Goal: Task Accomplishment & Management: Use online tool/utility

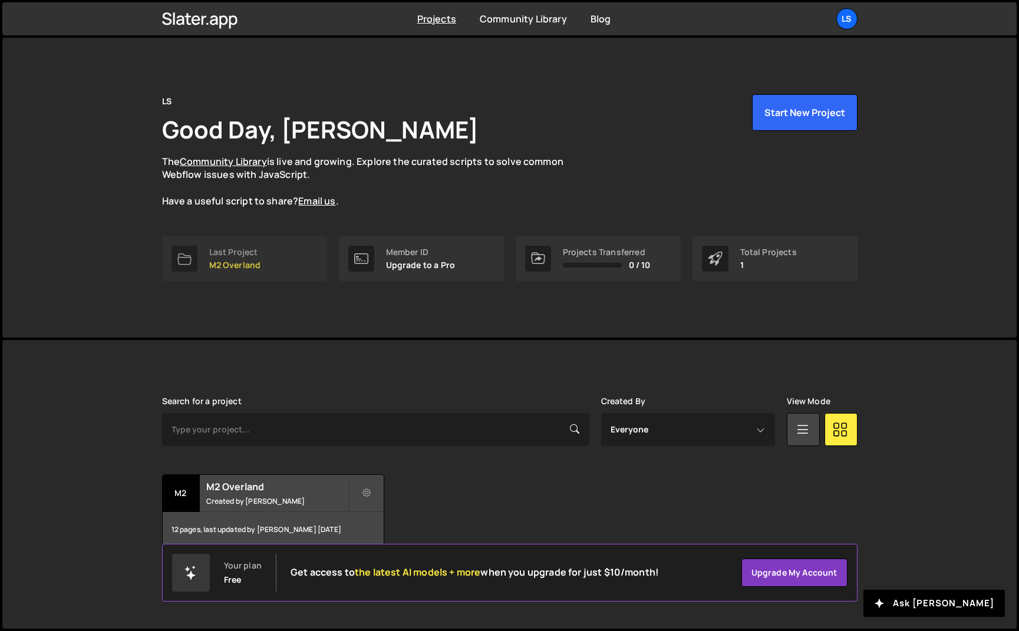
click at [235, 268] on p "M2 Overland" at bounding box center [235, 264] width 52 height 9
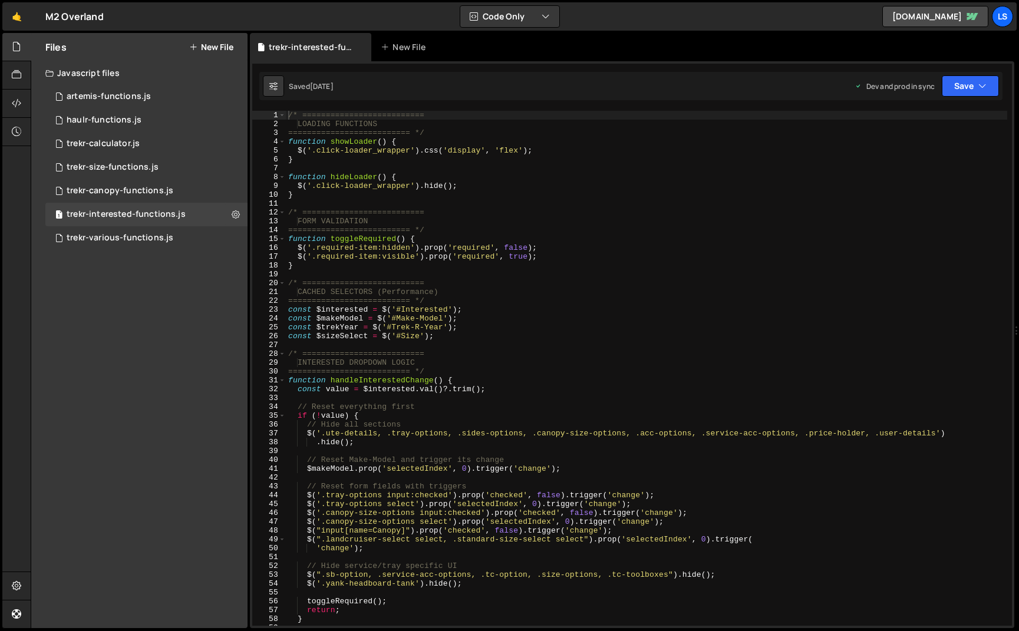
scroll to position [4960, 0]
click at [365, 44] on icon at bounding box center [362, 47] width 8 height 12
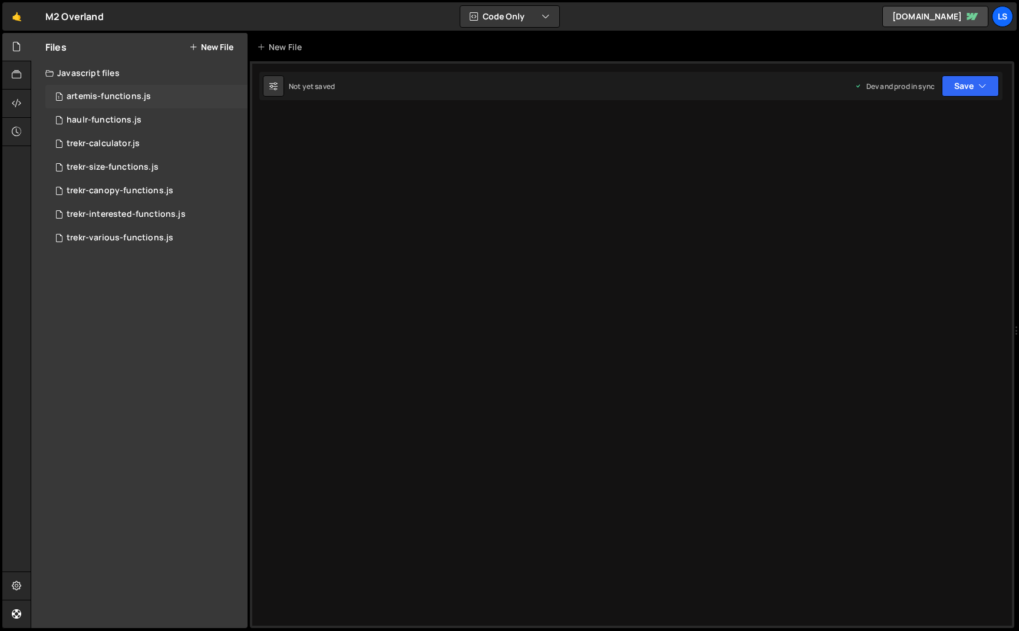
click at [111, 95] on div "artemis-functions.js" at bounding box center [109, 96] width 84 height 11
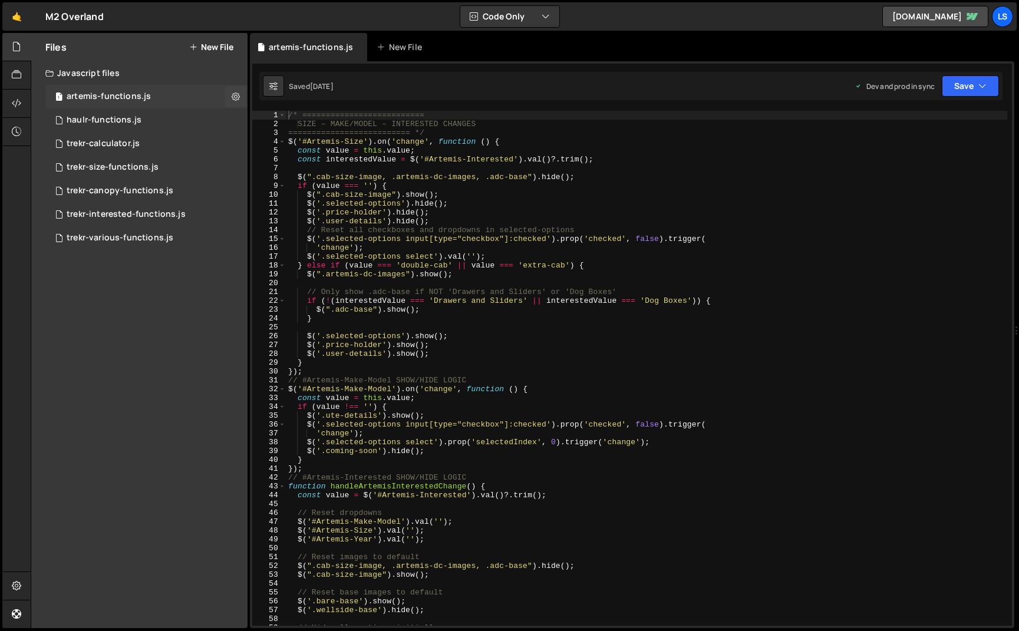
scroll to position [4242, 0]
click at [325, 176] on div "/* ========================== SIZE – MAKE/MODEL – INTERESTED CHANGES ==========…" at bounding box center [646, 377] width 721 height 533
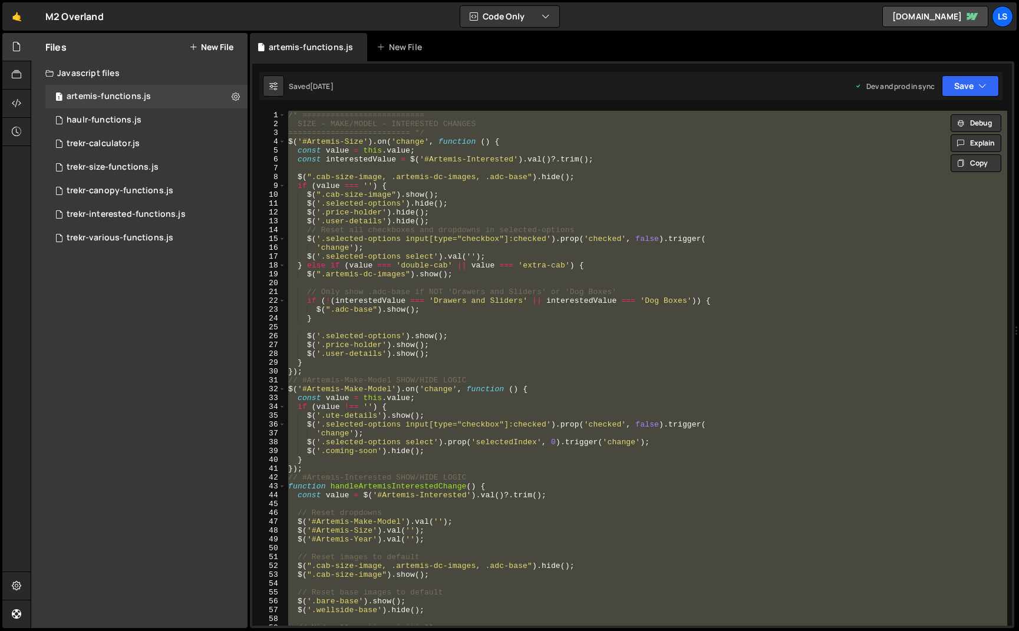
click at [453, 210] on div "/* ========================== SIZE – MAKE/MODEL – INTERESTED CHANGES ==========…" at bounding box center [646, 368] width 721 height 515
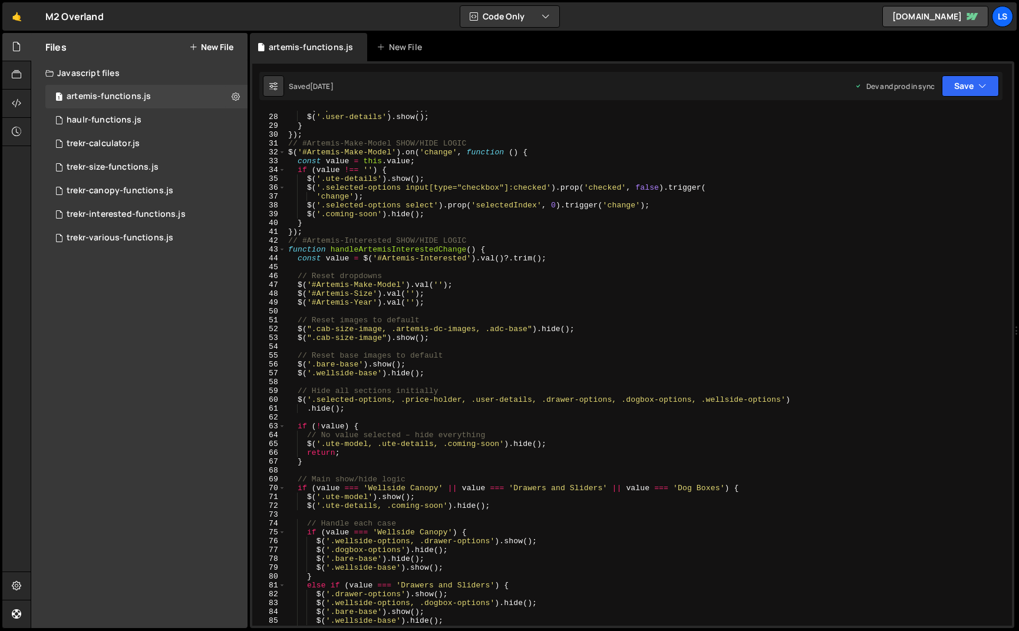
scroll to position [237, 0]
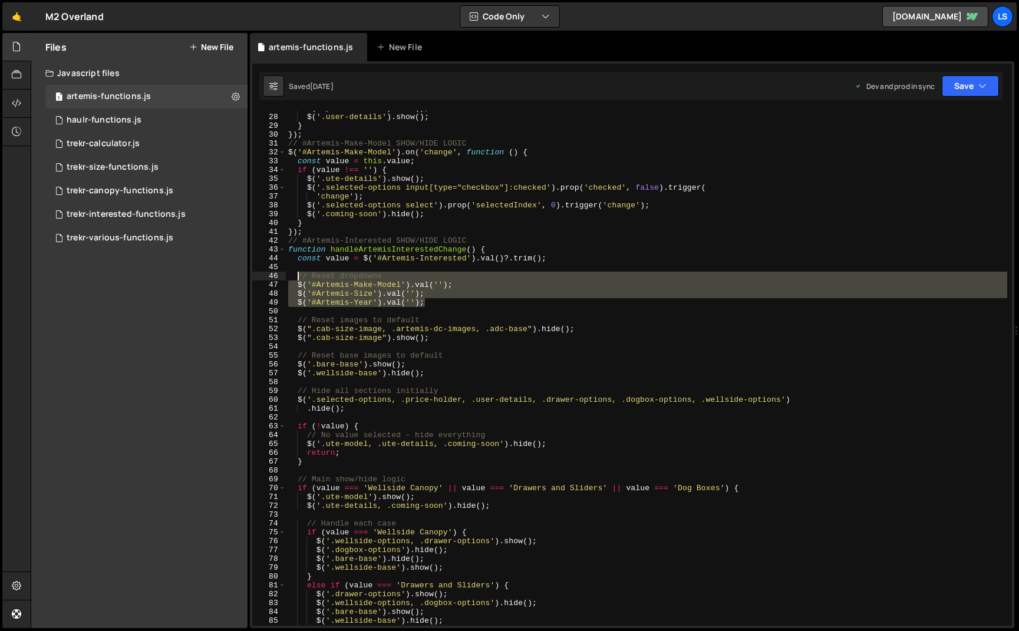
drag, startPoint x: 426, startPoint y: 303, endPoint x: 296, endPoint y: 279, distance: 131.9
click at [296, 279] on div "$ ( '.price-holder' ) . show ( ) ; $ ( '.user-details' ) . show ( ) ; } }) ; //…" at bounding box center [646, 370] width 721 height 533
paste textarea "}"
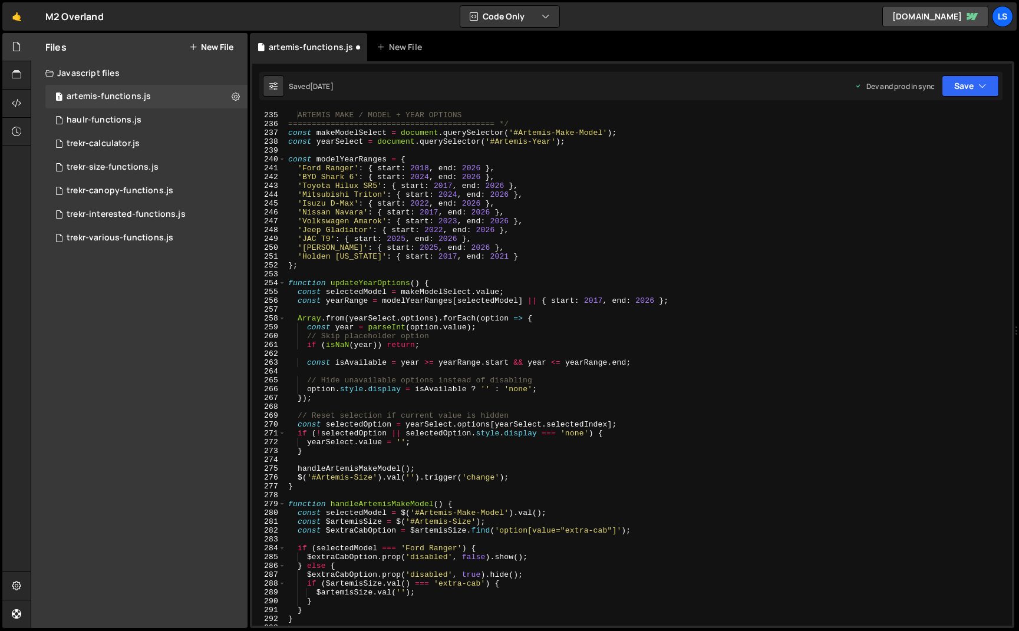
scroll to position [2069, 0]
drag, startPoint x: 571, startPoint y: 143, endPoint x: 288, endPoint y: 145, distance: 282.3
click at [288, 145] on div "ARTEMIS MAKE / MODEL + YEAR OPTIONS ===========================================…" at bounding box center [646, 377] width 721 height 533
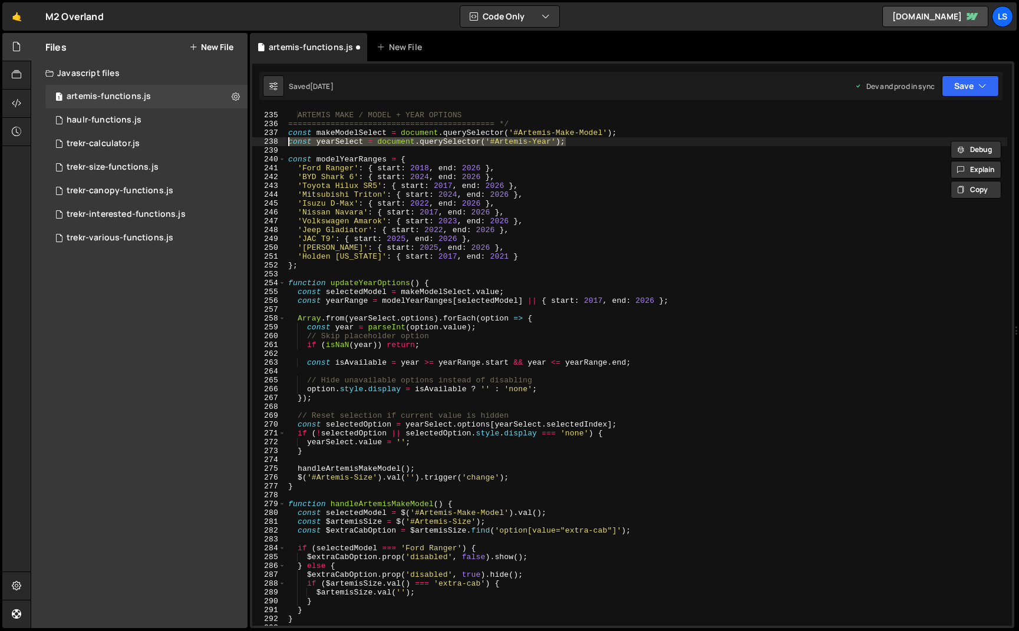
paste textarea "}"
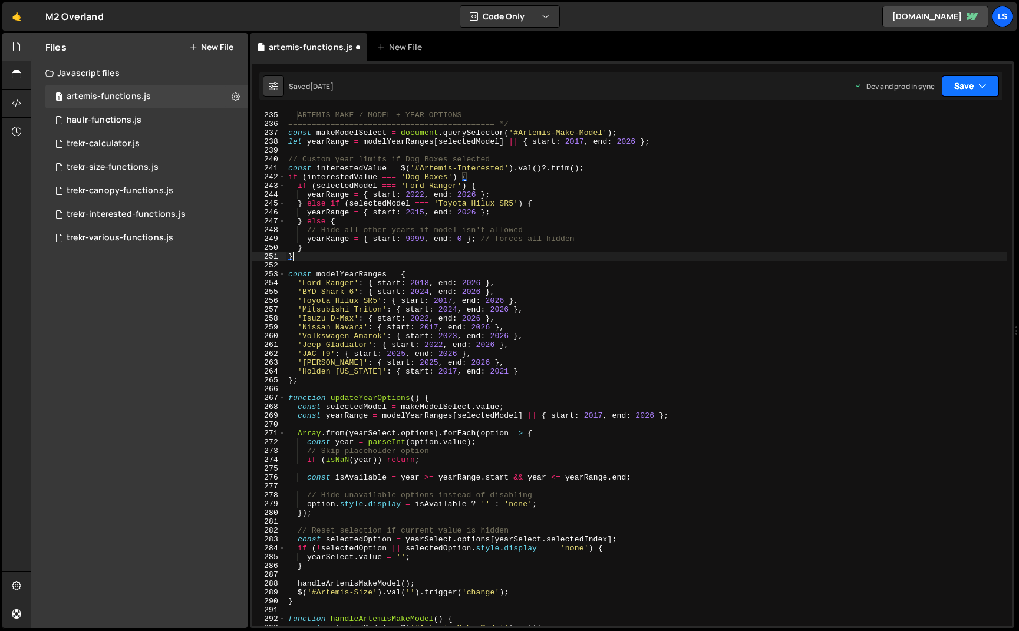
click at [973, 86] on button "Save" at bounding box center [970, 85] width 57 height 21
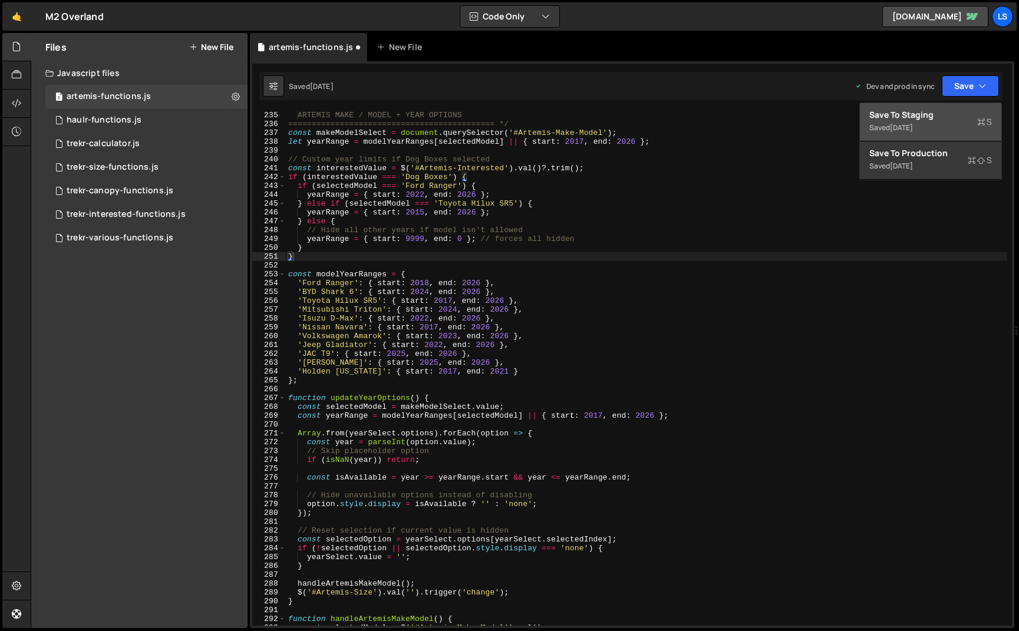
click at [925, 121] on div "Saved [DATE]" at bounding box center [930, 128] width 123 height 14
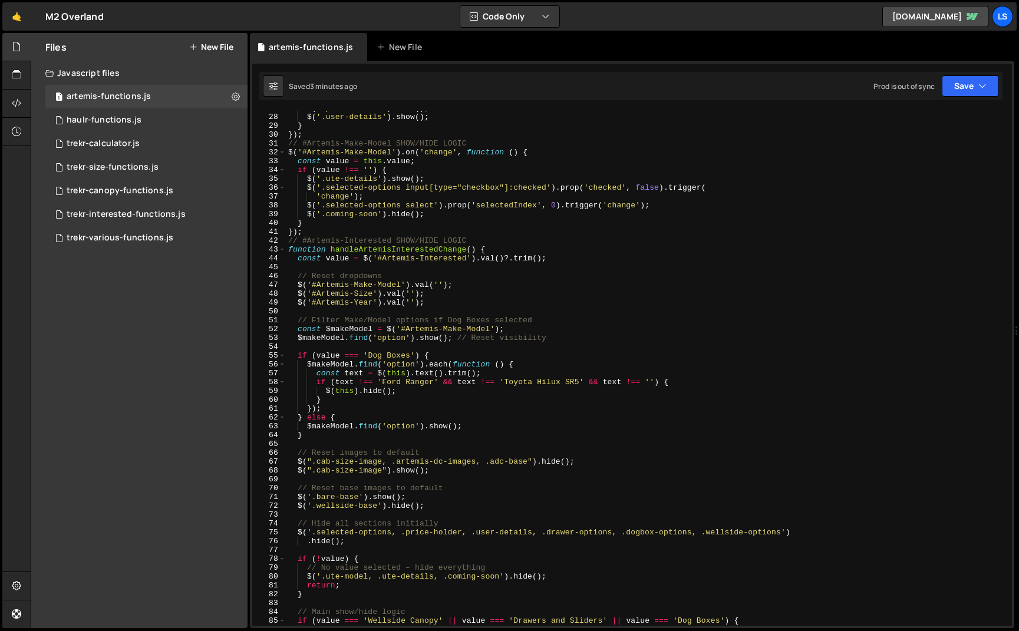
scroll to position [237, 0]
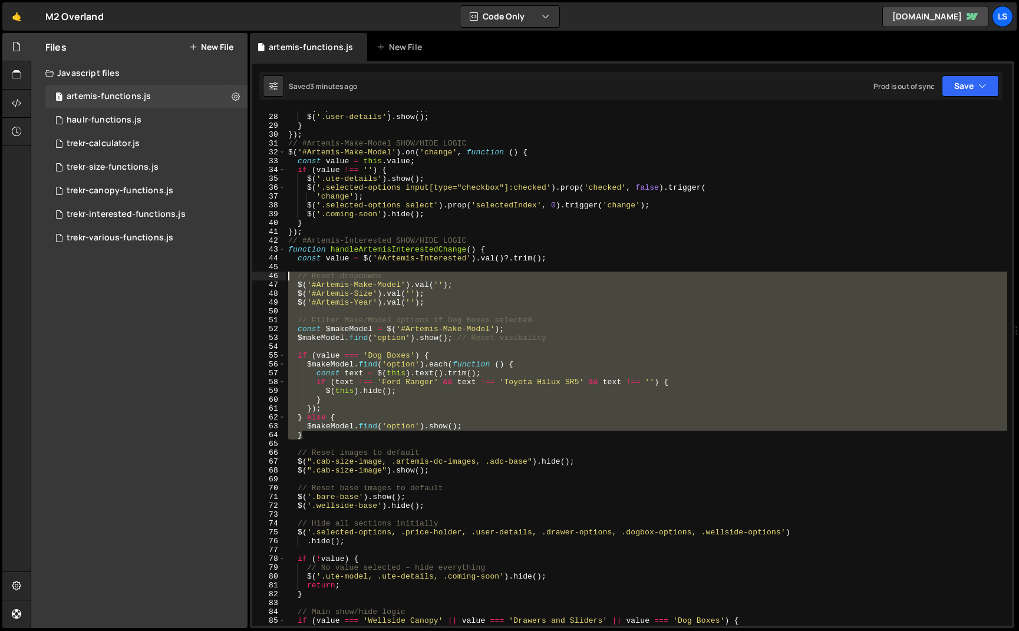
drag, startPoint x: 294, startPoint y: 433, endPoint x: 252, endPoint y: 278, distance: 160.0
click at [252, 278] on div "} 27 28 29 30 31 32 33 34 35 36 37 38 39 40 41 42 43 44 45 46 47 48 49 50 51 52…" at bounding box center [632, 368] width 760 height 515
paste textarea "}"
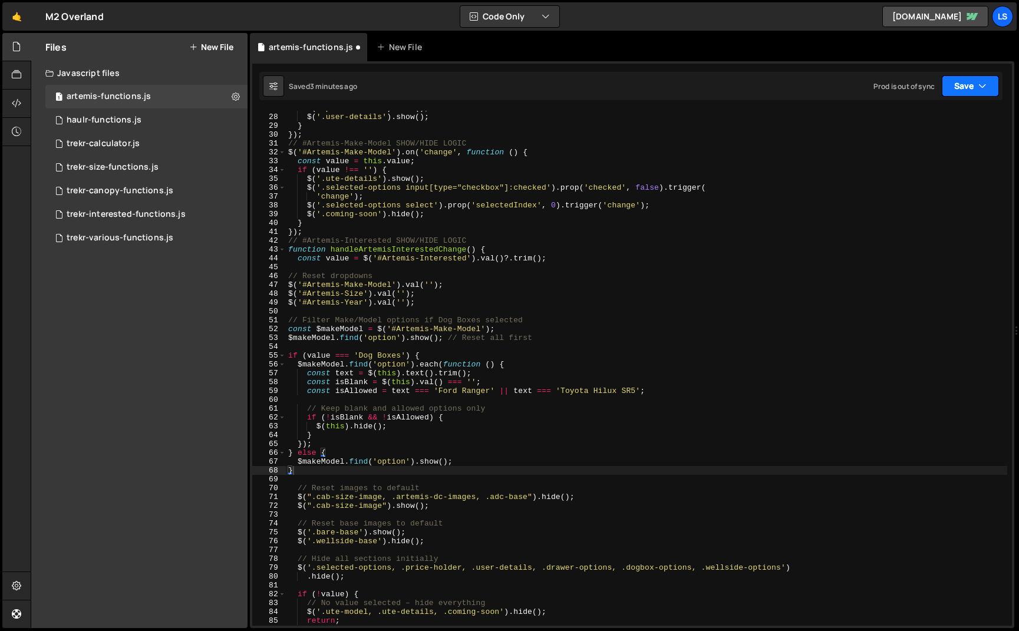
click at [951, 86] on button "Save" at bounding box center [970, 85] width 57 height 21
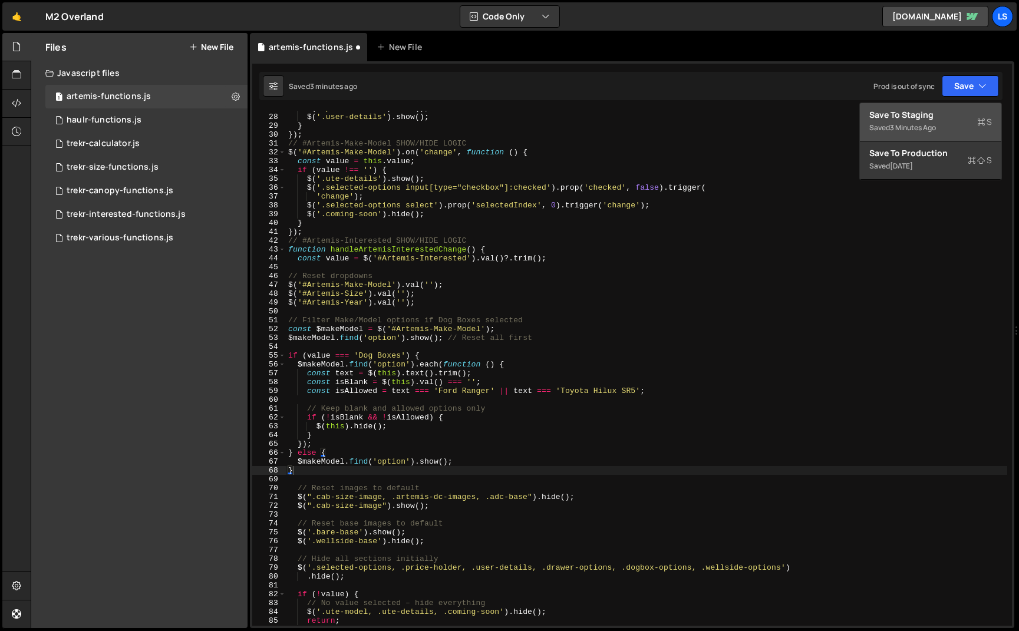
click at [933, 111] on div "Save to Staging S" at bounding box center [930, 115] width 123 height 12
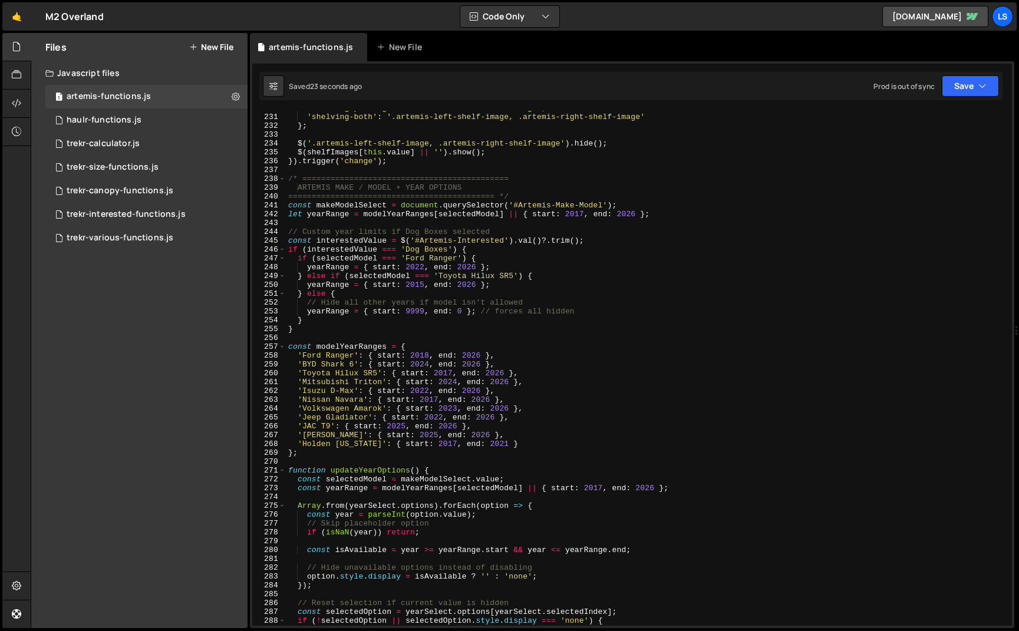
scroll to position [2017, 0]
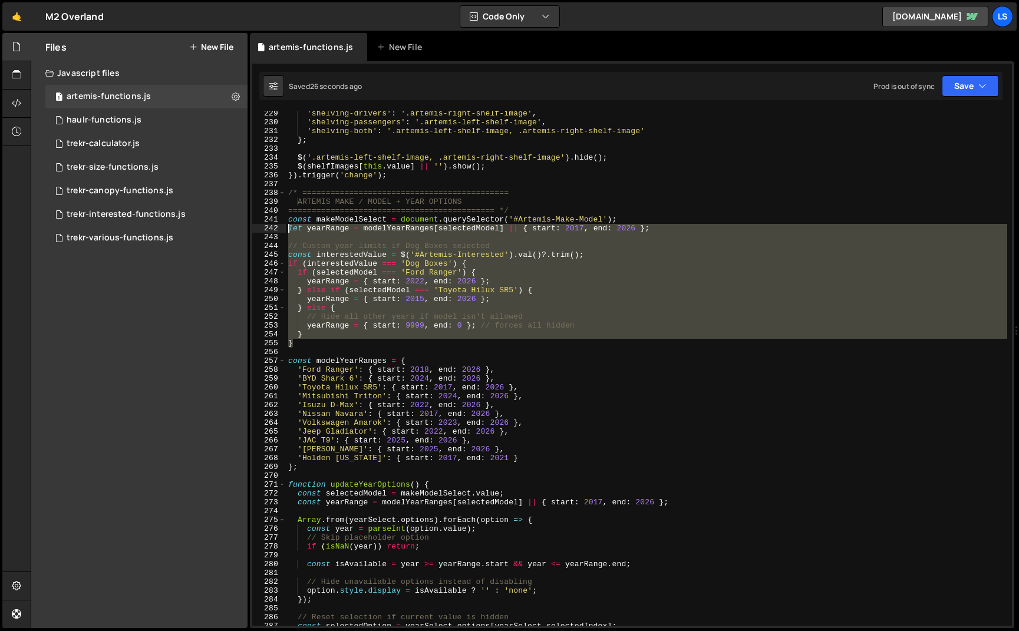
drag, startPoint x: 292, startPoint y: 344, endPoint x: 264, endPoint y: 225, distance: 122.4
click at [264, 225] on div "} 229 230 231 232 233 234 235 236 237 238 239 240 241 242 243 244 245 246 247 2…" at bounding box center [632, 368] width 760 height 515
paste textarea "}"
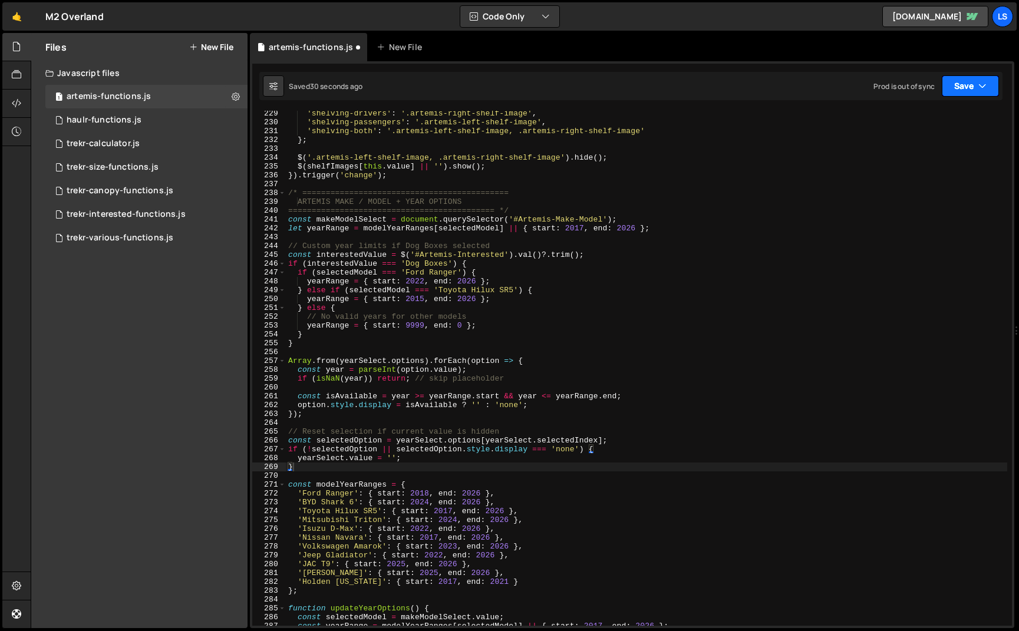
click at [954, 84] on button "Save" at bounding box center [970, 85] width 57 height 21
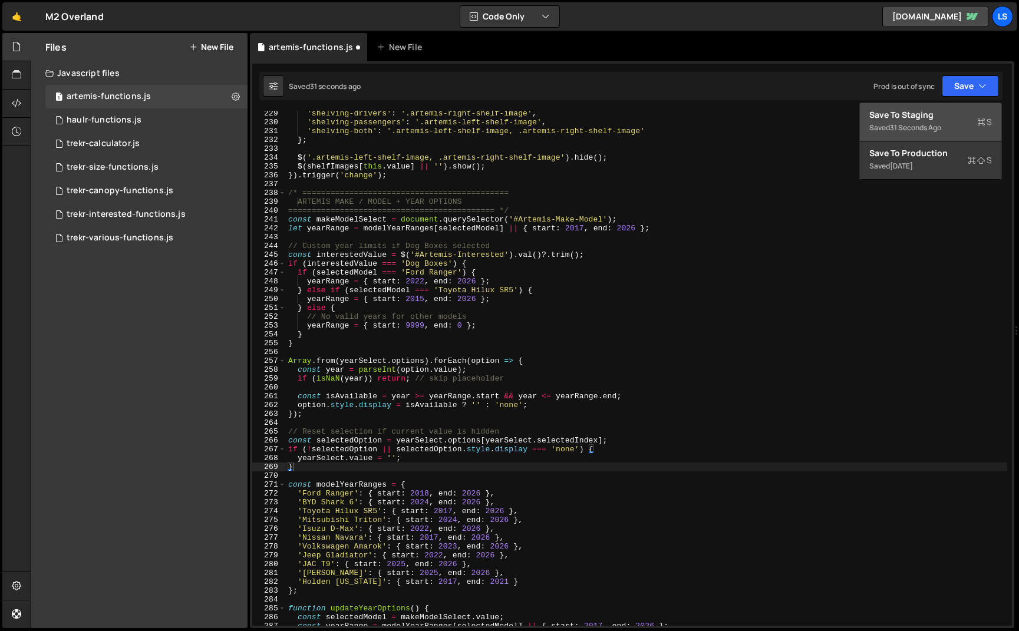
click at [922, 116] on div "Save to Staging S" at bounding box center [930, 115] width 123 height 12
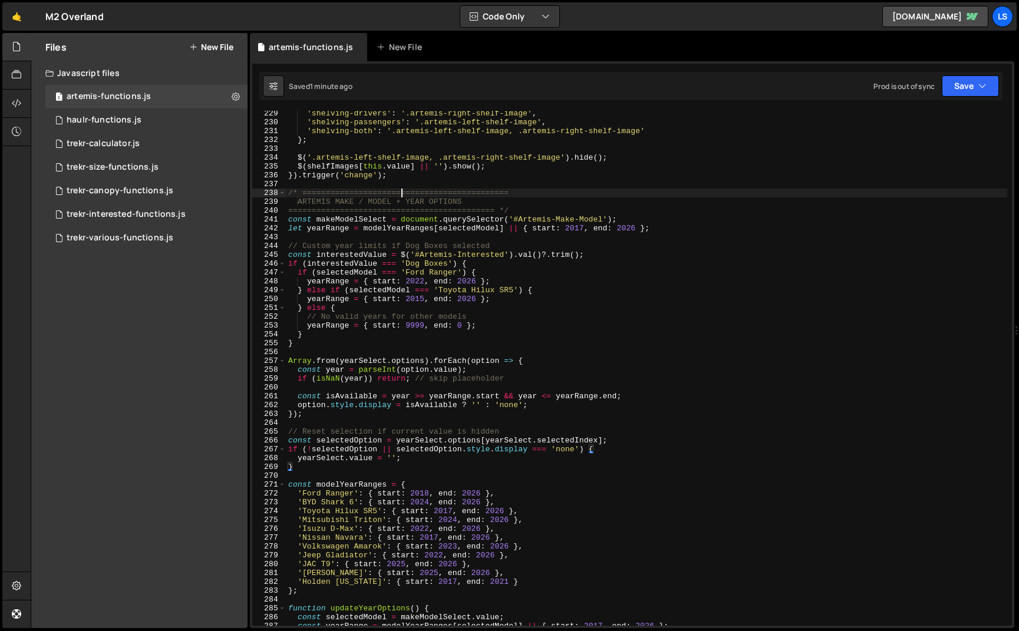
click at [401, 190] on div "'shelving-drivers' : '.artemis-right-shelf-image' , 'shelving-passengers' : '.a…" at bounding box center [646, 375] width 721 height 533
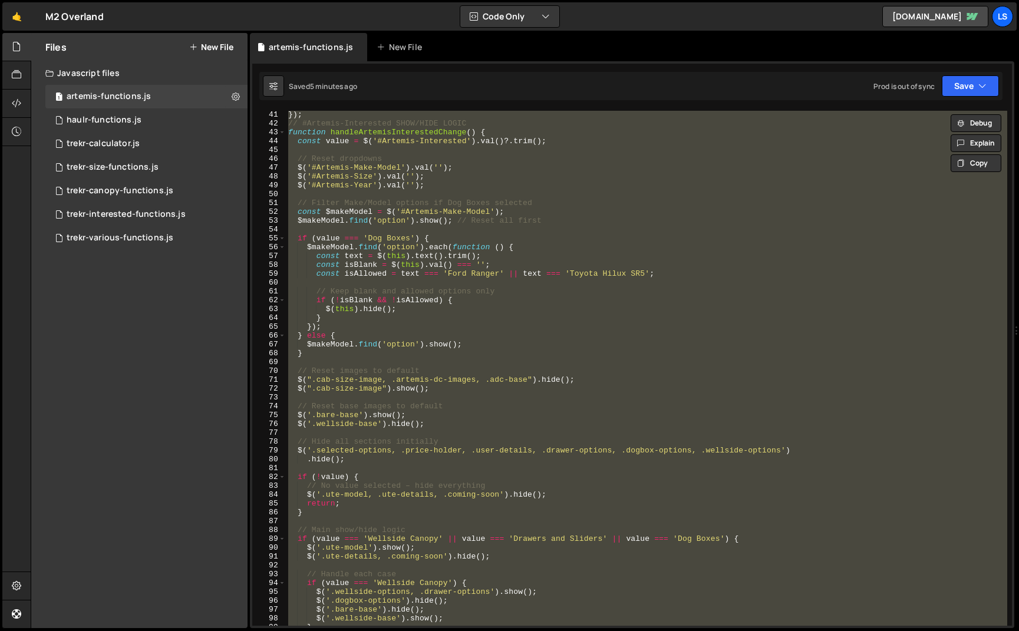
scroll to position [0, 0]
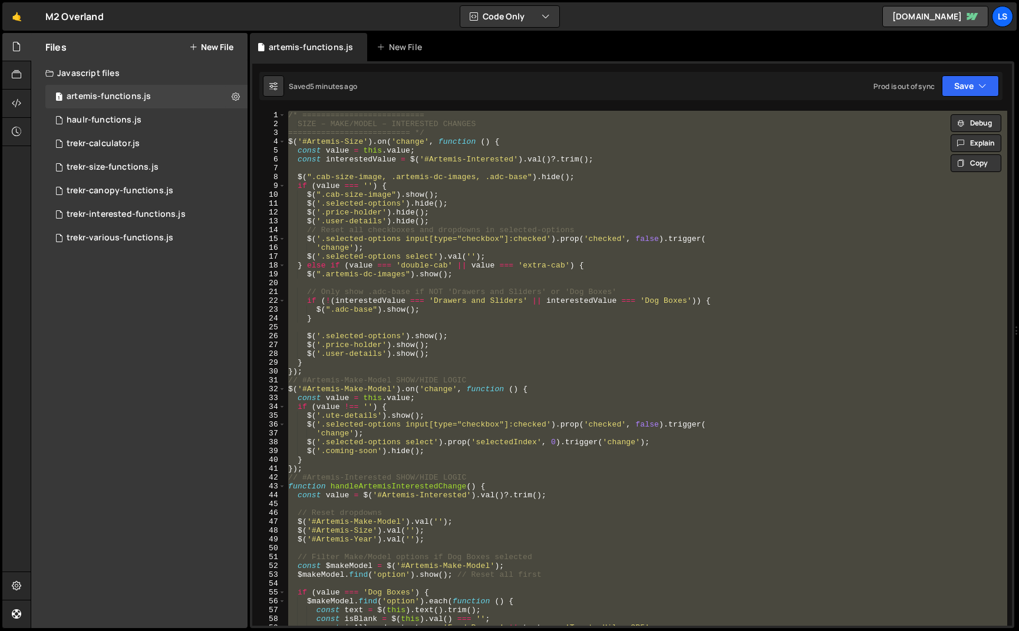
click at [407, 259] on div "/* ========================== SIZE – MAKE/MODEL – INTERESTED CHANGES ==========…" at bounding box center [646, 368] width 721 height 515
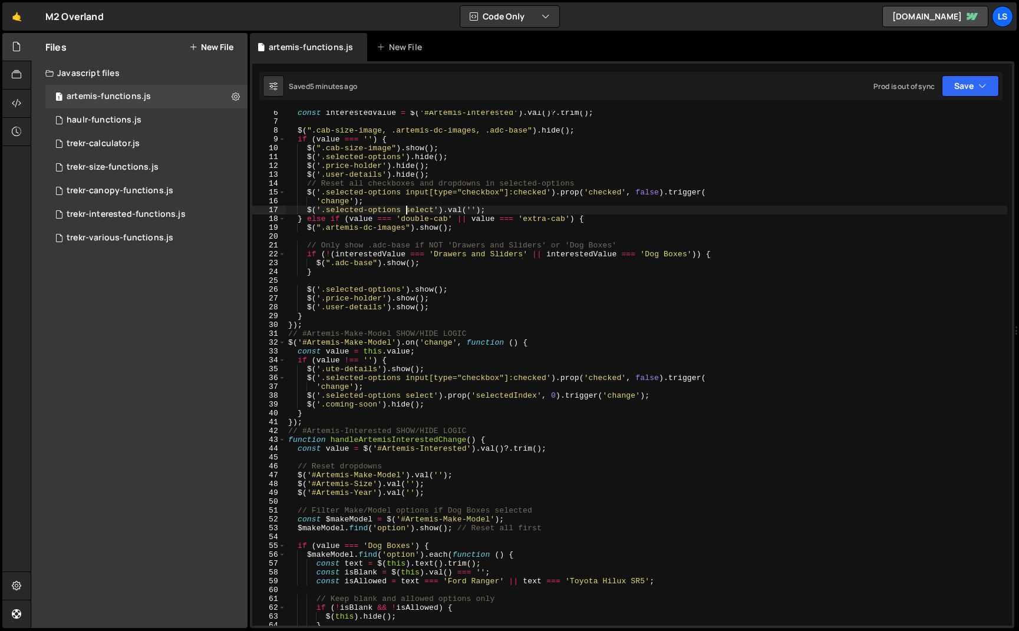
scroll to position [113, 0]
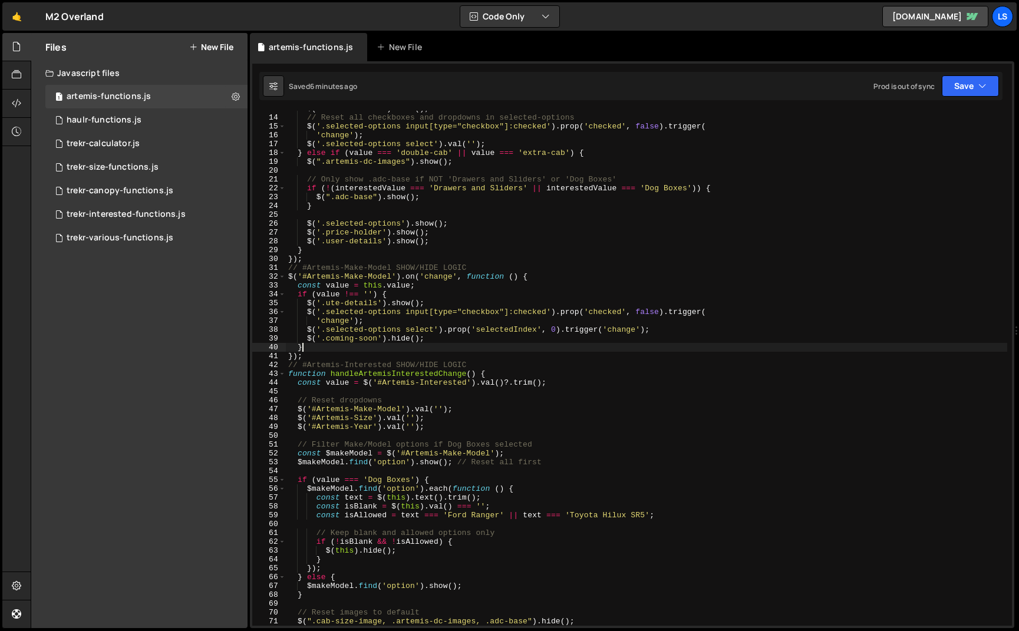
click at [316, 351] on div "$ ( '.user-details' ) . hide ( ) ; // Reset all checkboxes and dropdowns in sel…" at bounding box center [646, 370] width 721 height 533
click at [334, 355] on div "$ ( '.user-details' ) . hide ( ) ; // Reset all checkboxes and dropdowns in sel…" at bounding box center [646, 370] width 721 height 533
type textarea "});"
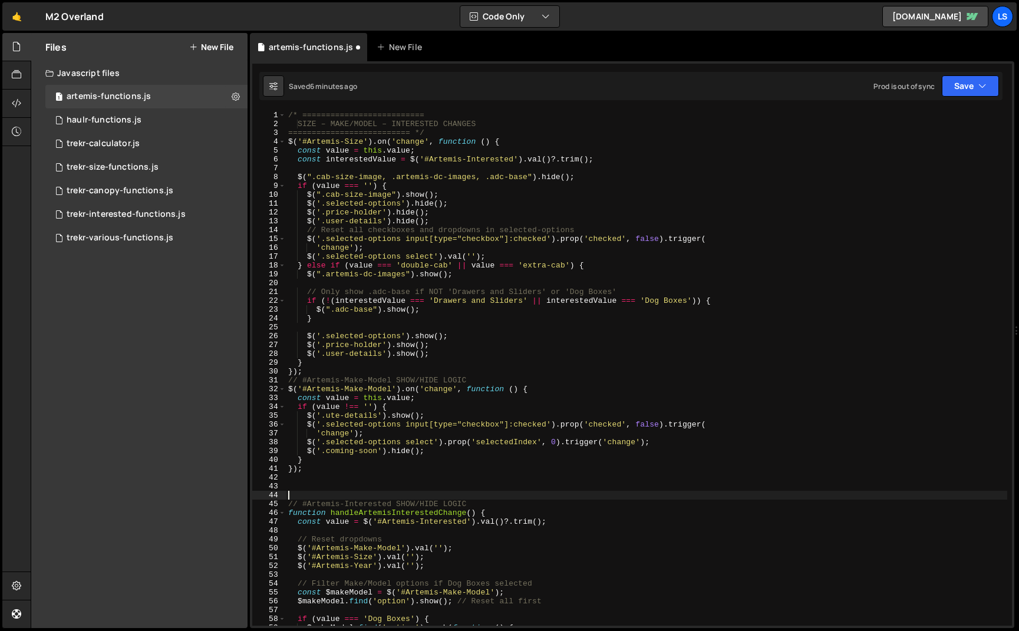
scroll to position [0, 0]
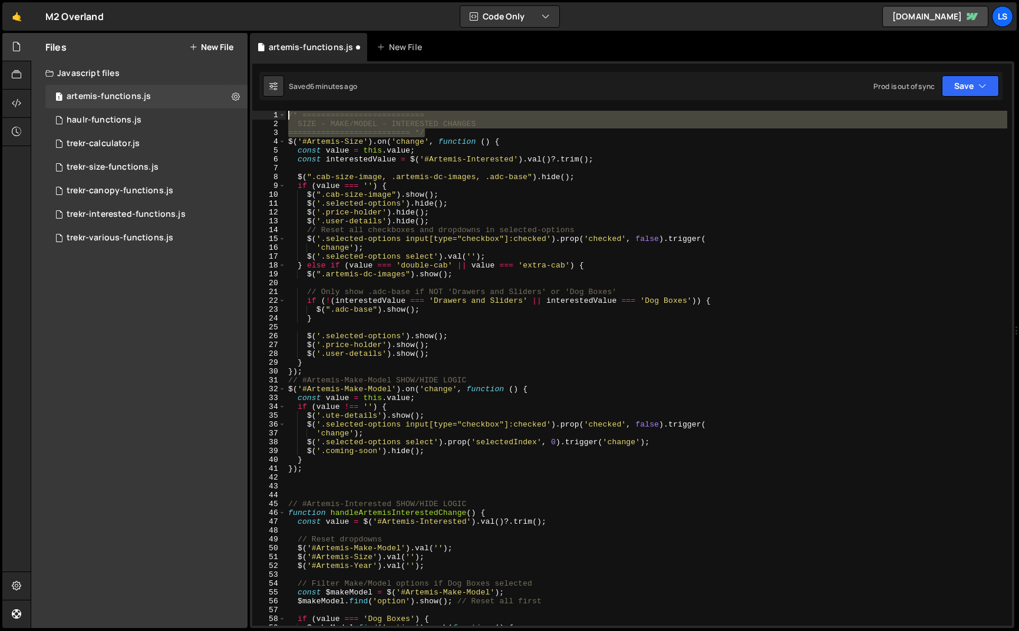
drag, startPoint x: 428, startPoint y: 131, endPoint x: 272, endPoint y: 116, distance: 157.5
click at [272, 116] on div "1 2 3 4 5 6 7 8 9 10 11 12 13 14 15 16 17 18 19 20 21 22 23 24 25 26 27 28 29 3…" at bounding box center [632, 368] width 760 height 515
click at [309, 372] on div "/* ========================== SIZE – MAKE/MODEL – INTERESTED CHANGES ==========…" at bounding box center [646, 377] width 721 height 533
type textarea "});"
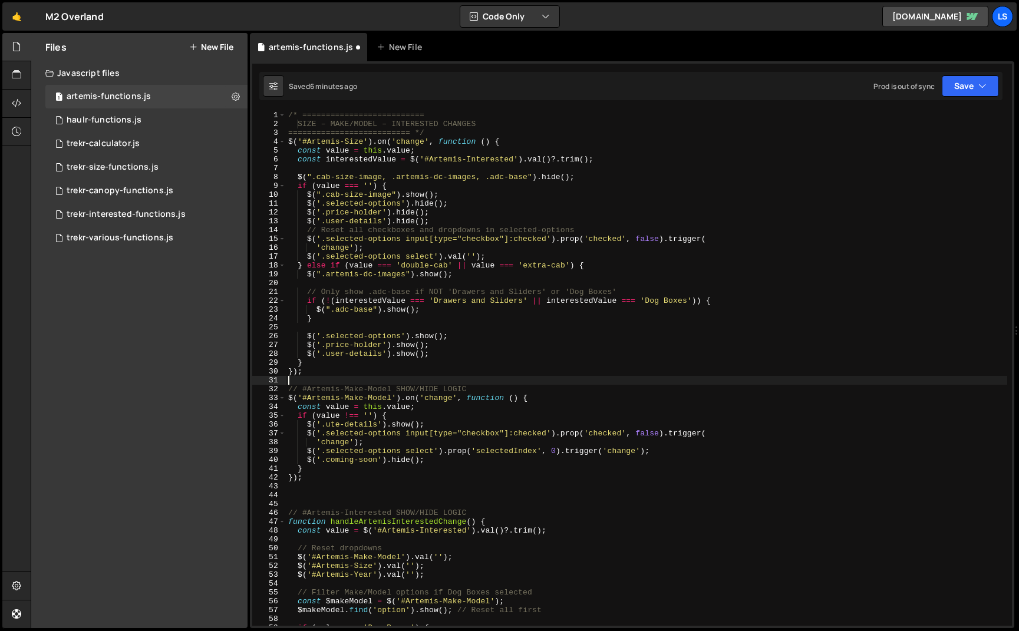
click at [306, 490] on div "/* ========================== SIZE – MAKE/MODEL – INTERESTED CHANGES ==========…" at bounding box center [646, 377] width 721 height 533
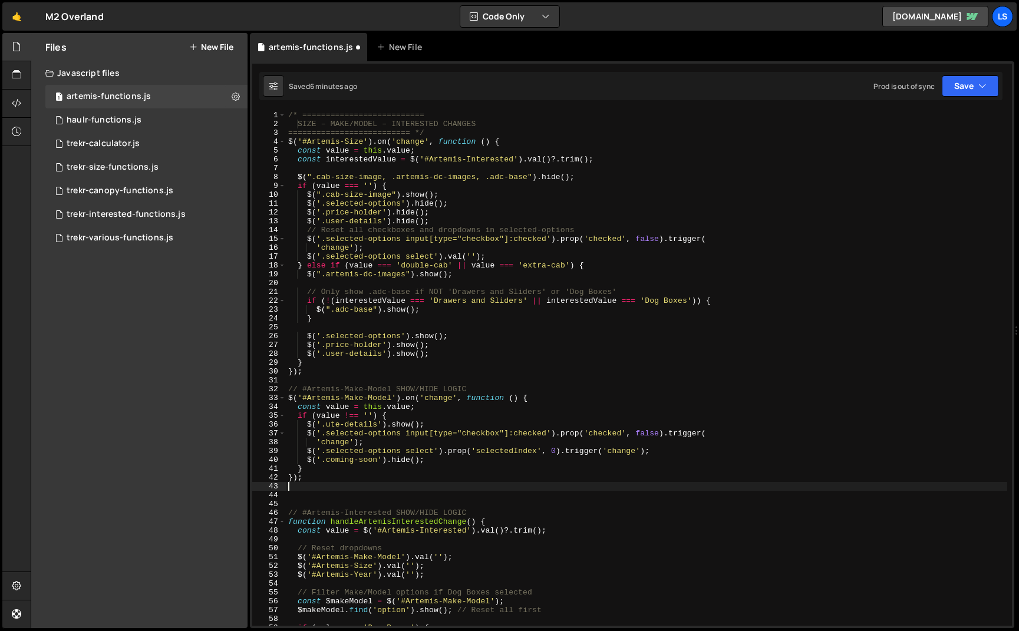
type textarea "});"
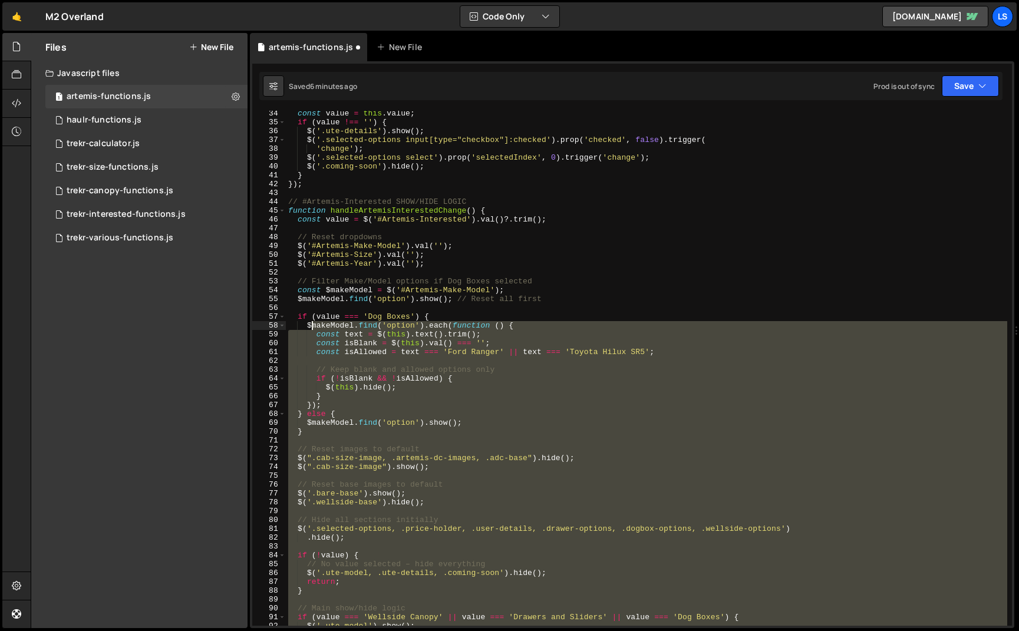
scroll to position [286, 0]
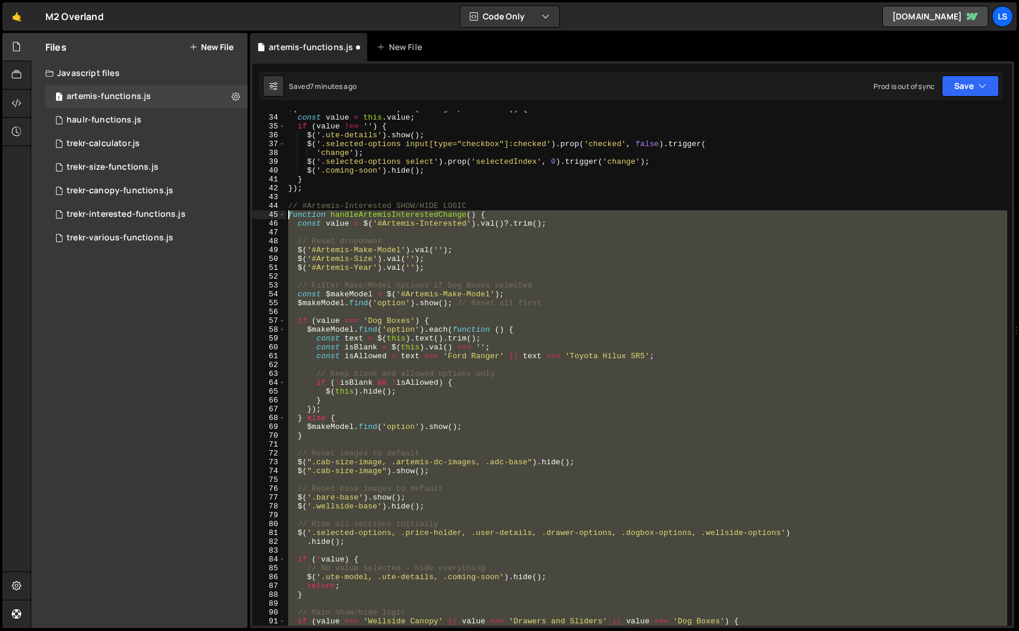
drag, startPoint x: 440, startPoint y: 568, endPoint x: 277, endPoint y: 217, distance: 386.8
click at [277, 217] on div "}); 33 34 35 36 37 38 39 40 41 42 43 44 45 46 47 48 49 50 51 52 53 54 55 56 57 …" at bounding box center [632, 368] width 760 height 515
type textarea "function handleArtemisInterestedChange() { const value = $('#Artemis-Interested…"
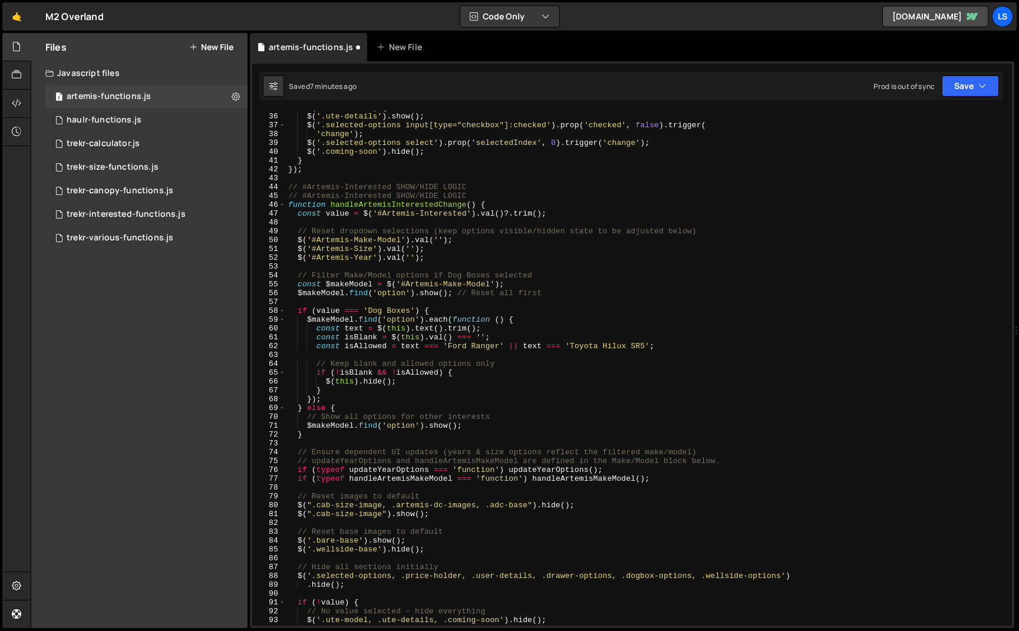
scroll to position [308, 0]
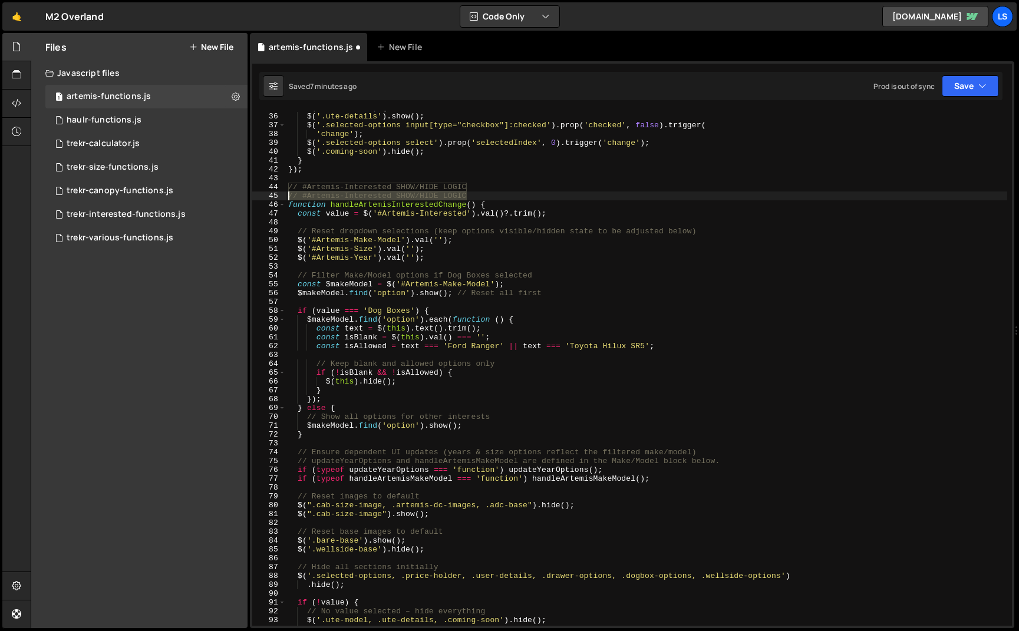
drag, startPoint x: 474, startPoint y: 194, endPoint x: 273, endPoint y: 195, distance: 201.0
click at [273, 195] on div "35 36 37 38 39 40 41 42 43 44 45 46 47 48 49 50 51 52 53 54 55 56 57 58 59 60 6…" at bounding box center [632, 368] width 760 height 515
type textarea "// #Artemis-Interested SHOW/HIDE LOGIC"
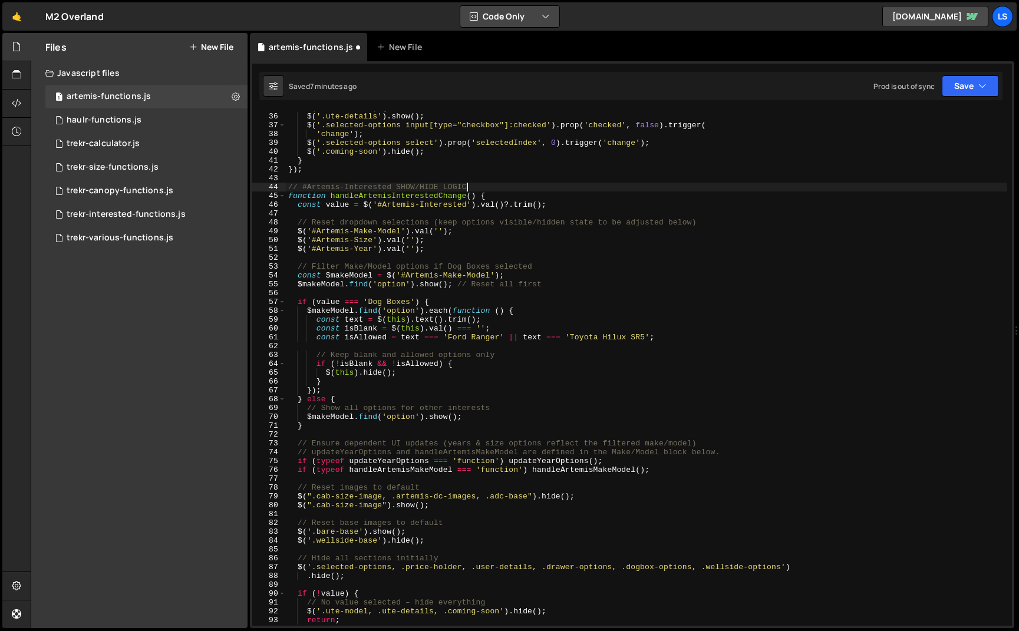
type textarea "// #Artemis-Interested SHOW/HIDE LOGIC // #Artemis-Interested SHOW/HIDE LOGIC"
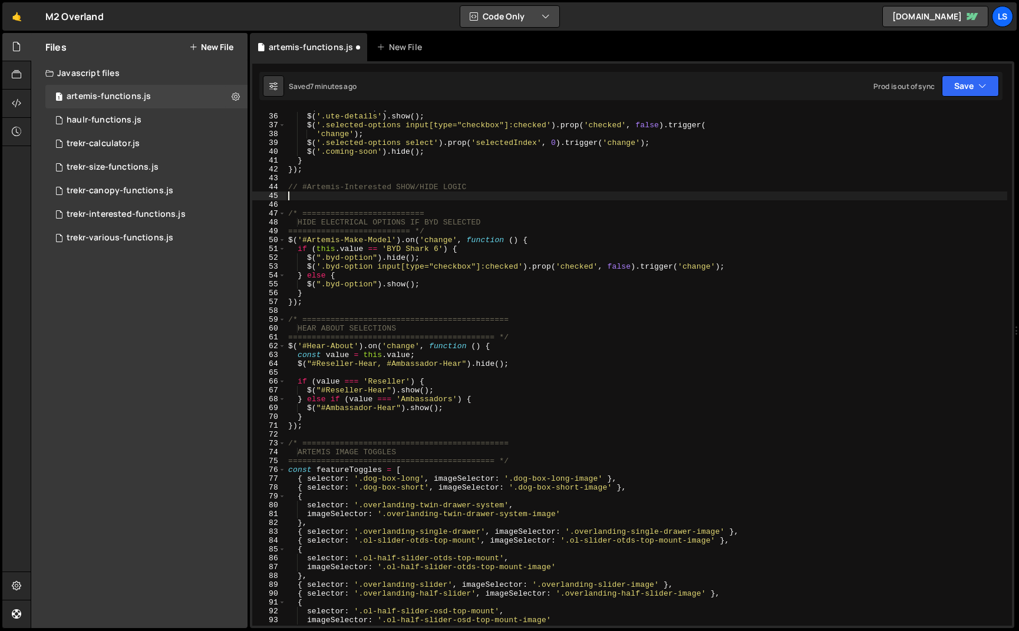
type textarea "// Run once on load handleArtemisInterestedChange();"
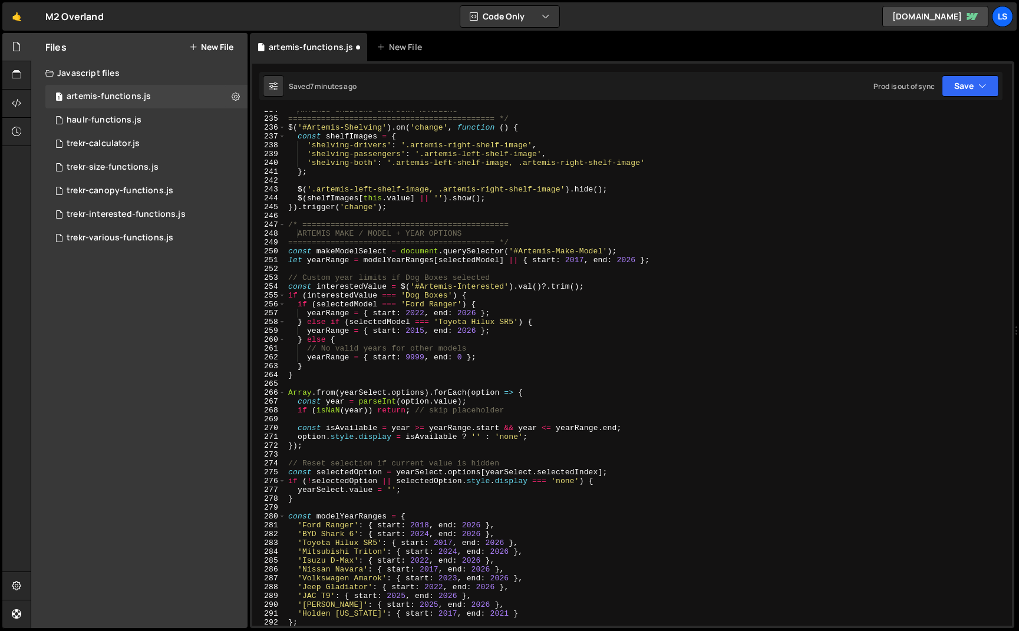
scroll to position [2065, 0]
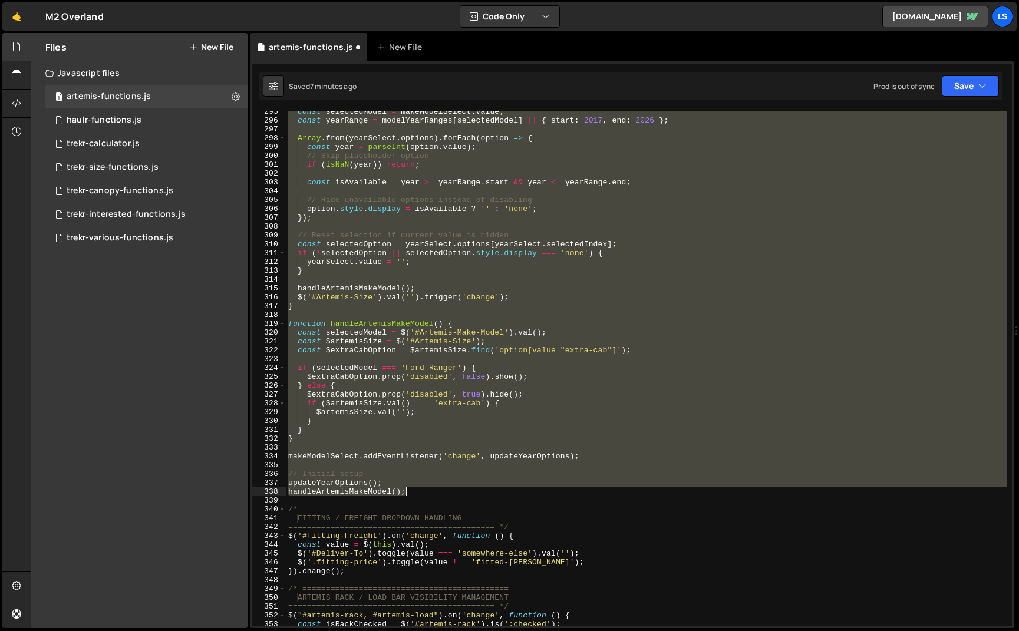
drag, startPoint x: 288, startPoint y: 223, endPoint x: 415, endPoint y: 493, distance: 298.2
click at [415, 493] on div "const selectedModel = makeModelSelect . value ; const yearRange = modelYearRang…" at bounding box center [646, 373] width 721 height 533
type textarea "updateYearOptions(); handleArtemisMakeModel();"
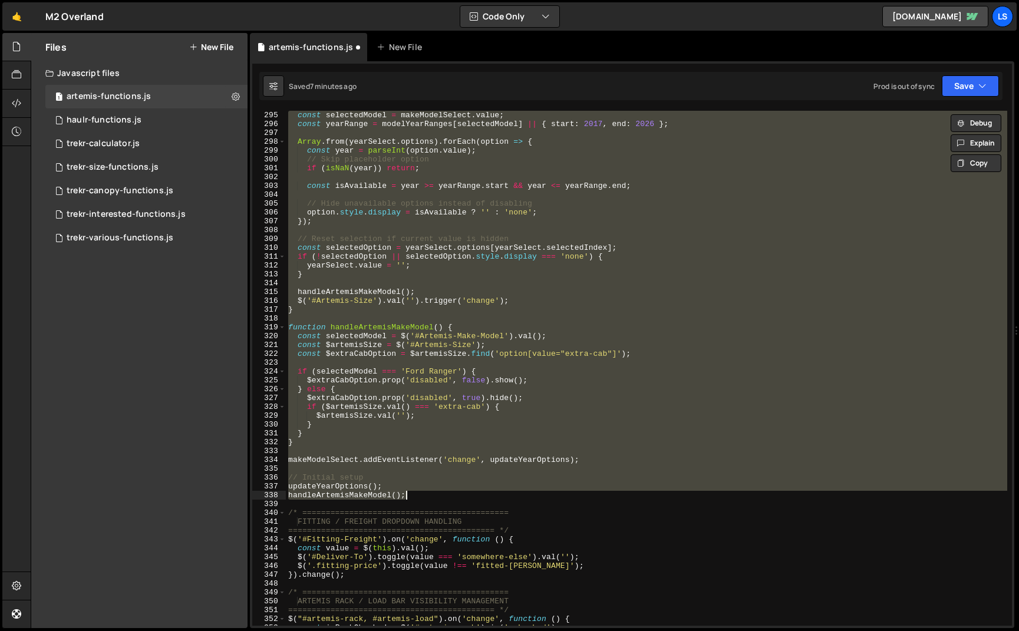
scroll to position [2597, 0]
paste textarea
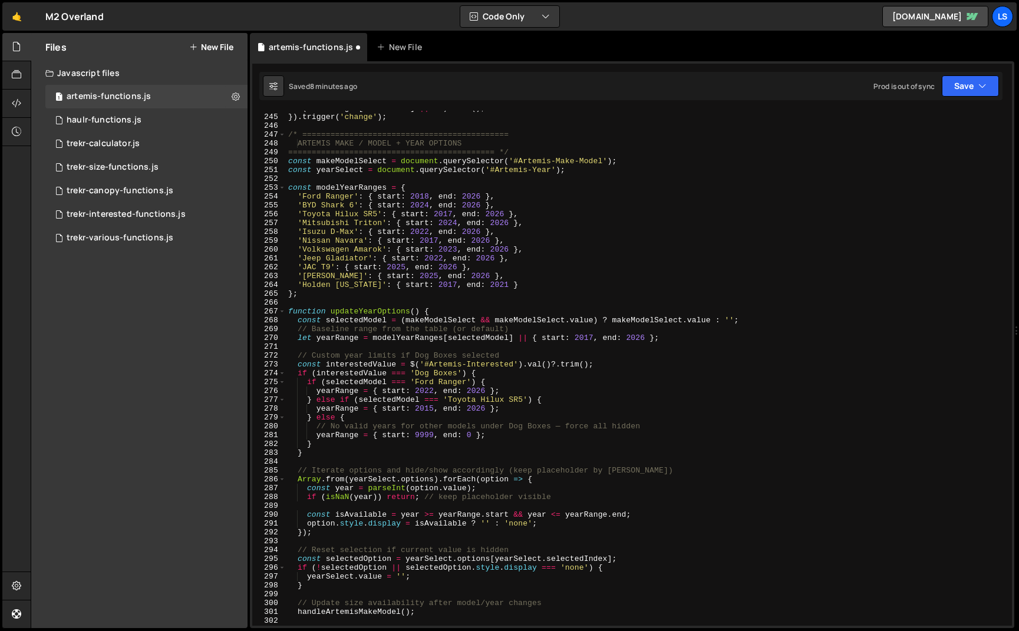
scroll to position [2162, 0]
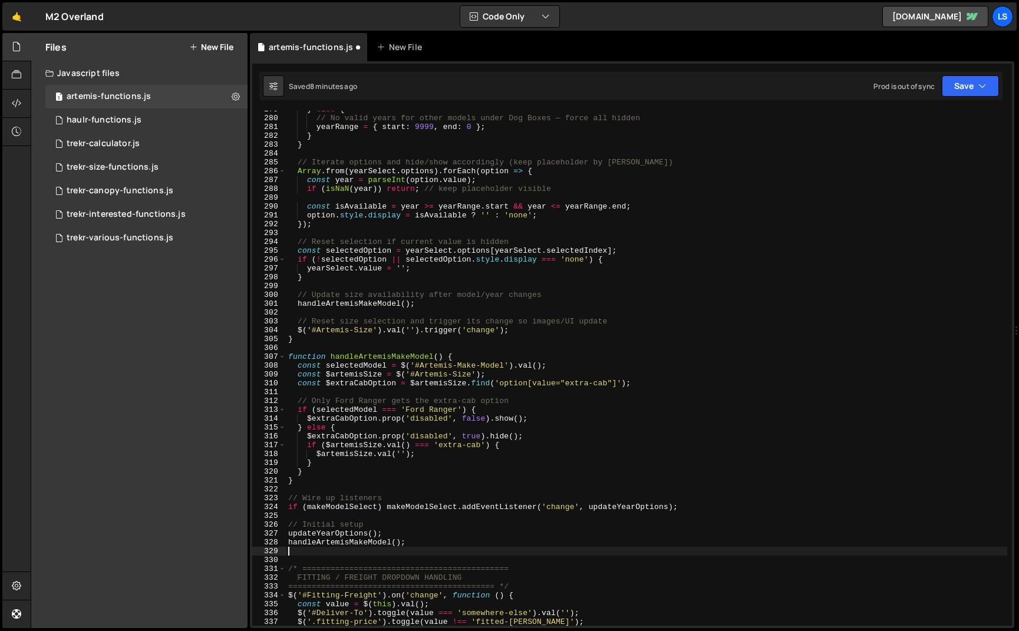
type textarea "updateYearOptions(); handleArtemisMakeModel();"
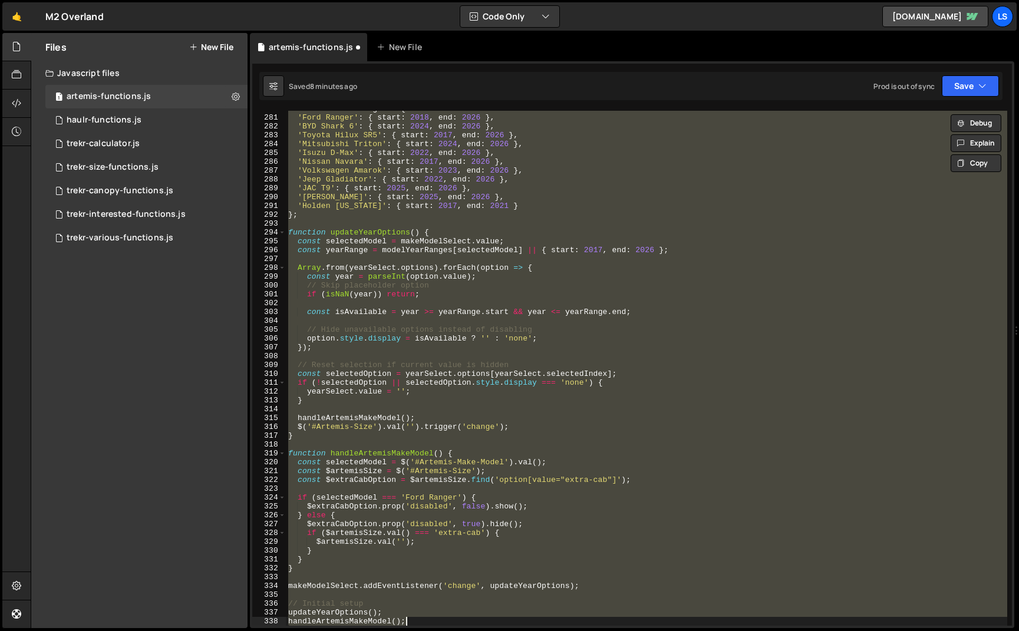
paste textarea
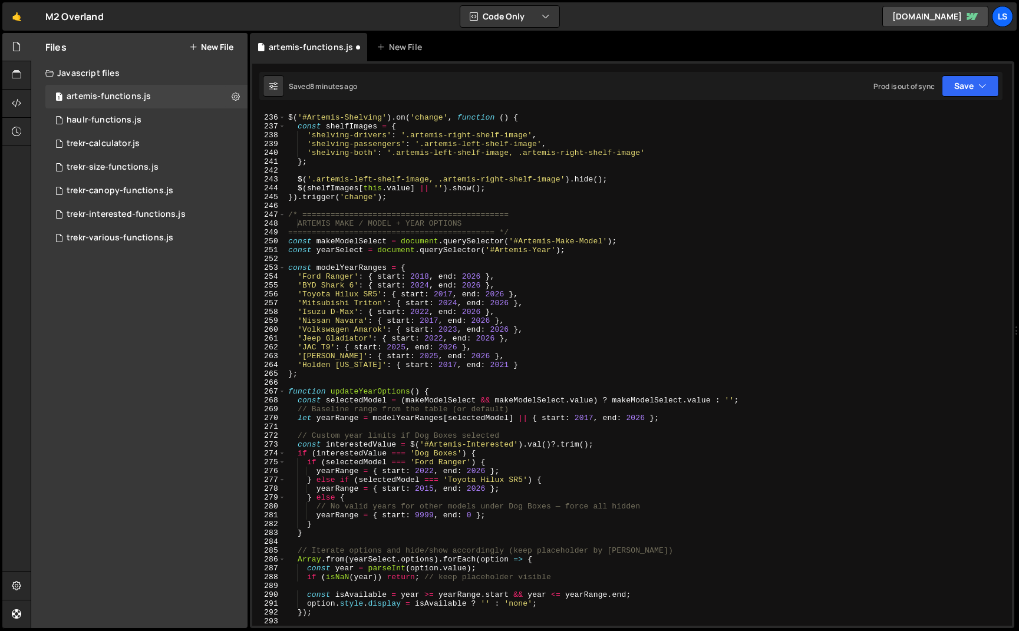
scroll to position [2072, 0]
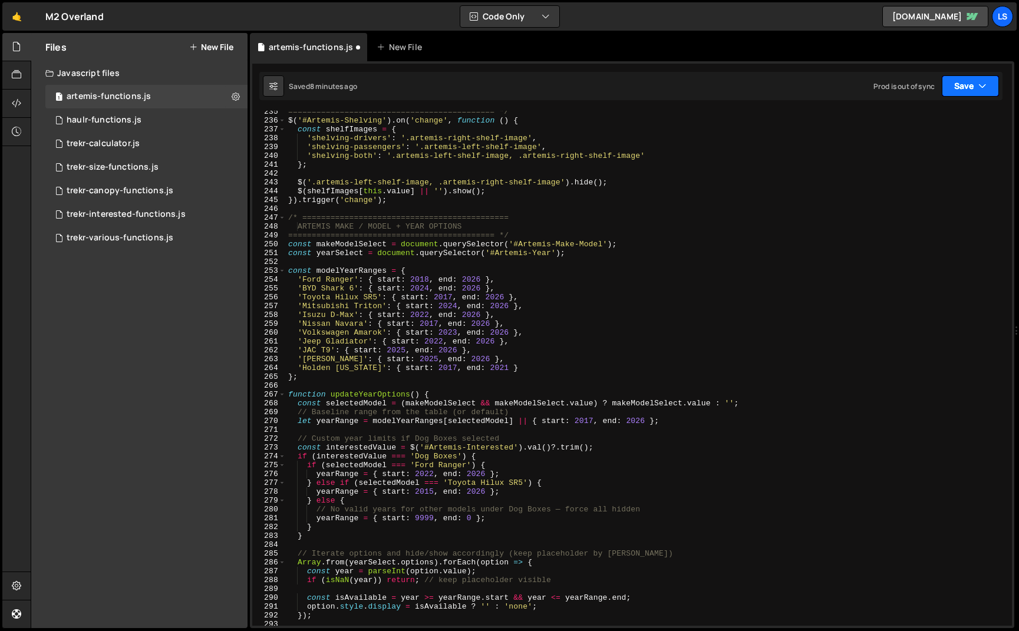
click at [963, 90] on button "Save" at bounding box center [970, 85] width 57 height 21
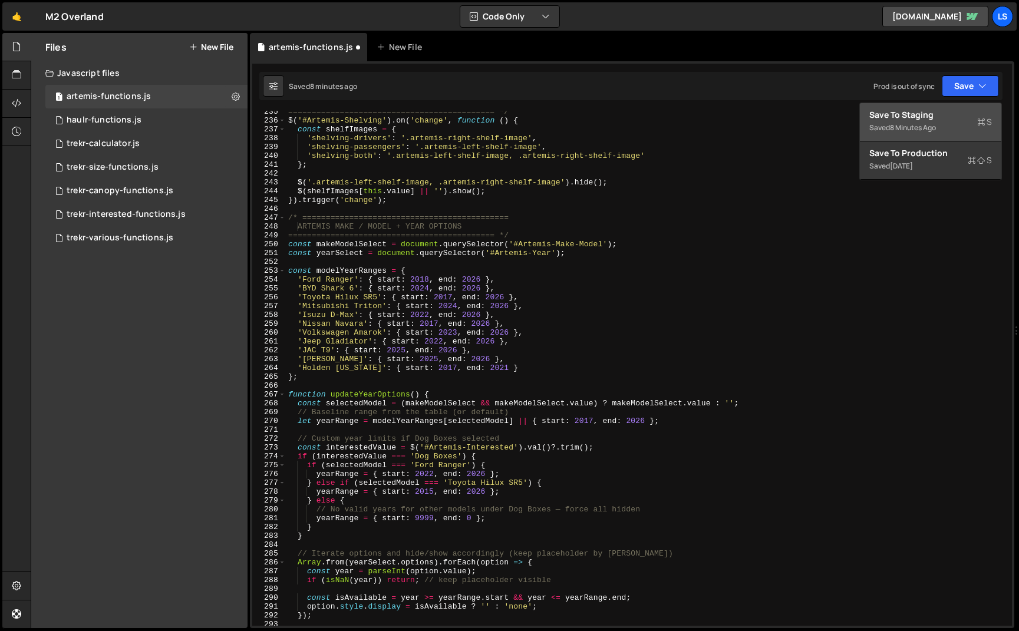
click at [909, 124] on div "8 minutes ago" at bounding box center [913, 128] width 46 height 10
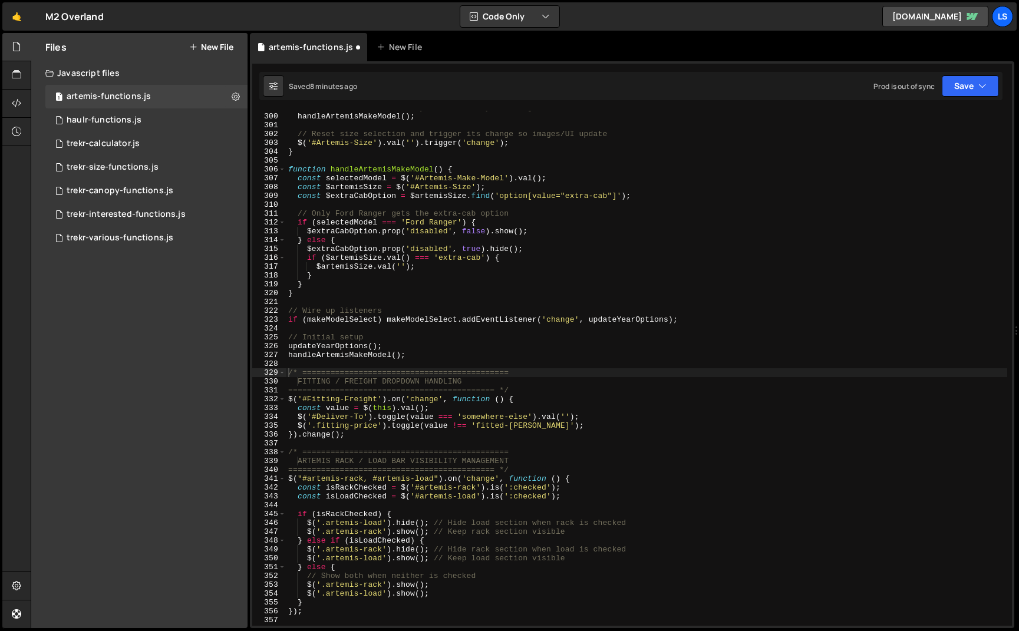
scroll to position [2642, 0]
click at [975, 88] on button "Save" at bounding box center [970, 85] width 57 height 21
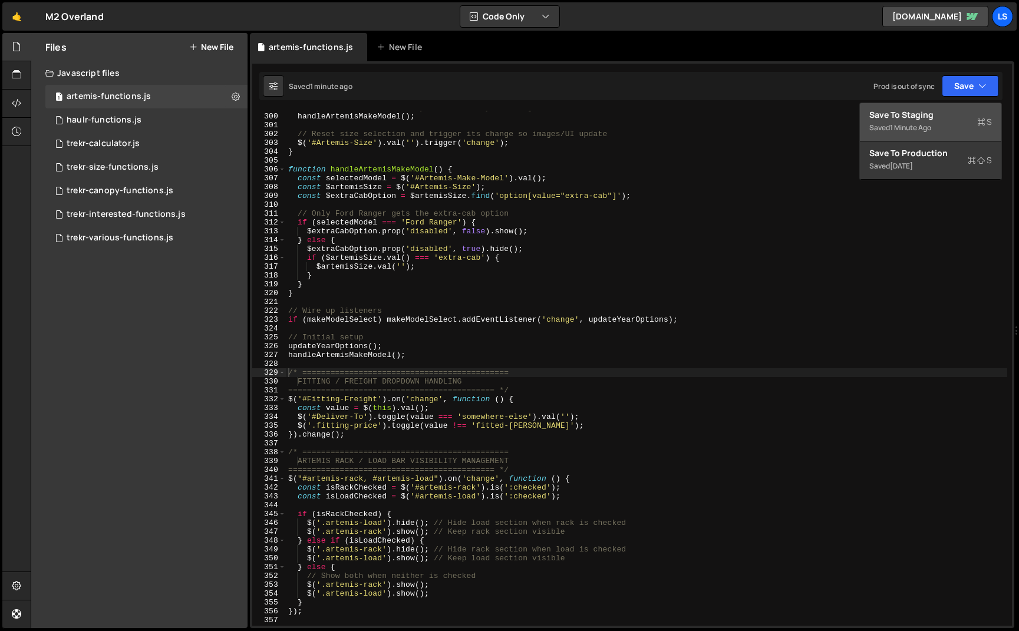
click at [915, 116] on div "Save to Staging S" at bounding box center [930, 115] width 123 height 12
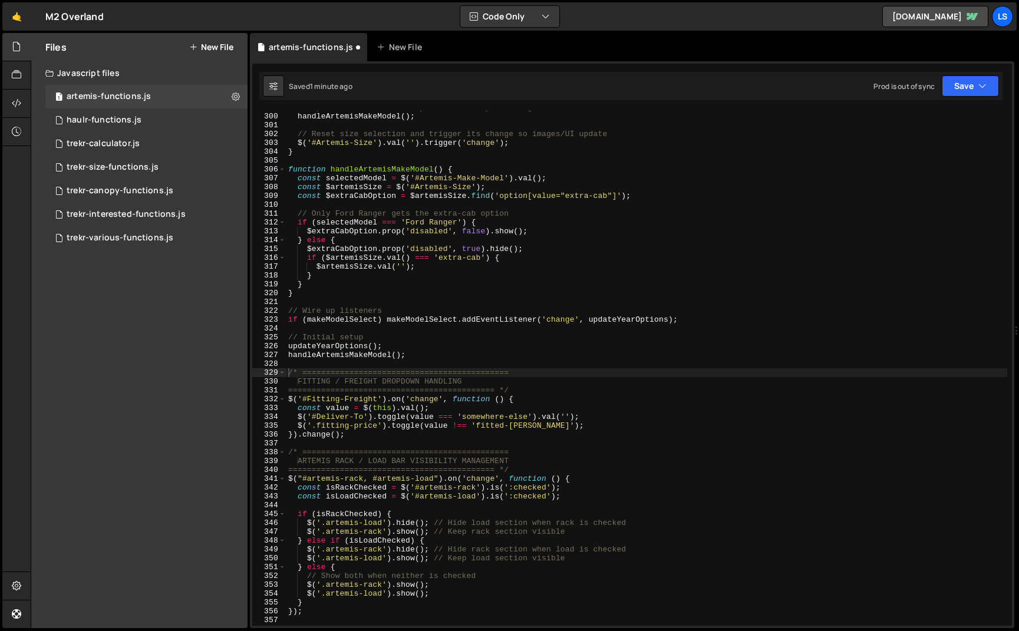
click at [499, 172] on div "// Update size availability after model/year changes handleArtemisMakeModel ( )…" at bounding box center [646, 369] width 721 height 533
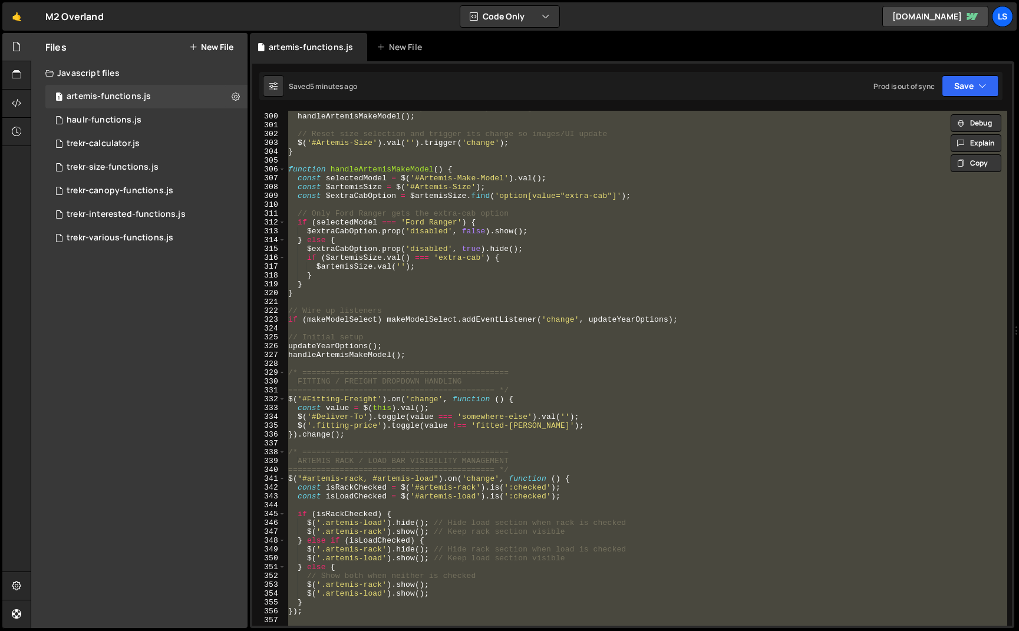
click at [422, 278] on div "// Update size availability after model/year changes handleArtemisMakeModel ( )…" at bounding box center [646, 368] width 721 height 515
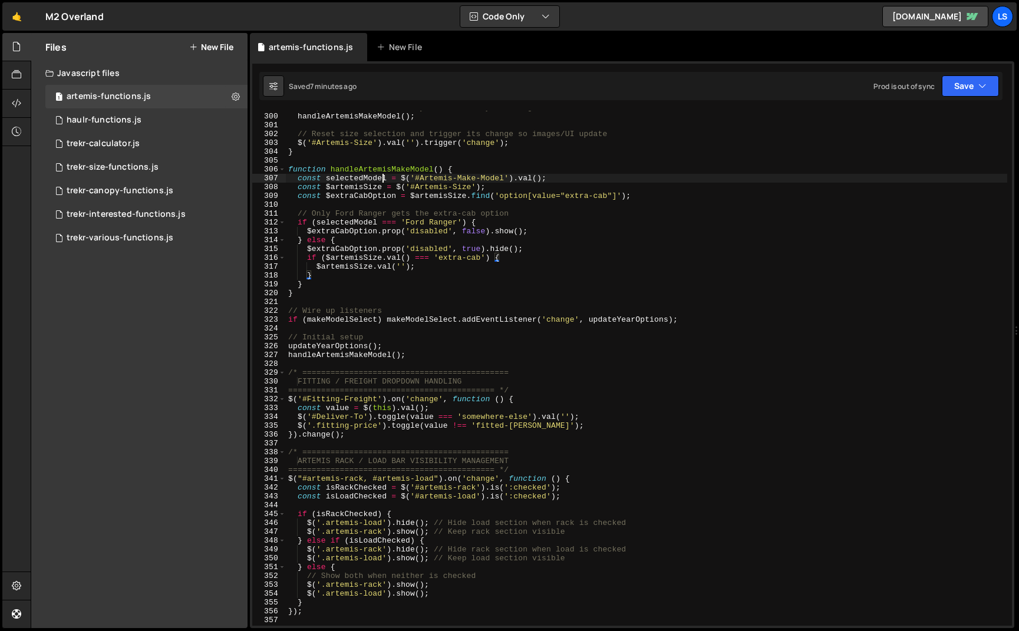
click at [380, 174] on div "// Update size availability after model/year changes handleArtemisMakeModel ( )…" at bounding box center [646, 369] width 721 height 533
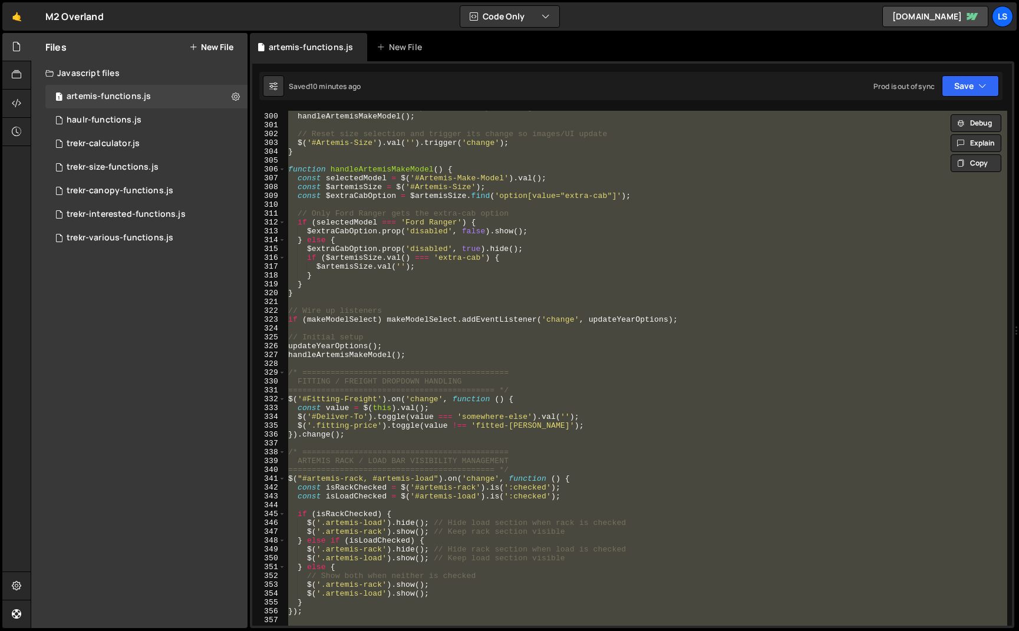
click at [460, 222] on div "// Update size availability after model/year changes handleArtemisMakeModel ( )…" at bounding box center [646, 368] width 721 height 515
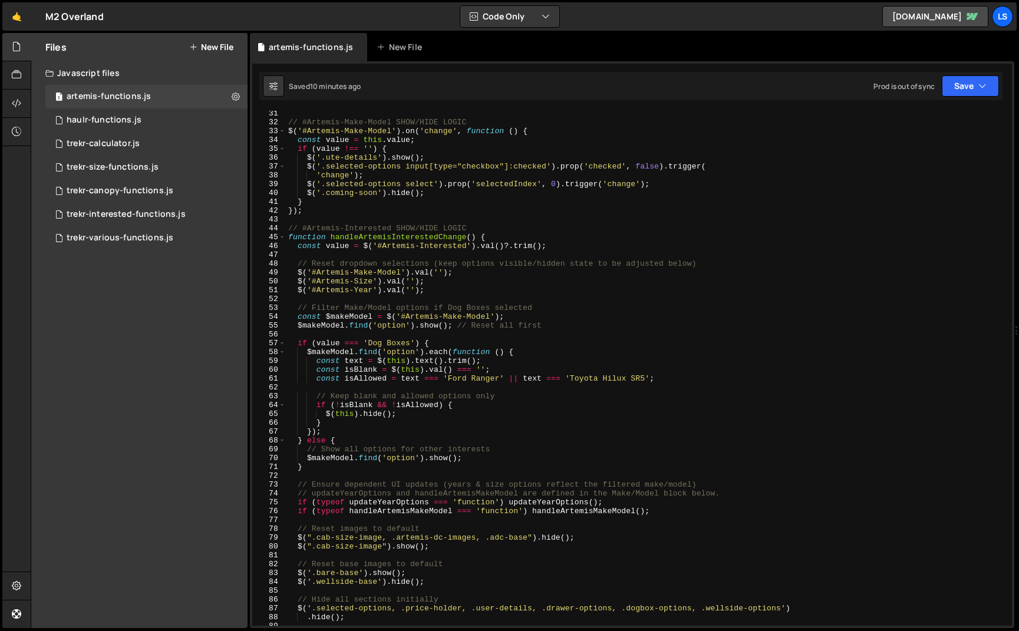
scroll to position [0, 0]
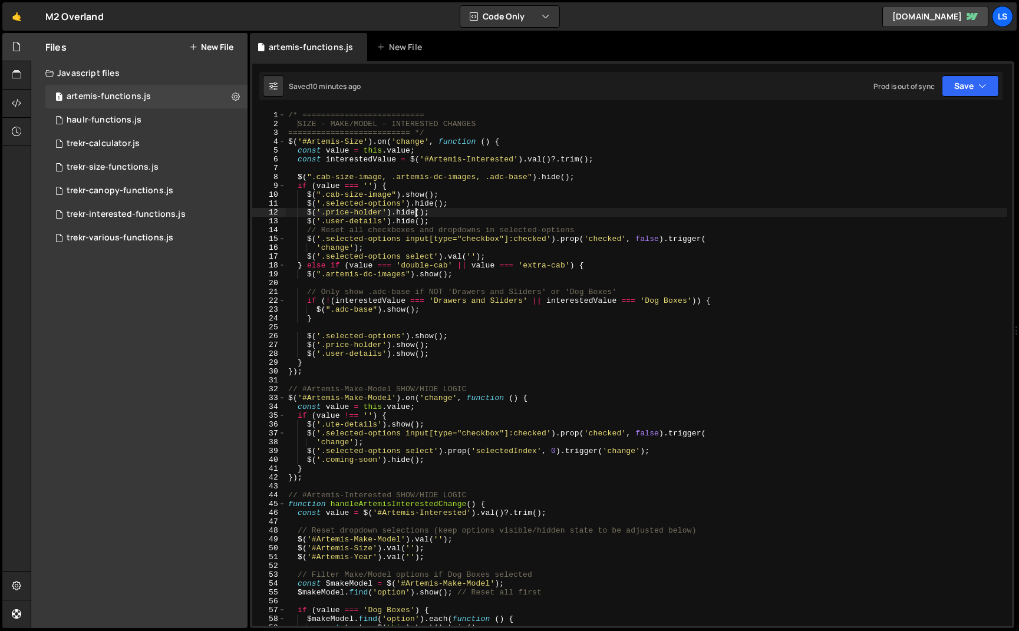
click at [417, 213] on div "/* ========================== SIZE – MAKE/MODEL – INTERESTED CHANGES ==========…" at bounding box center [646, 377] width 721 height 533
type textarea "});"
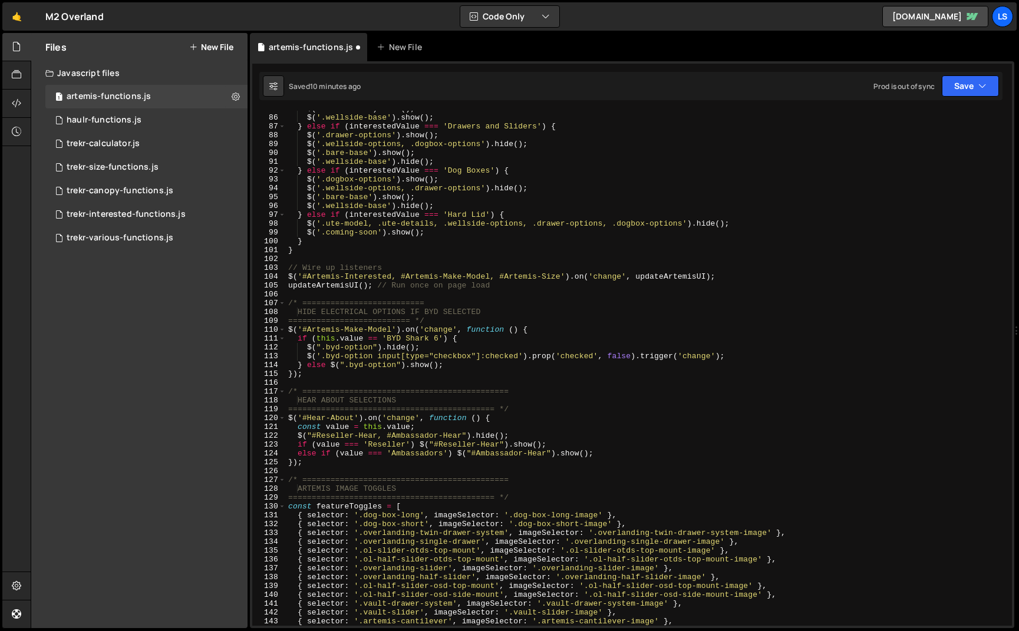
scroll to position [766, 0]
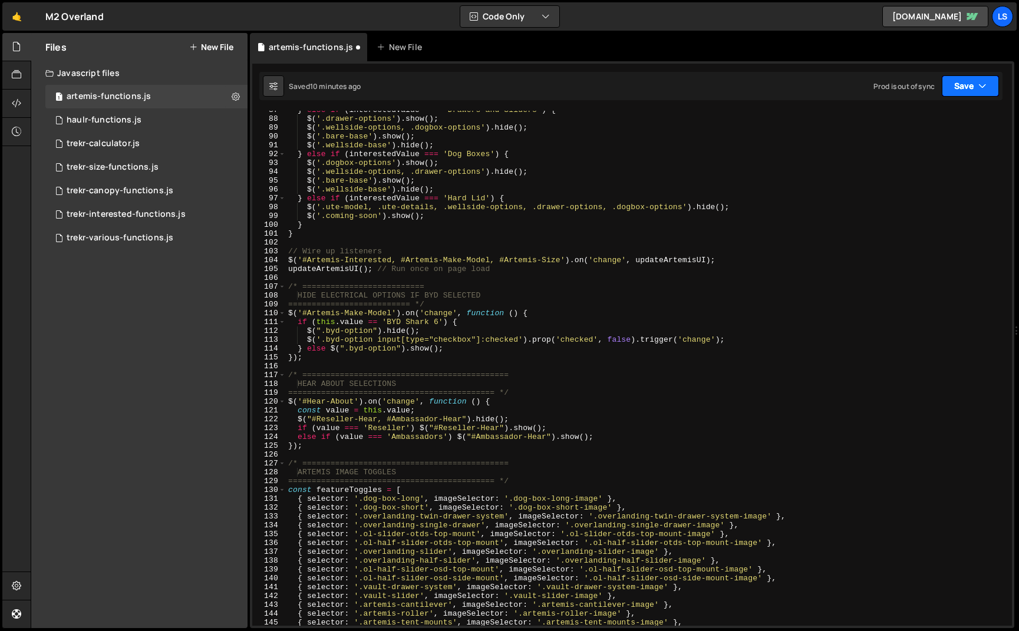
click at [964, 91] on button "Save" at bounding box center [970, 85] width 57 height 21
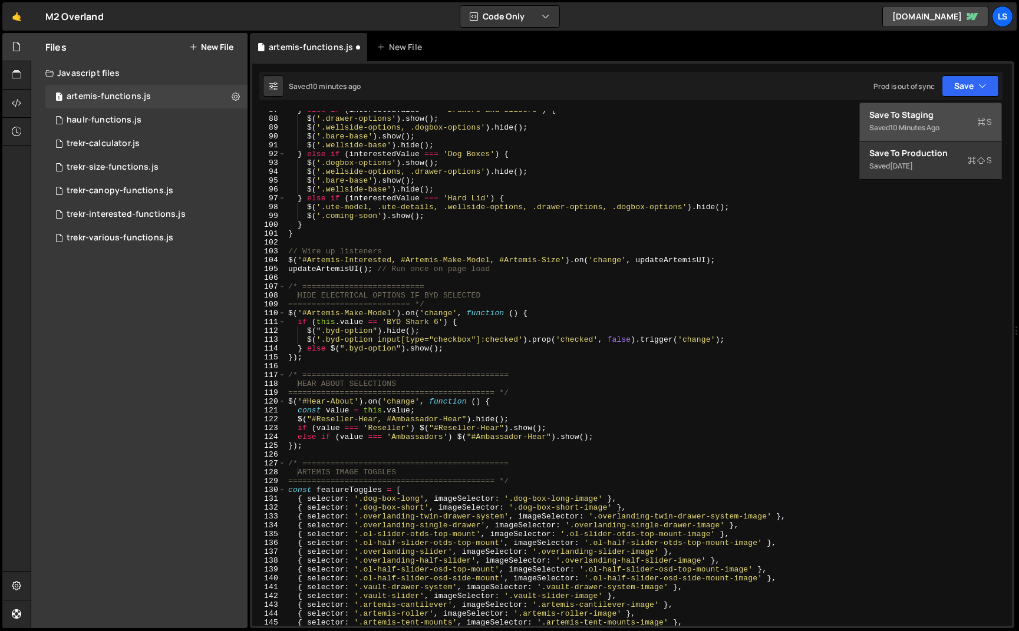
click at [919, 115] on div "Save to Staging S" at bounding box center [930, 115] width 123 height 12
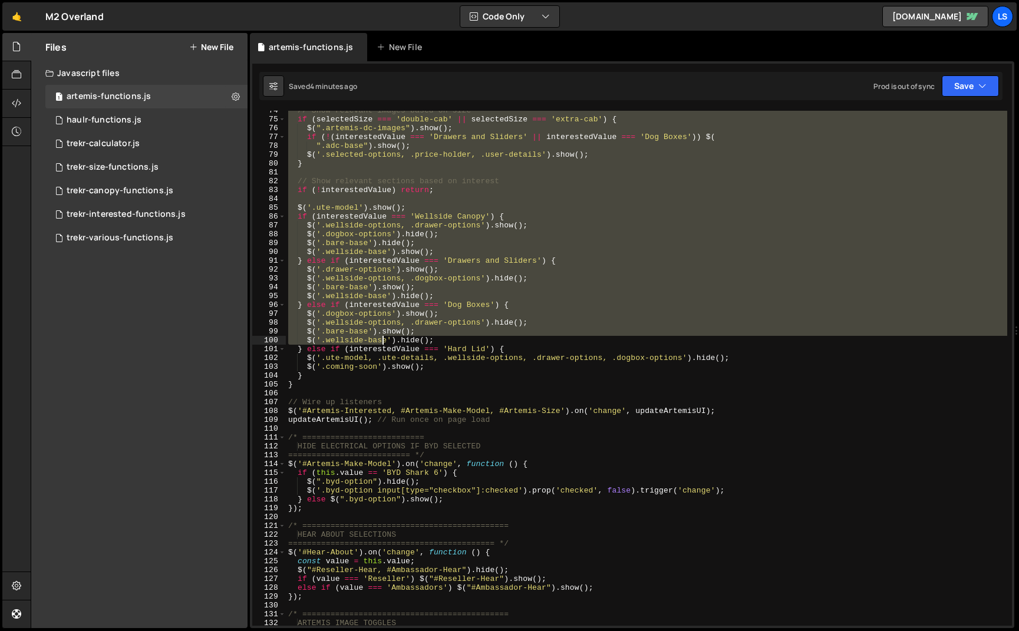
scroll to position [664, 0]
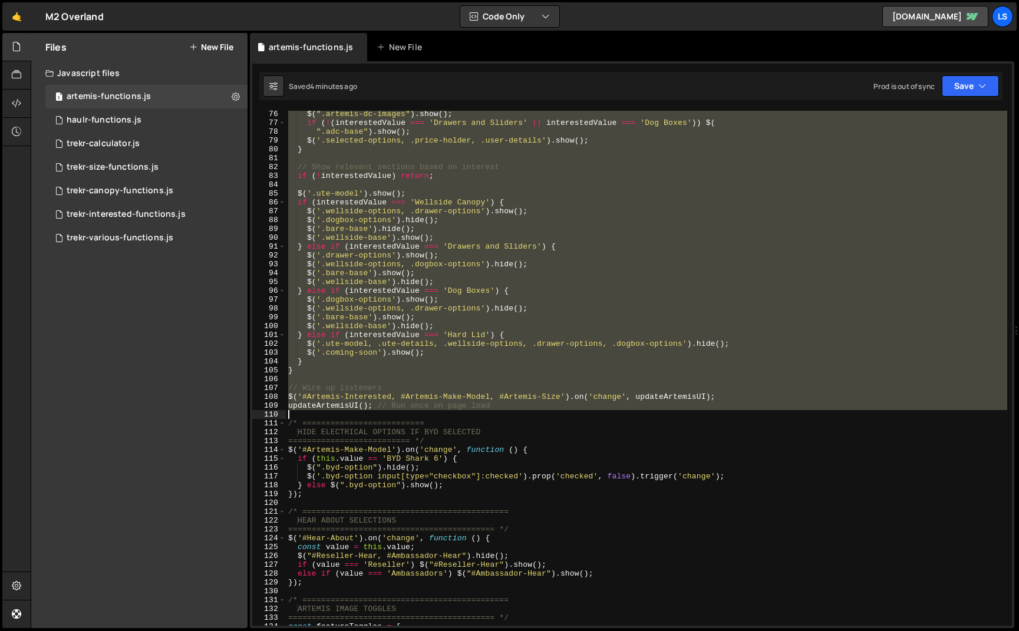
drag, startPoint x: 286, startPoint y: 114, endPoint x: 490, endPoint y: 411, distance: 360.8
click at [490, 411] on div "$ ( ".artemis-dc-images" ) . show ( ) ; if ( ! ( interestedValue === 'Drawers a…" at bounding box center [646, 376] width 721 height 533
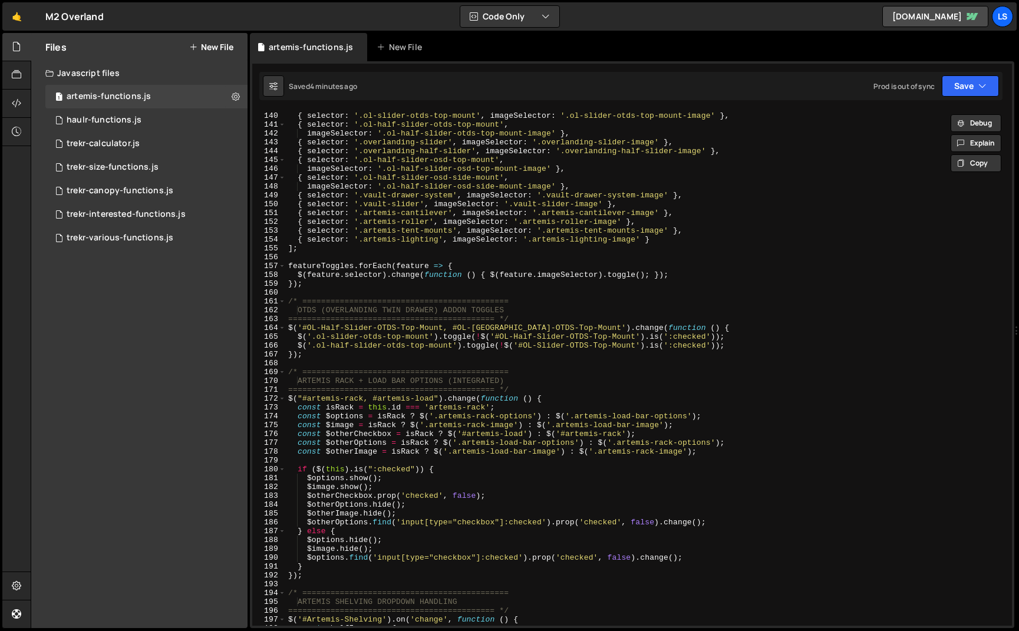
scroll to position [938, 0]
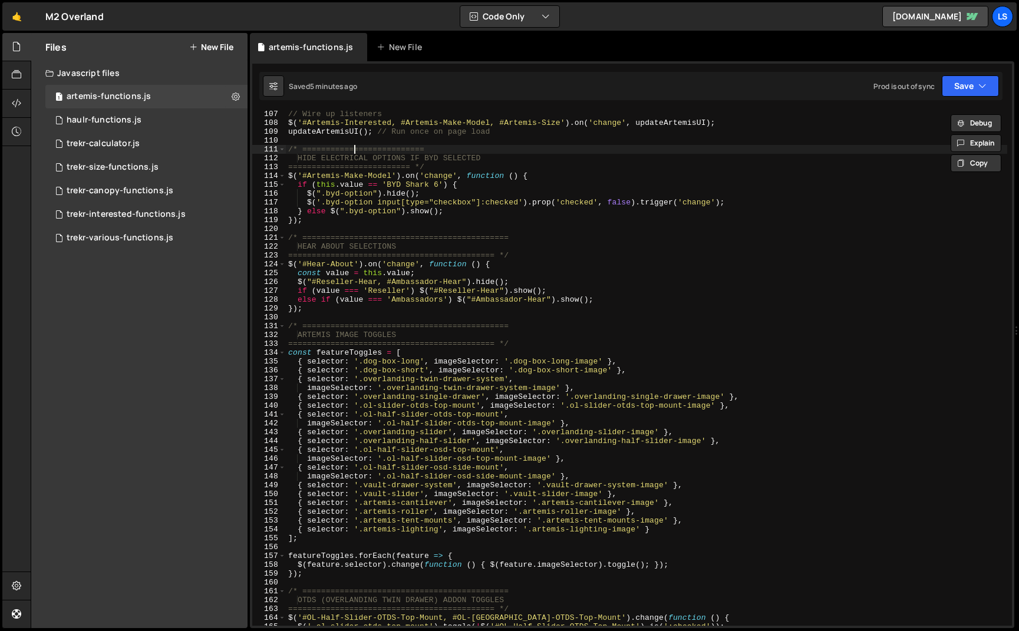
click at [353, 150] on div "// Wire up listeners $ ( '#Artemis-Interested, #Artemis-Make-Model, #Artemis-Si…" at bounding box center [646, 376] width 721 height 533
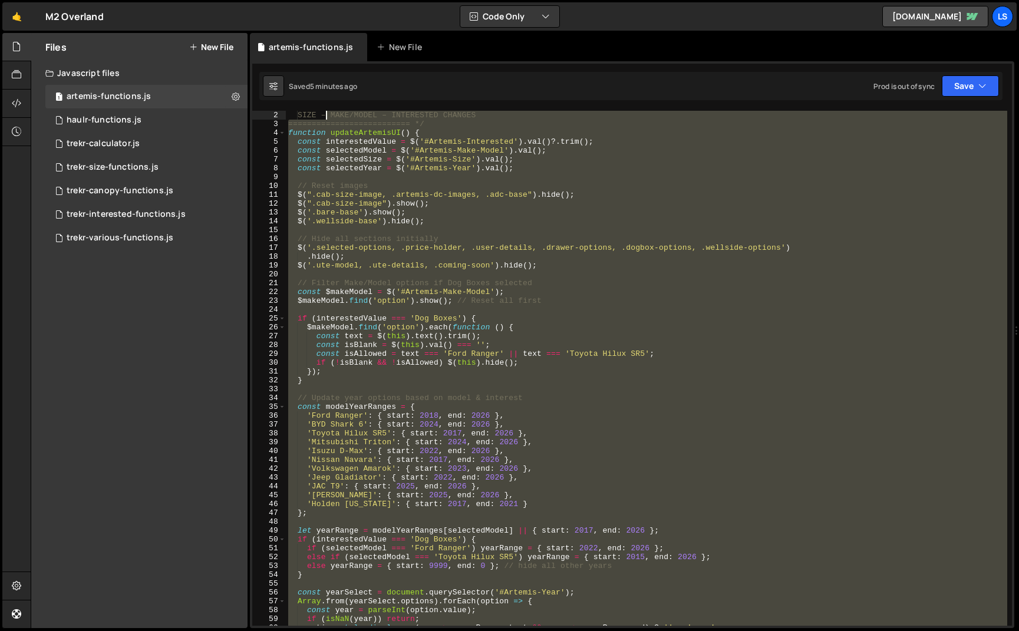
scroll to position [0, 0]
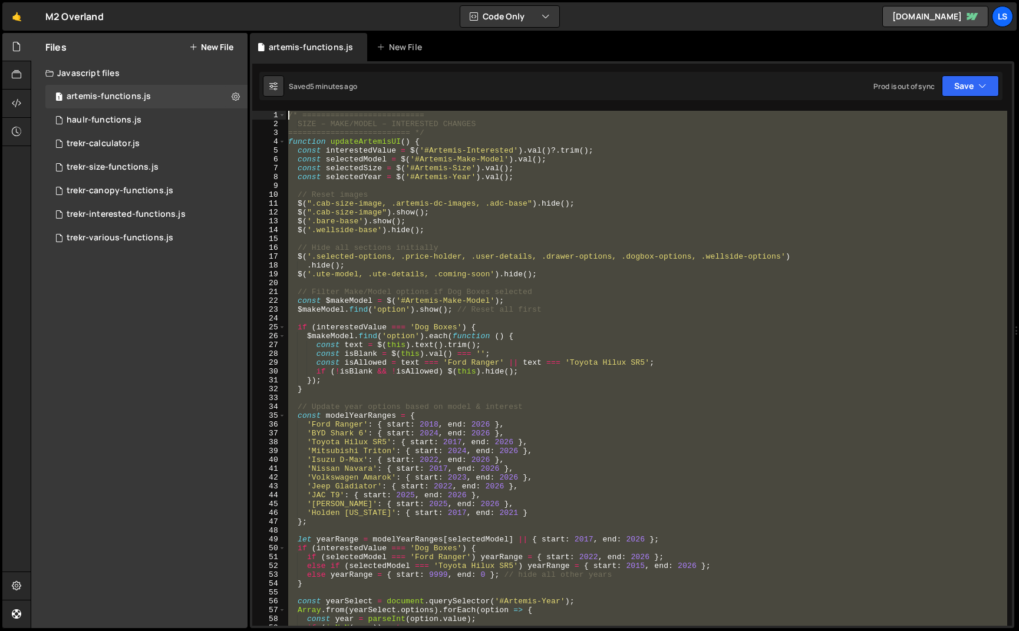
drag, startPoint x: 497, startPoint y: 131, endPoint x: 320, endPoint y: 27, distance: 205.6
click at [320, 27] on div "Hold on a sec... Are you certain you wish to leave this page? Any changes you'v…" at bounding box center [509, 315] width 1019 height 631
paste textarea "handleArtemisInterestedChange();"
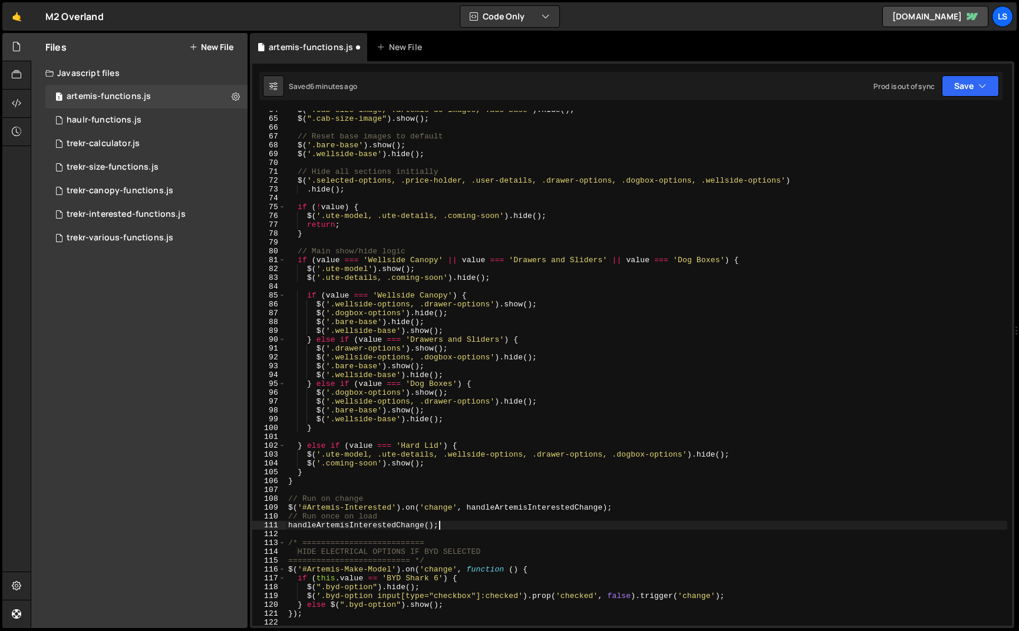
scroll to position [562, 0]
click at [962, 84] on button "Save" at bounding box center [970, 85] width 57 height 21
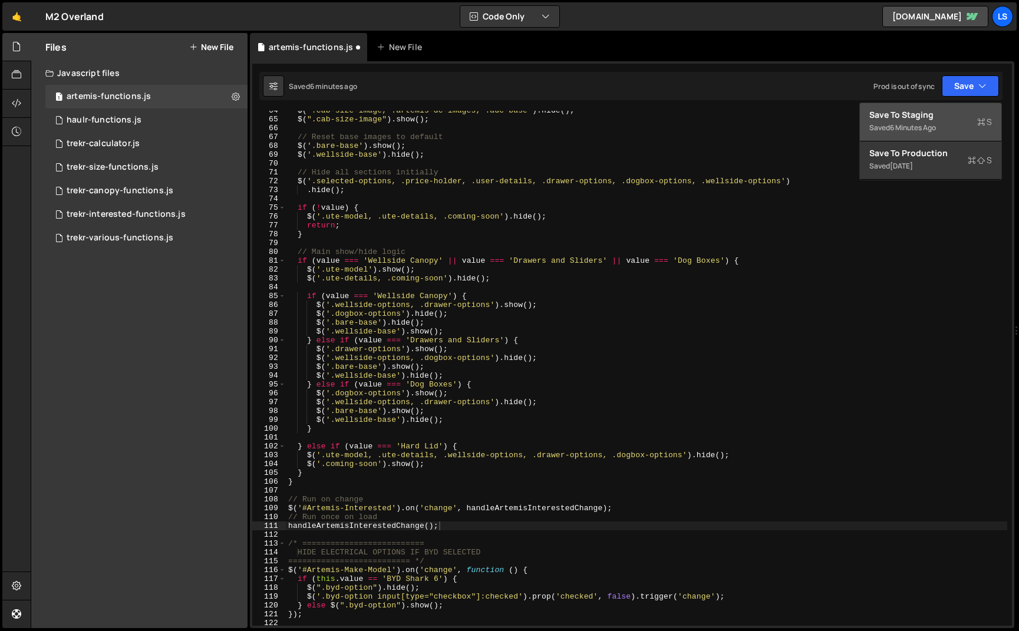
click at [917, 118] on div "Save to Staging S" at bounding box center [930, 115] width 123 height 12
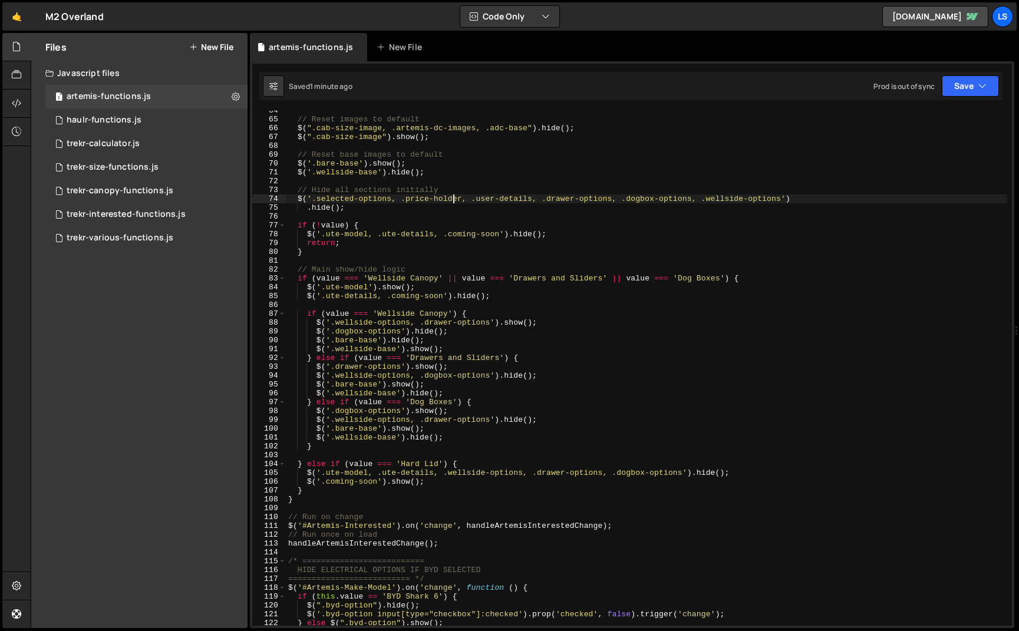
click at [453, 201] on div "// Reset images to default $ ( ".cab-size-image, .artemis-dc-images, .adc-base"…" at bounding box center [646, 372] width 721 height 533
type textarea "});"
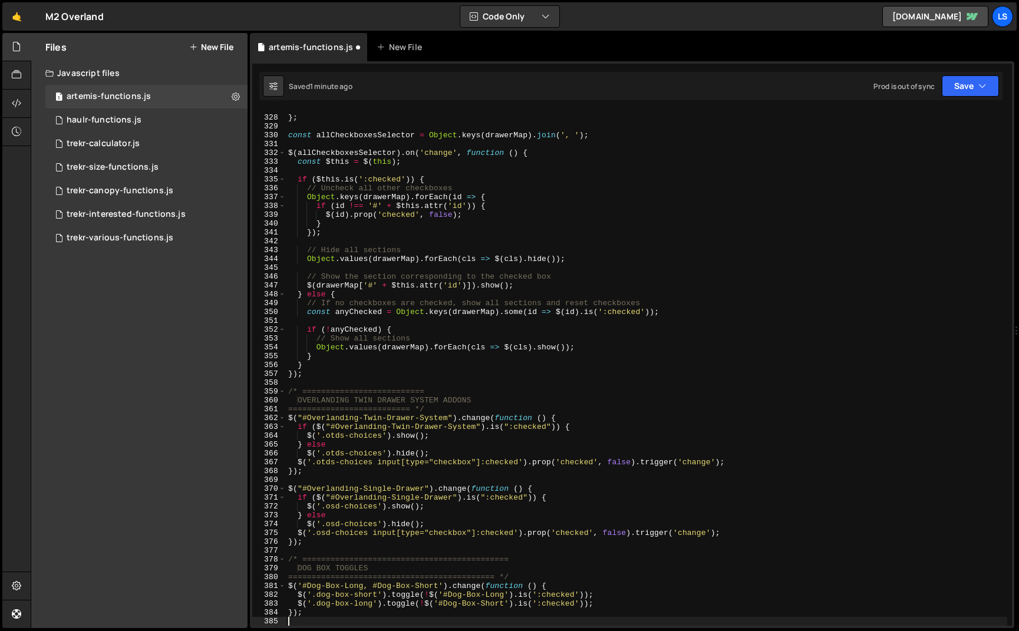
scroll to position [2888, 0]
click at [952, 89] on button "Save" at bounding box center [970, 85] width 57 height 21
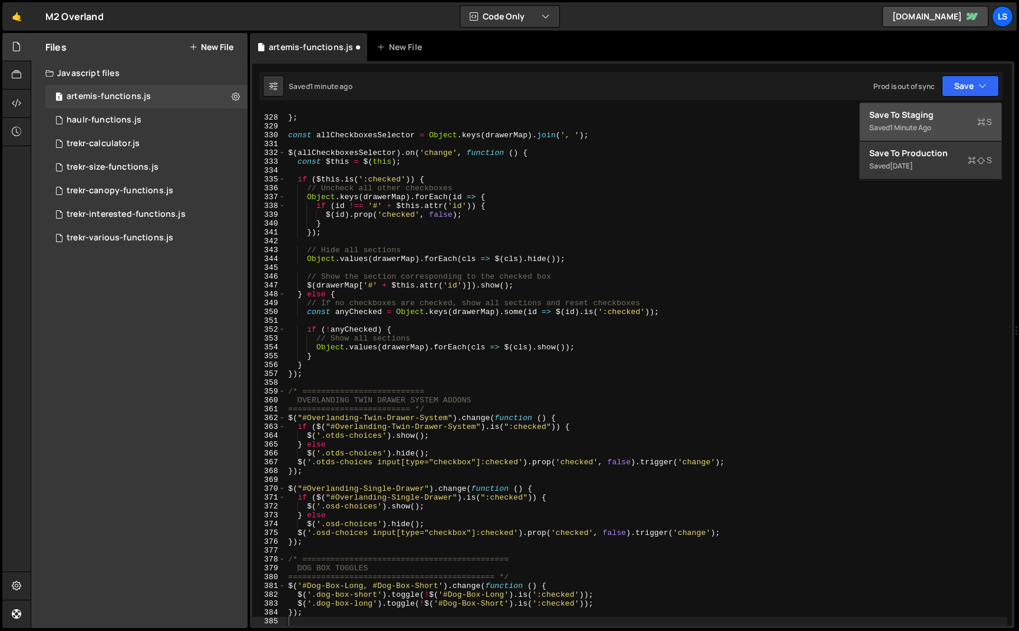
click at [886, 116] on div "Save to Staging S" at bounding box center [930, 115] width 123 height 12
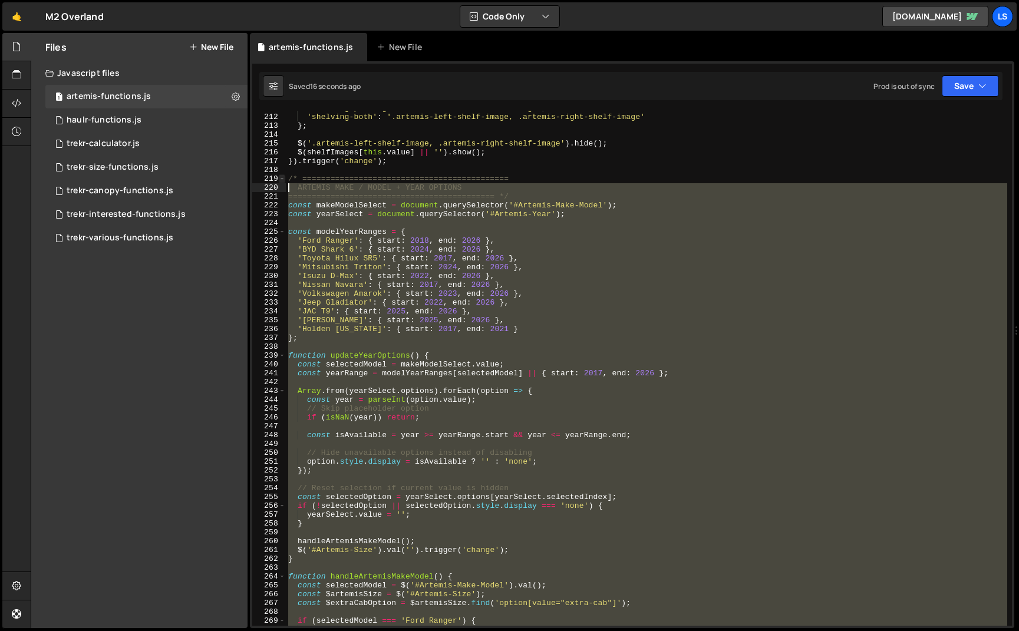
scroll to position [1864, 0]
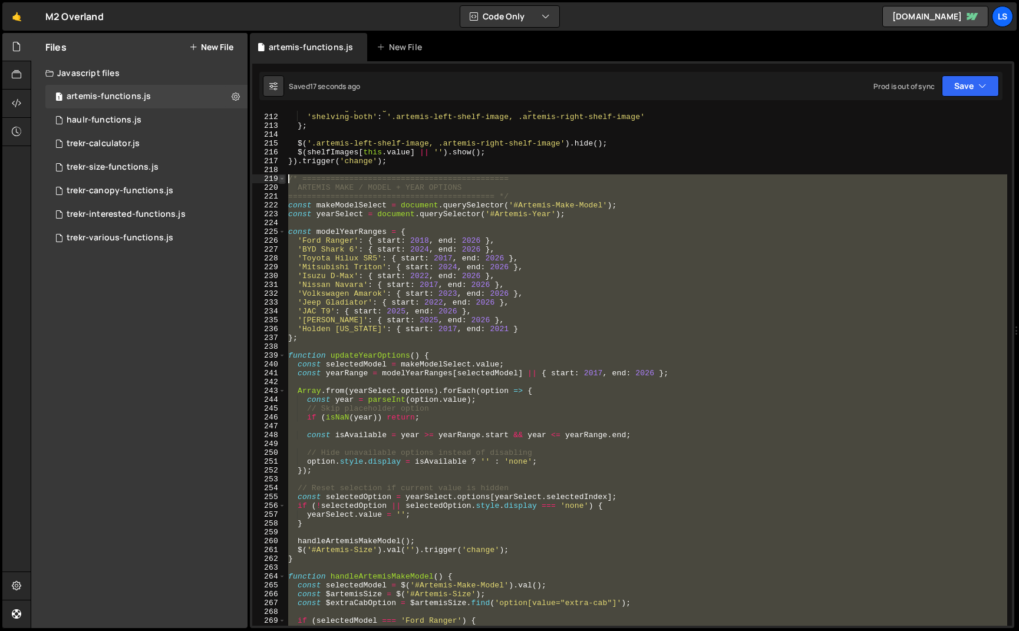
drag, startPoint x: 411, startPoint y: 530, endPoint x: 282, endPoint y: 181, distance: 372.0
click at [282, 181] on div "handleArtemisMakeModel(); 211 212 213 214 215 216 217 218 219 220 221 222 223 2…" at bounding box center [632, 368] width 760 height 515
type textarea "/* ============================================ ARTEMIS MAKE / MODEL + YEAR OPT…"
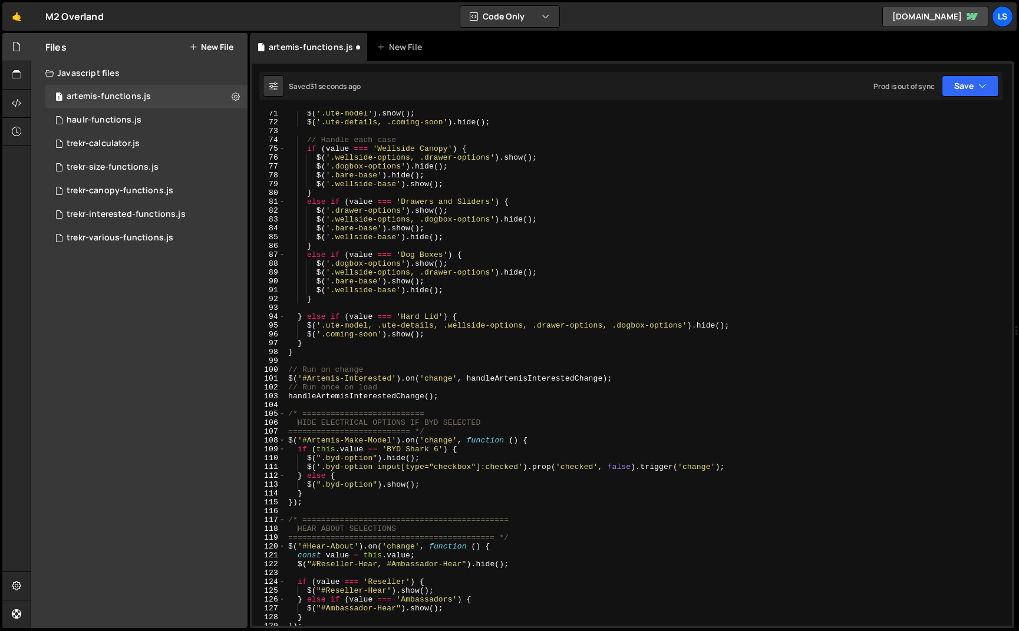
scroll to position [576, 0]
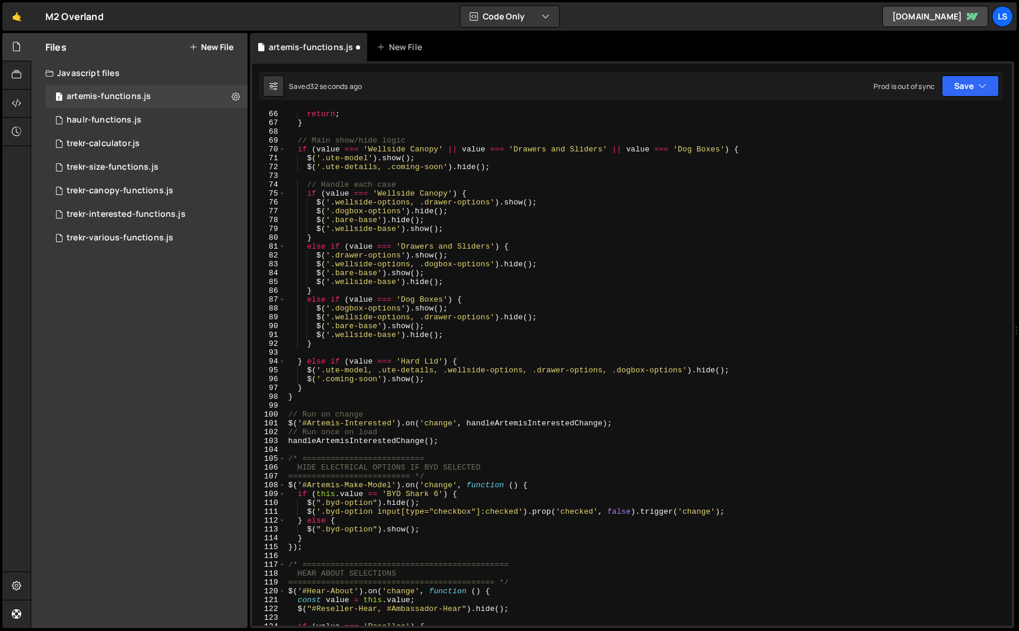
click at [447, 441] on div "return ; } // Main show/hide logic if ( value === 'Wellside Canopy' || value ==…" at bounding box center [646, 376] width 721 height 533
type textarea "handleArtemisInterestedChange();"
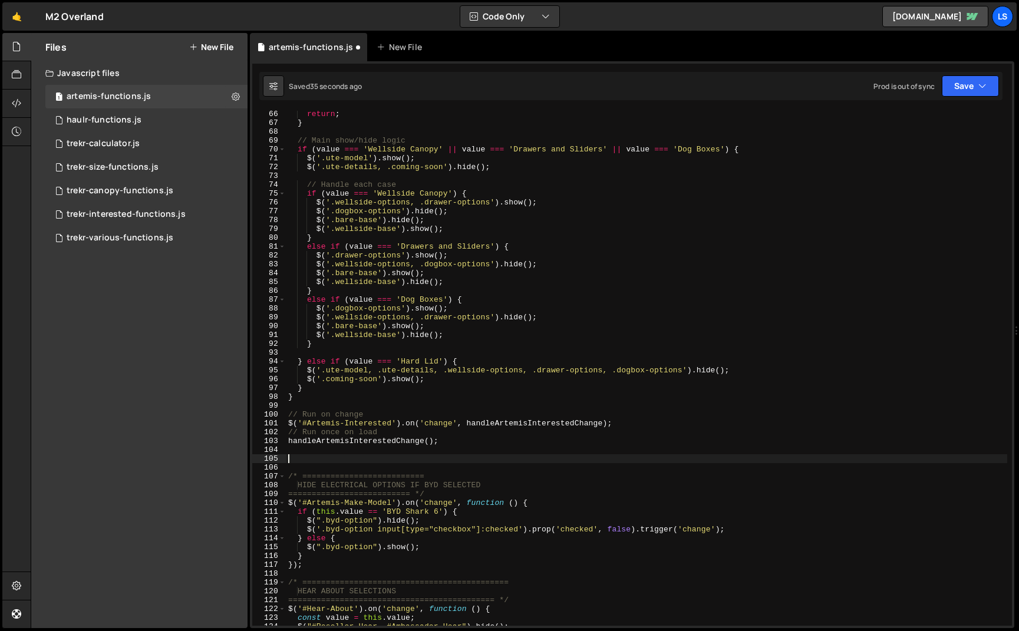
paste textarea "handleArtemisMakeModel();"
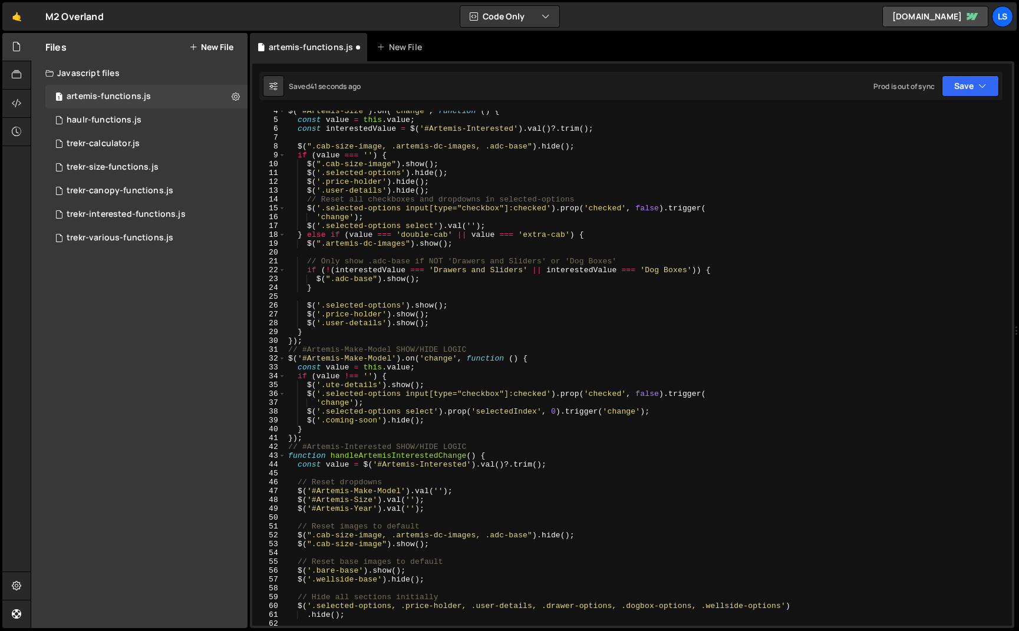
scroll to position [0, 0]
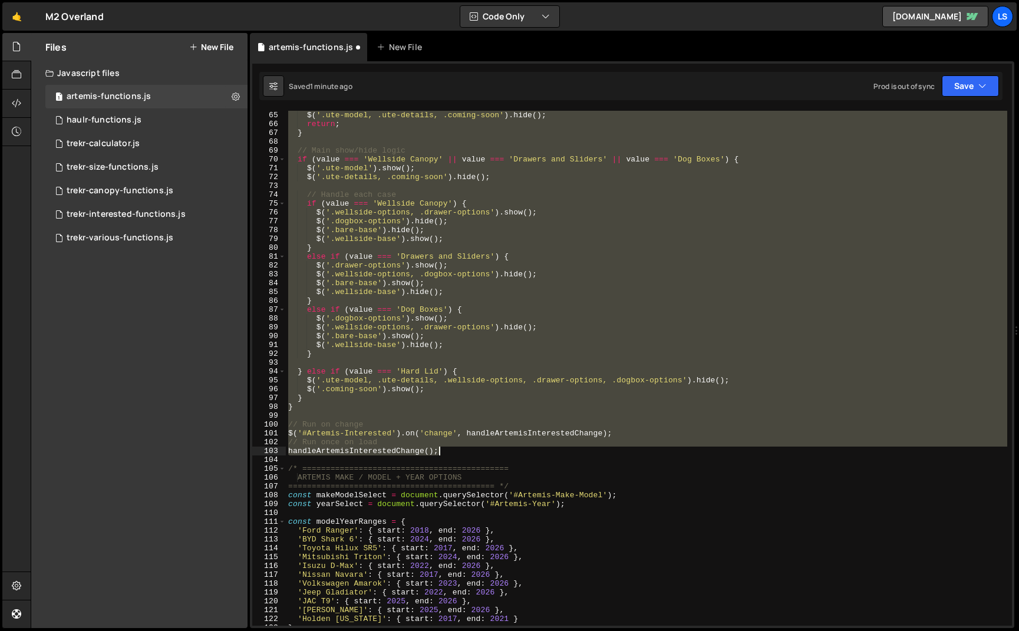
drag, startPoint x: 288, startPoint y: 114, endPoint x: 450, endPoint y: 453, distance: 376.2
click at [450, 453] on div "// No value selected – hide everything $ ( '.ute-model, .ute-details, .coming-s…" at bounding box center [646, 368] width 721 height 533
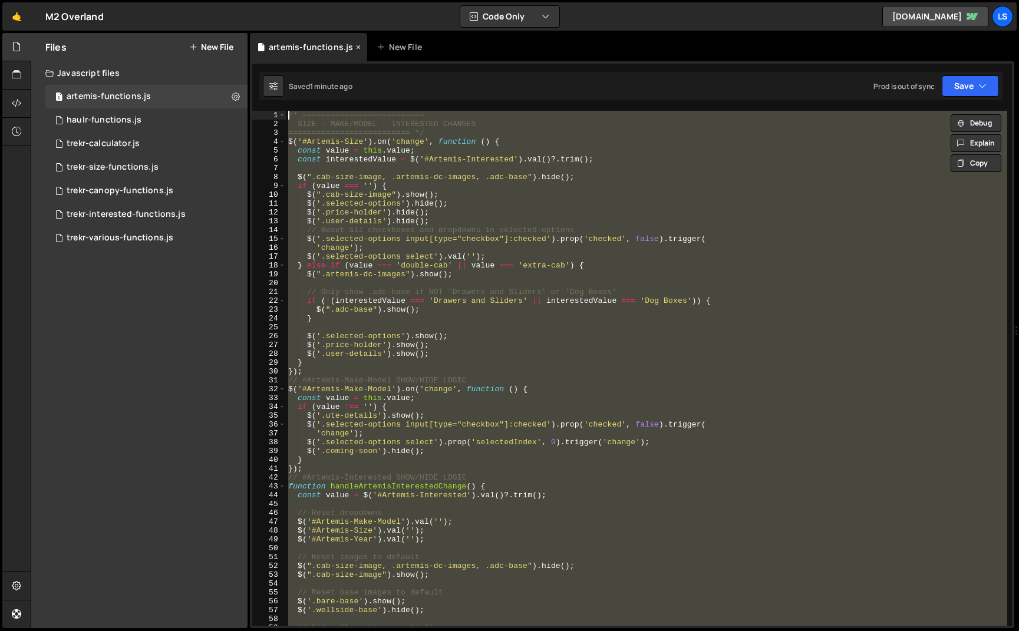
drag, startPoint x: 407, startPoint y: 497, endPoint x: 278, endPoint y: 52, distance: 463.3
click at [278, 52] on div "Debug Explain Copy artemis-functions.js New File Saved 1 minute ago Prod is out…" at bounding box center [632, 331] width 764 height 596
click at [967, 80] on button "Save" at bounding box center [970, 85] width 57 height 21
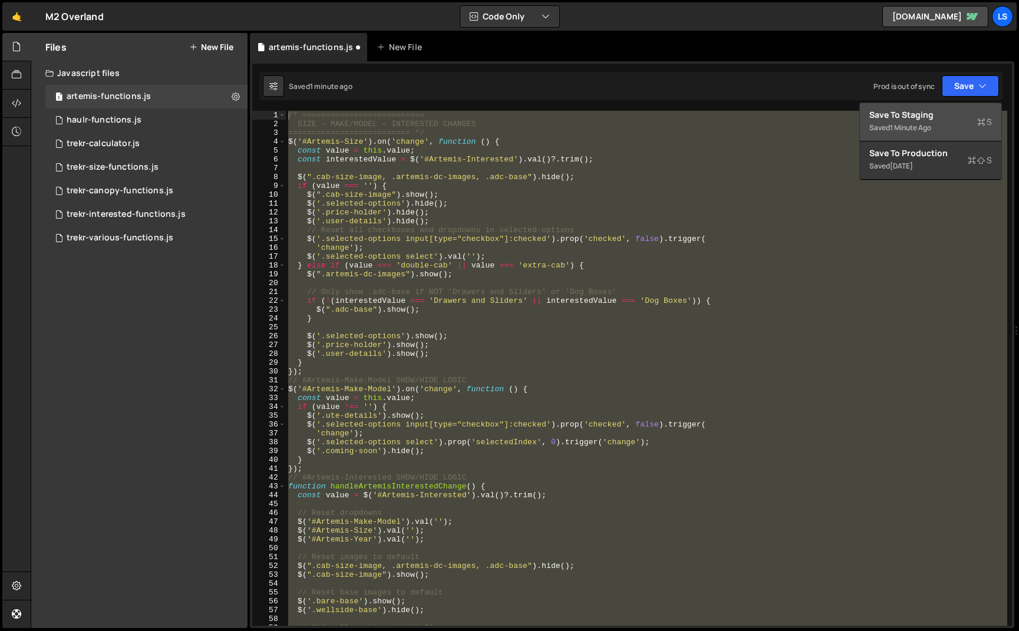
click at [910, 119] on div "Save to Staging S" at bounding box center [930, 115] width 123 height 12
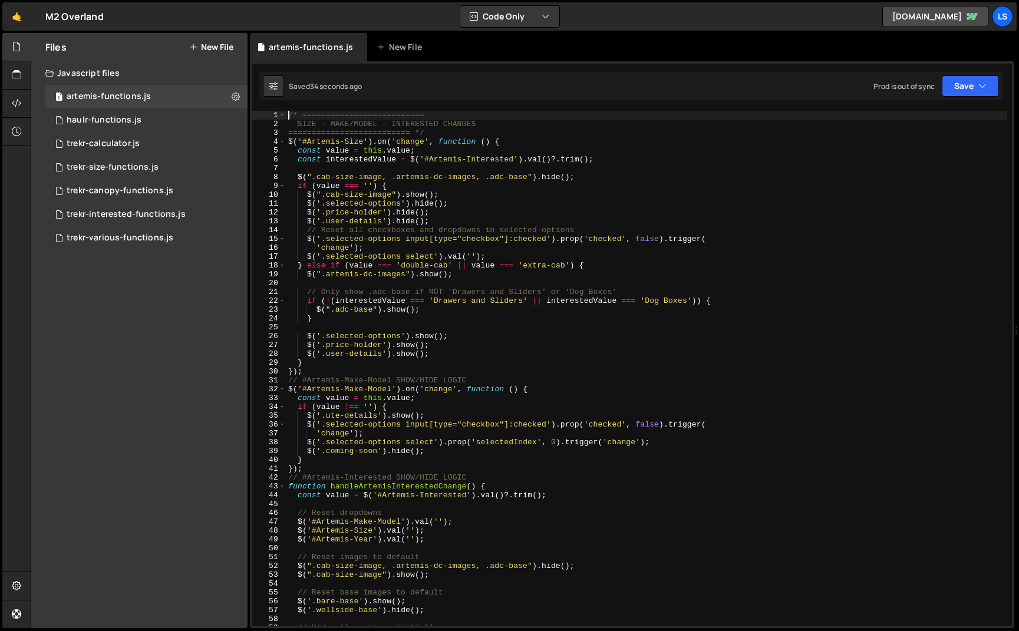
click at [288, 114] on div "/* ========================== SIZE – MAKE/MODEL – INTERESTED CHANGES ==========…" at bounding box center [646, 377] width 721 height 533
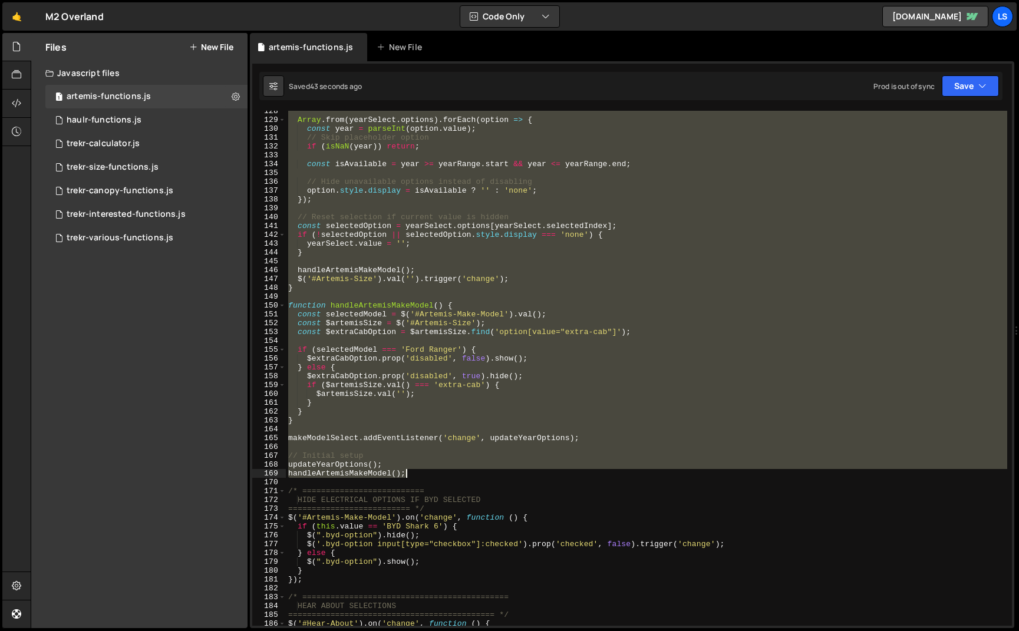
scroll to position [1126, 0]
drag, startPoint x: 288, startPoint y: 114, endPoint x: 436, endPoint y: 475, distance: 390.4
click at [436, 475] on div "Array . from ( yearSelect . options ) . forEach ( option => { const year = pars…" at bounding box center [646, 373] width 721 height 533
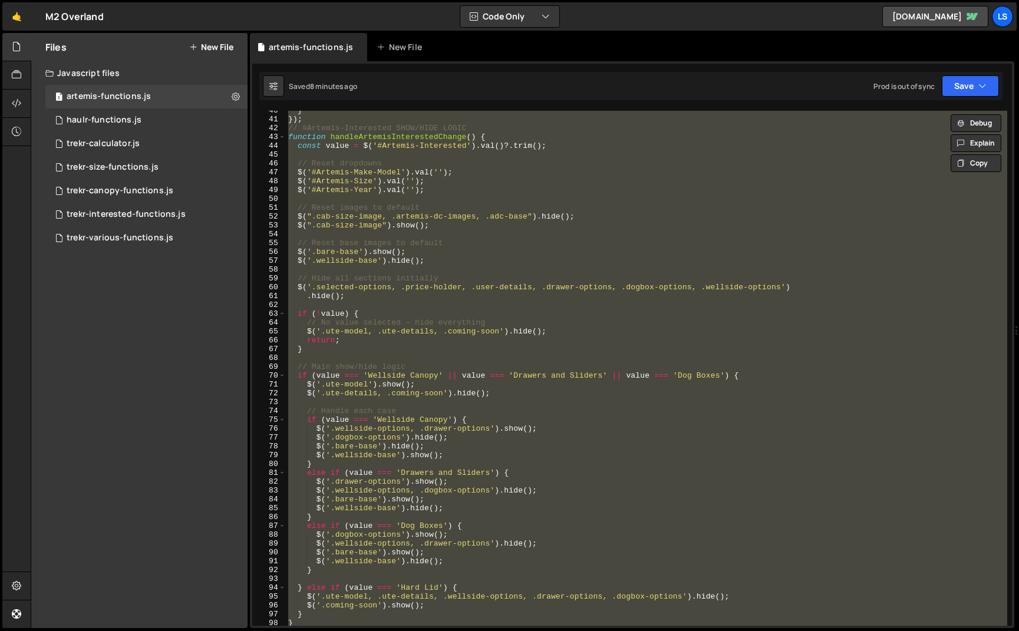
scroll to position [0, 0]
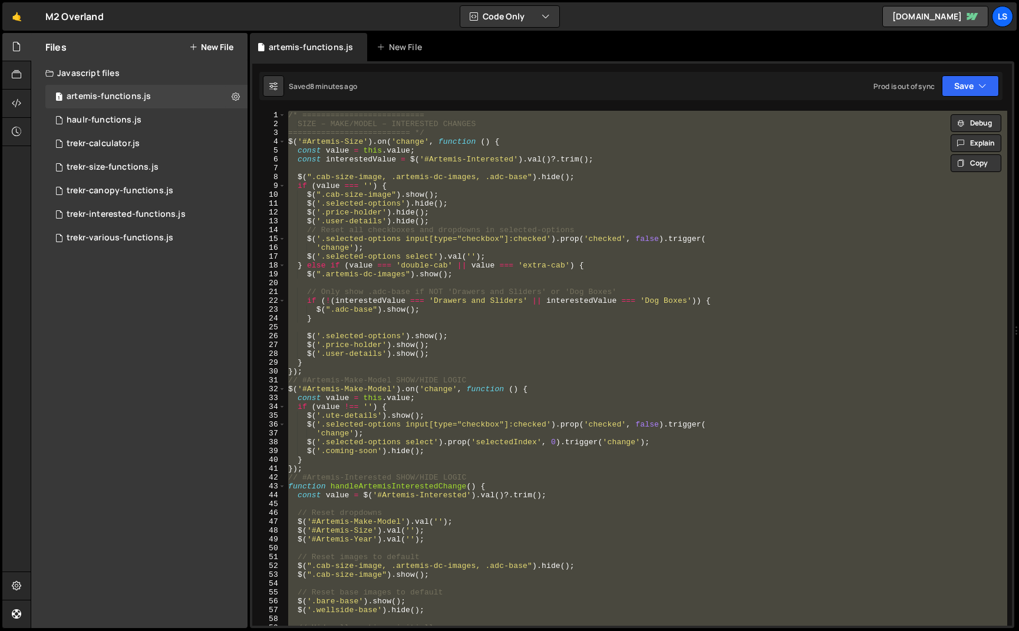
paste textarea
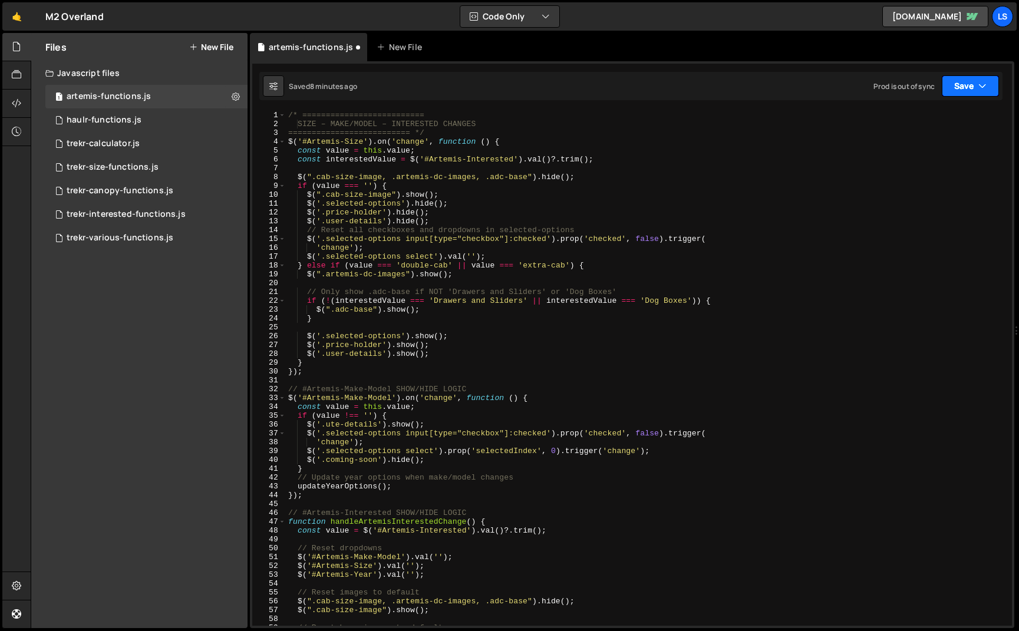
click at [982, 92] on button "Save" at bounding box center [970, 85] width 57 height 21
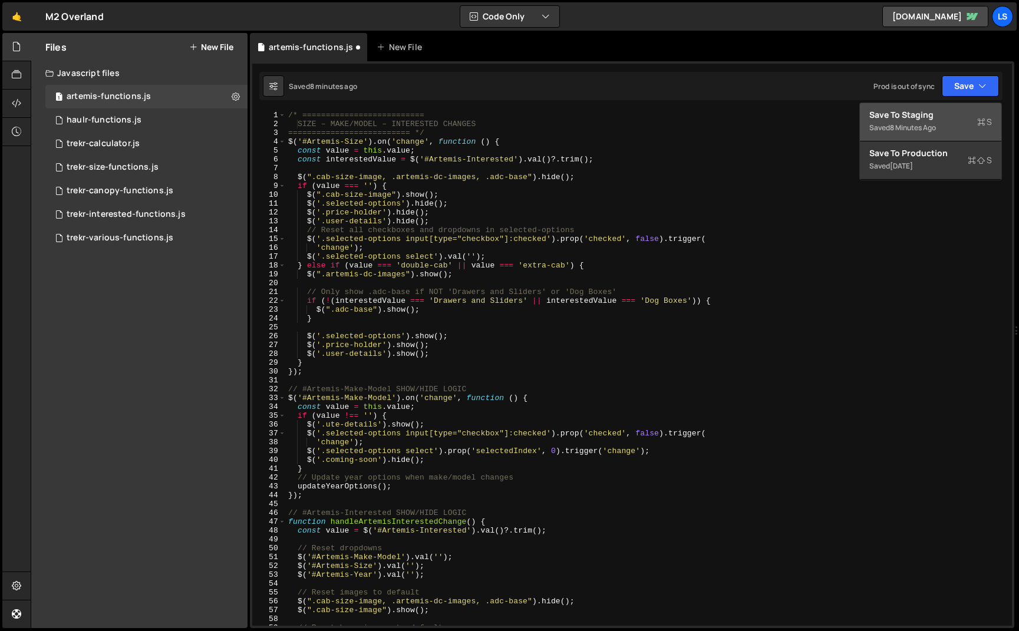
click at [928, 117] on div "Save to Staging S" at bounding box center [930, 115] width 123 height 12
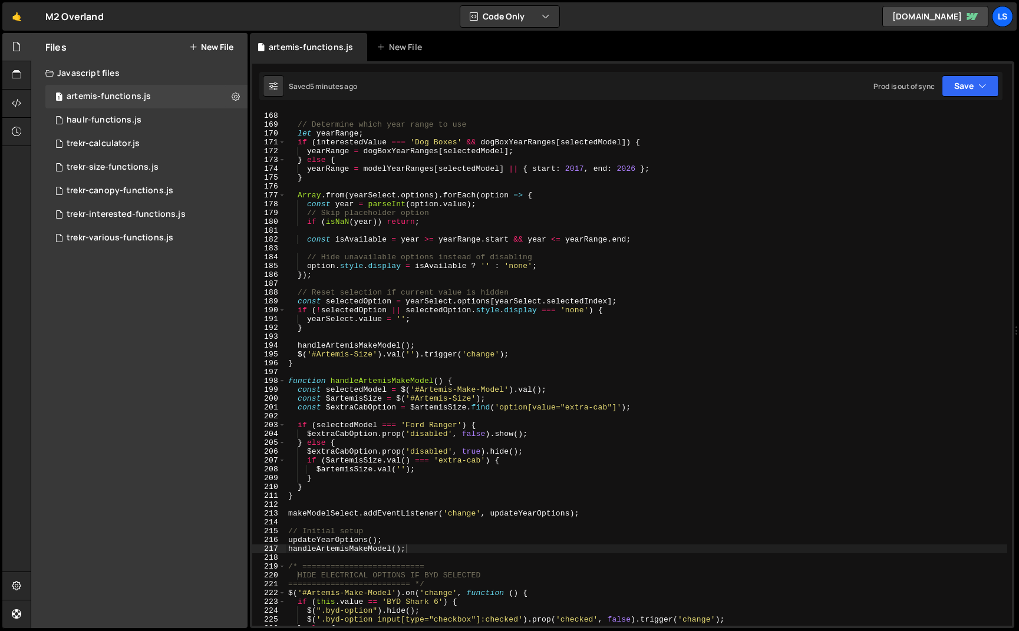
scroll to position [1476, 0]
click at [411, 549] on div "const interestedValue = $ ( '#Artemis-Interested' ) . val ( ) ?. trim ( ) ; // …" at bounding box center [646, 368] width 721 height 533
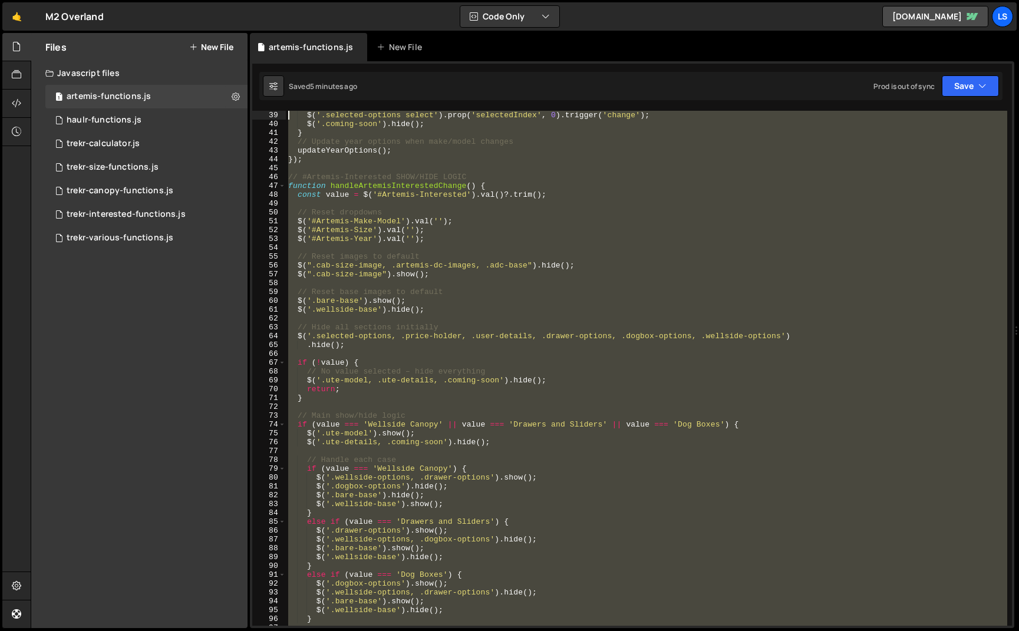
scroll to position [0, 0]
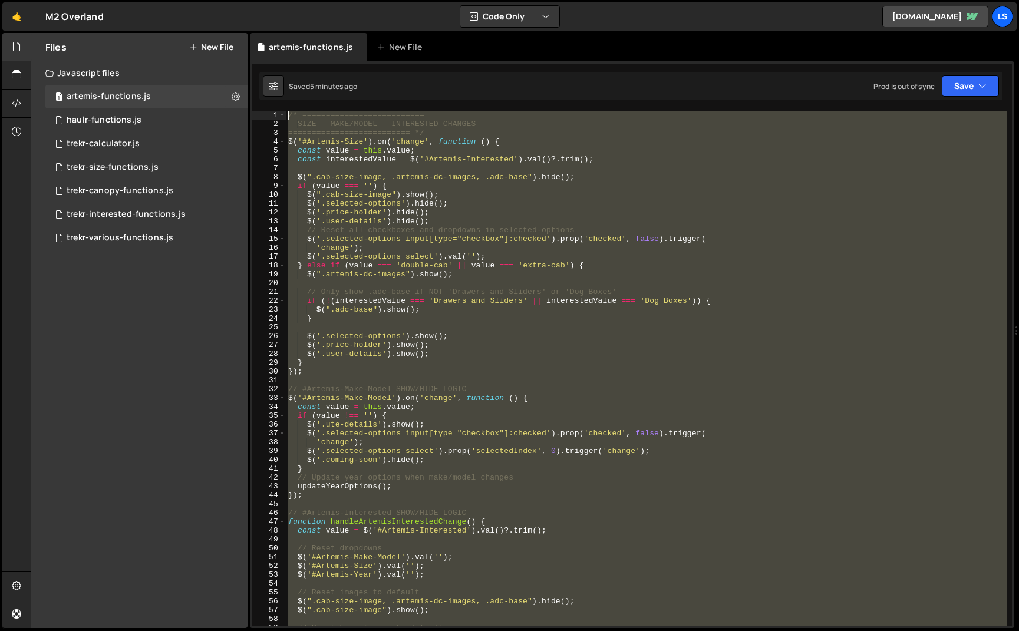
drag, startPoint x: 403, startPoint y: 548, endPoint x: 268, endPoint y: 16, distance: 548.9
click at [268, 16] on div "Hold on a sec... Are you certain you wish to leave this page? Any changes you'v…" at bounding box center [509, 315] width 1019 height 631
click at [413, 215] on div "/* ========================== SIZE – MAKE/MODEL – INTERESTED CHANGES ==========…" at bounding box center [646, 368] width 721 height 515
drag, startPoint x: 390, startPoint y: 206, endPoint x: 311, endPoint y: 142, distance: 101.0
click at [390, 205] on div "/* ========================== SIZE – MAKE/MODEL – INTERESTED CHANGES ==========…" at bounding box center [646, 368] width 721 height 515
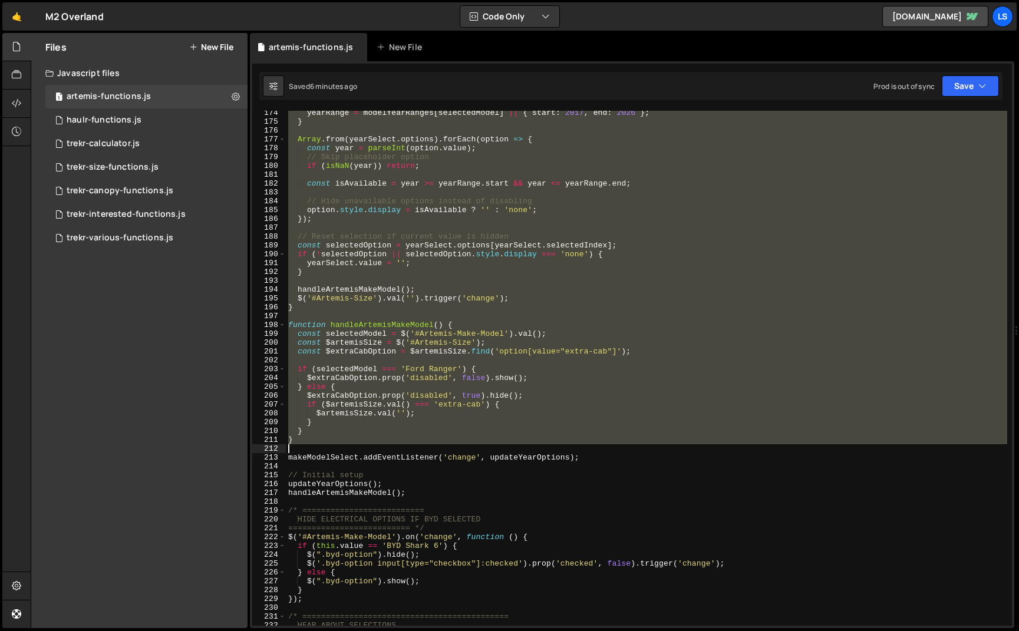
scroll to position [1532, 0]
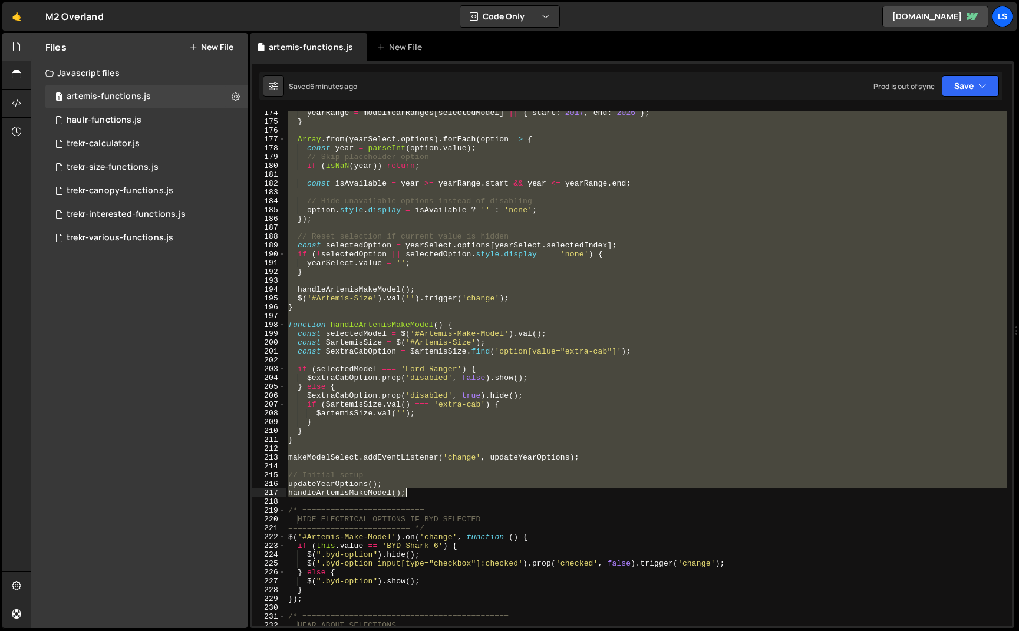
drag, startPoint x: 287, startPoint y: 114, endPoint x: 436, endPoint y: 495, distance: 409.2
click at [436, 495] on div "yearRange = modelYearRanges [ selectedModel ] || { start : 2017 , end : 2026 } …" at bounding box center [646, 374] width 721 height 533
paste textarea "makeModelSelect.addEventListener('change', updateYearOptions"
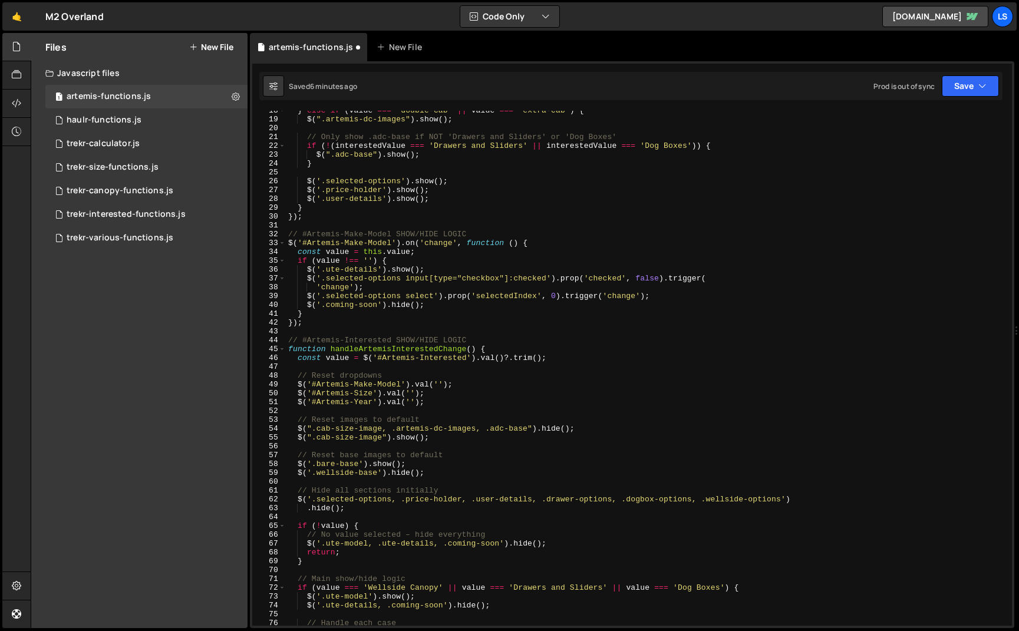
scroll to position [0, 0]
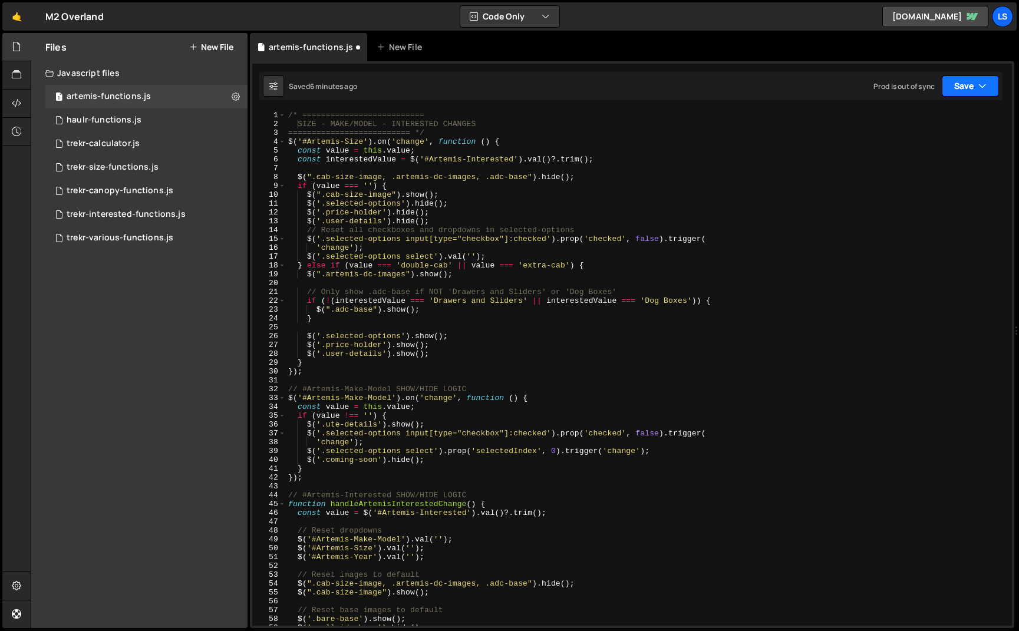
click at [961, 78] on button "Save" at bounding box center [970, 85] width 57 height 21
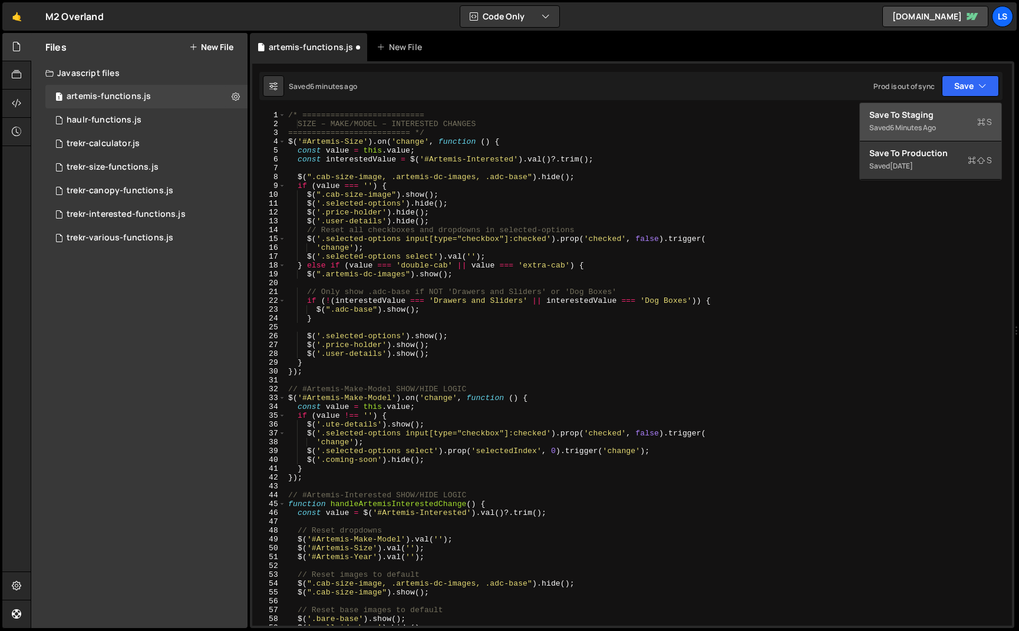
click at [911, 111] on div "Save to Staging S" at bounding box center [930, 115] width 123 height 12
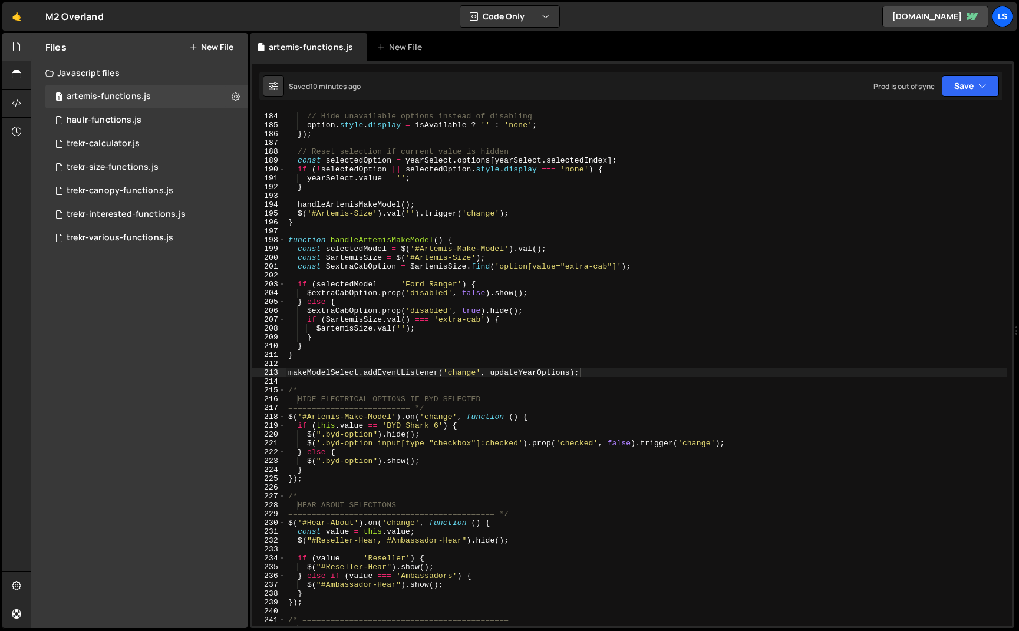
click at [355, 170] on div "// Hide unavailable options instead of disabling option . style . display = isA…" at bounding box center [646, 369] width 721 height 533
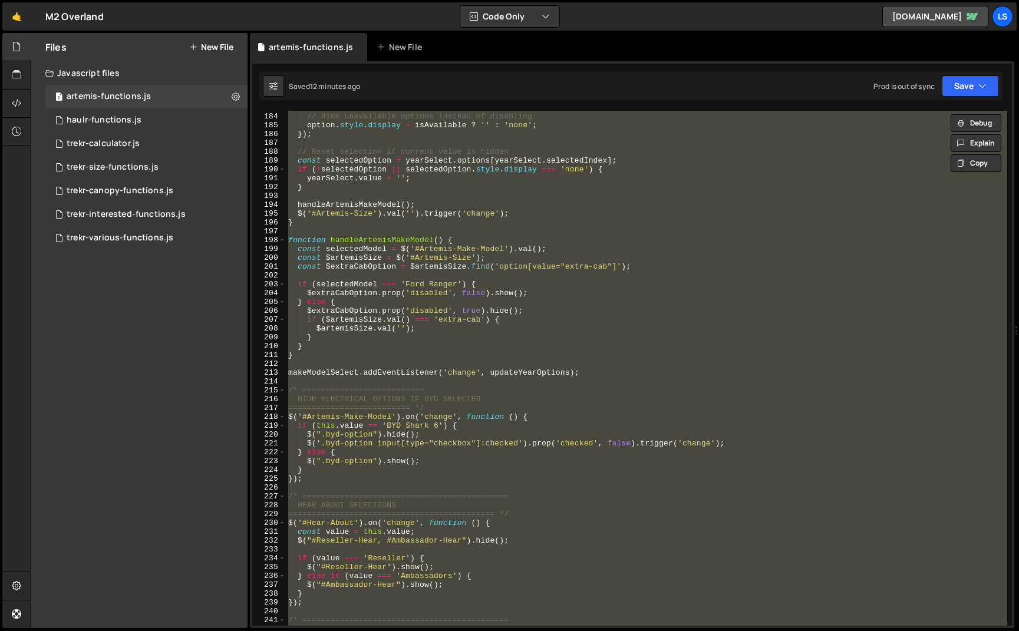
click at [431, 342] on div "// Hide unavailable options instead of disabling option . style . display = isA…" at bounding box center [646, 368] width 721 height 515
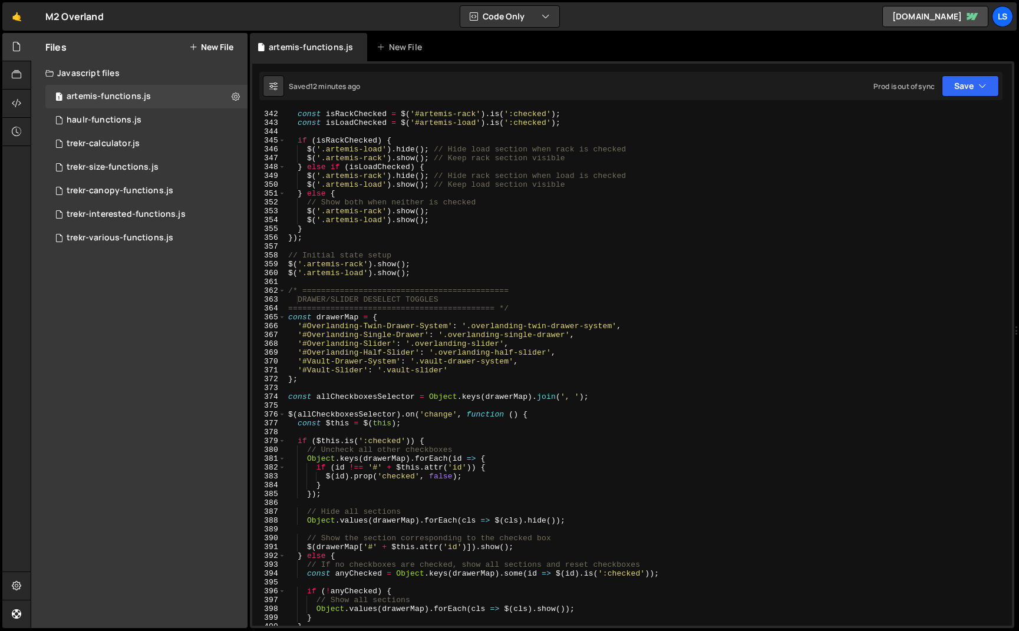
scroll to position [3530, 0]
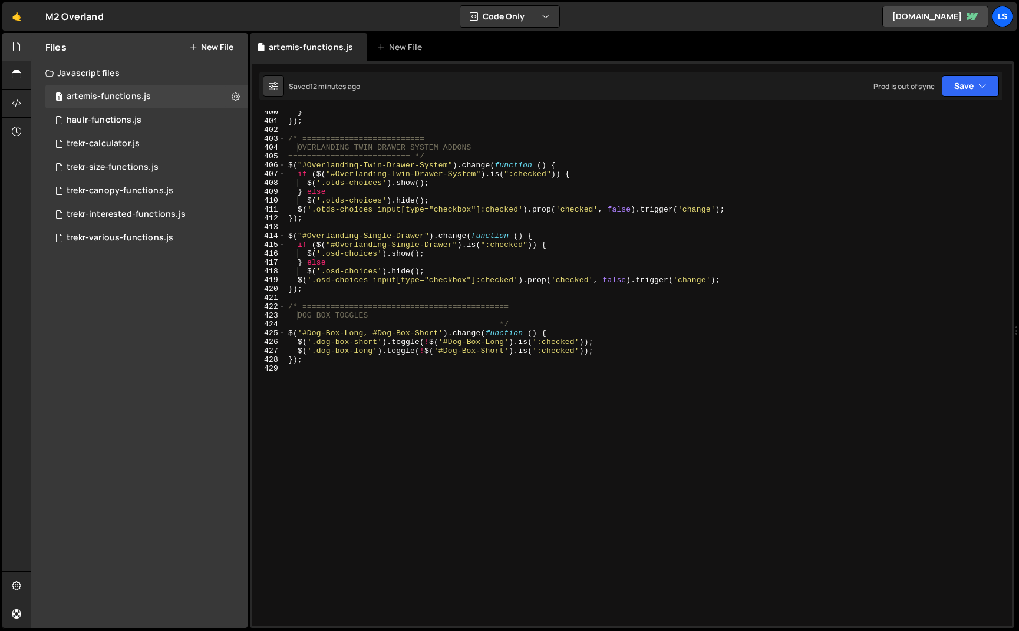
click at [352, 333] on div "} }) ; /* ========================== OVERLANDING TWIN DRAWER SYSTEM ADDONS ====…" at bounding box center [646, 374] width 721 height 533
click at [365, 354] on div "} }) ; /* ========================== OVERLANDING TWIN DRAWER SYSTEM ADDONS ====…" at bounding box center [646, 374] width 721 height 533
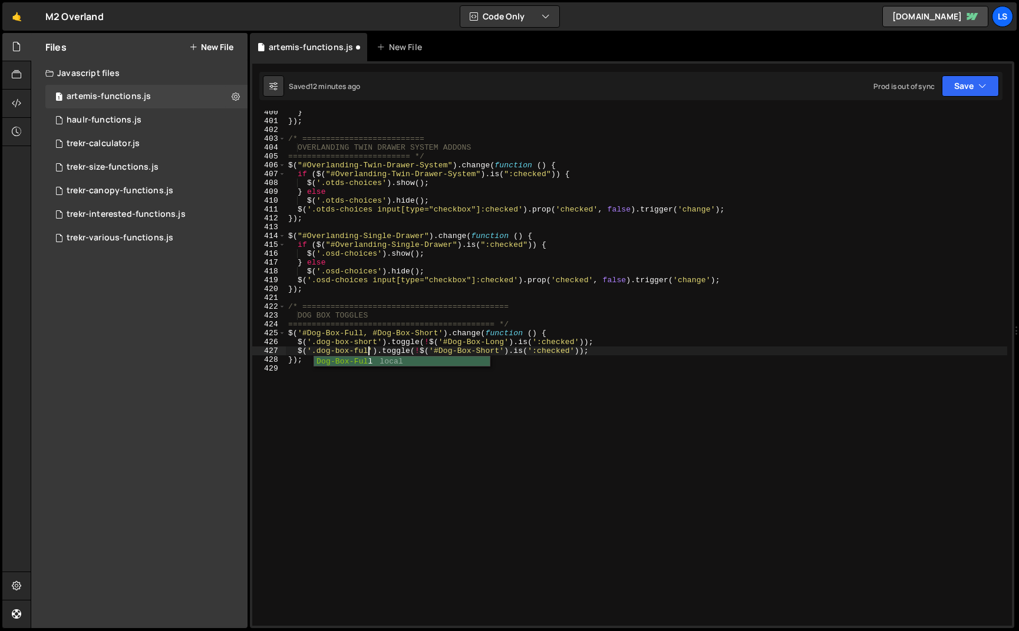
scroll to position [0, 6]
click at [494, 342] on div "} }) ; /* ========================== OVERLANDING TWIN DRAWER SYSTEM ADDONS ====…" at bounding box center [646, 374] width 721 height 533
click at [403, 346] on div "} }) ; /* ========================== OVERLANDING TWIN DRAWER SYSTEM ADDONS ====…" at bounding box center [646, 374] width 721 height 533
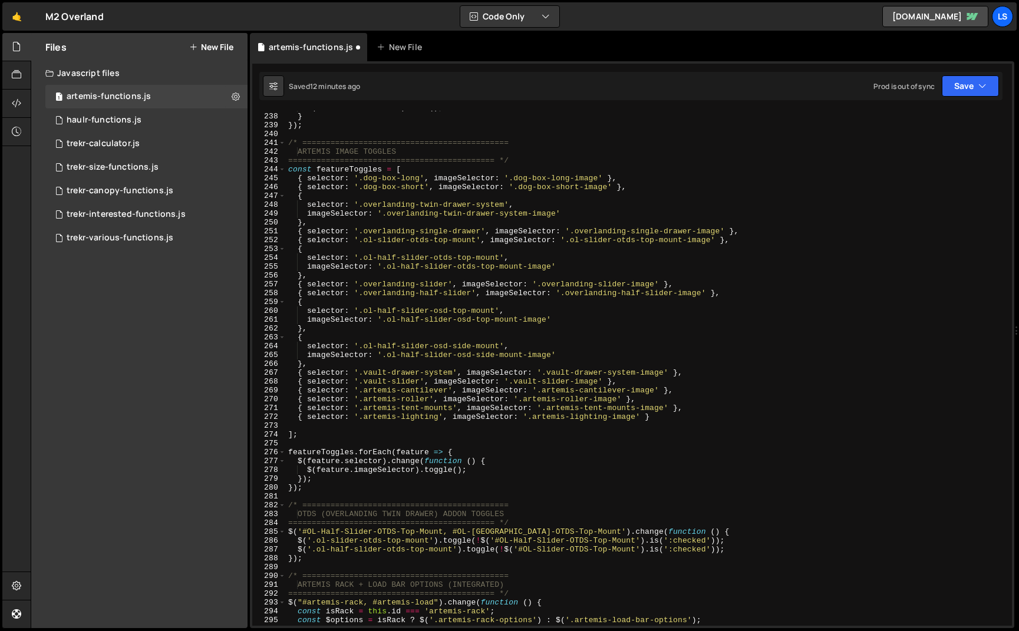
scroll to position [2092, 0]
click at [562, 180] on div "$ ( "#Ambassador-Hear" ) . show ( ) ; } }) ; /* ===============================…" at bounding box center [646, 371] width 721 height 533
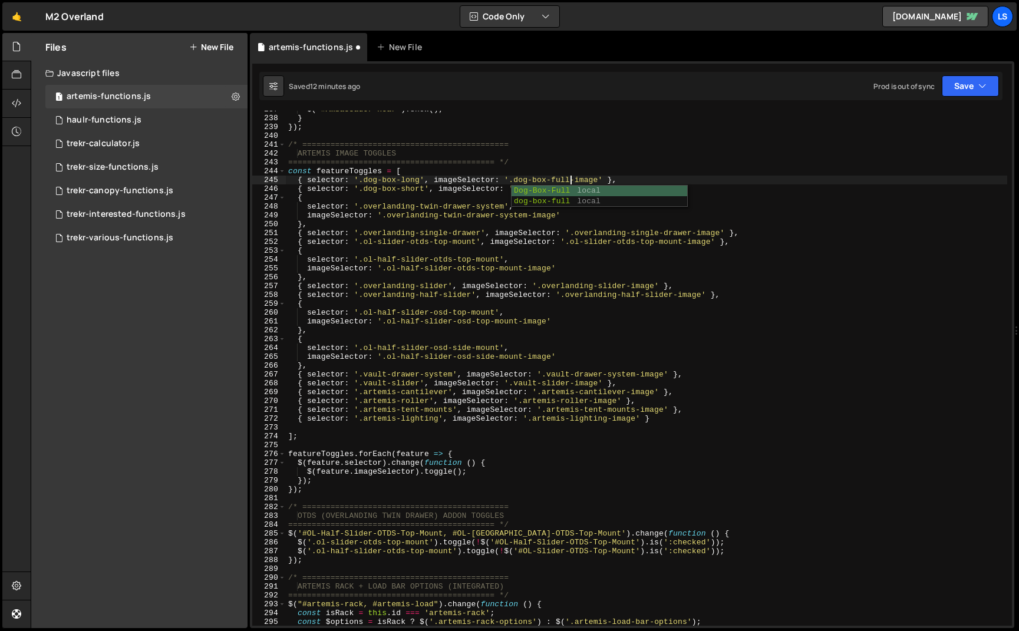
scroll to position [0, 21]
click at [413, 179] on div "$ ( "#Ambassador-Hear" ) . show ( ) ; } }) ; /* ===============================…" at bounding box center [646, 371] width 721 height 533
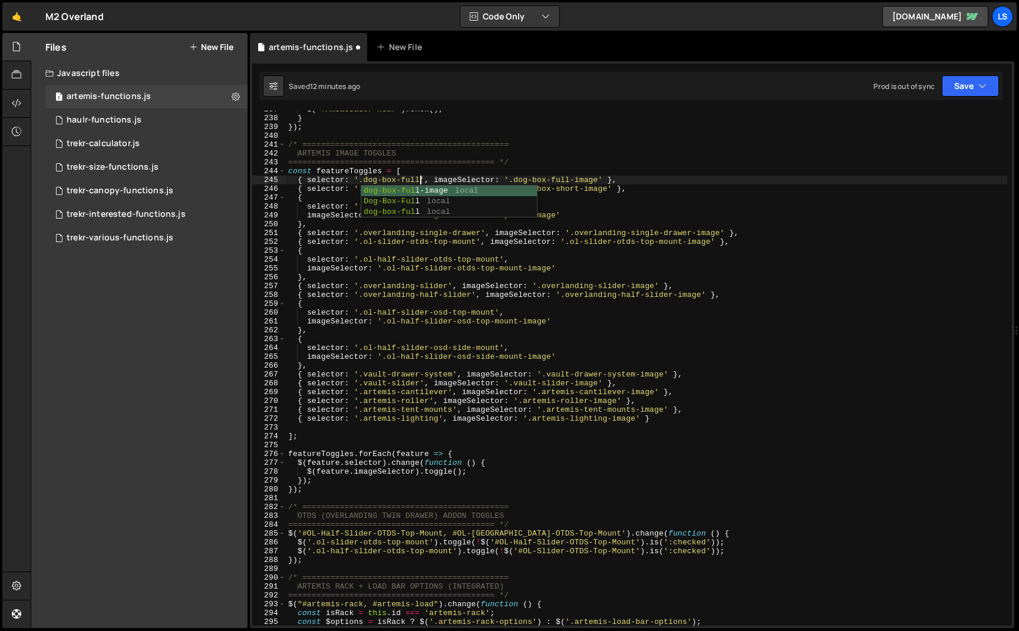
scroll to position [0, 9]
click at [565, 189] on div "$ ( "#Ambassador-Hear" ) . show ( ) ; } }) ; /* ===============================…" at bounding box center [646, 371] width 721 height 533
click at [967, 82] on button "Save" at bounding box center [970, 85] width 57 height 21
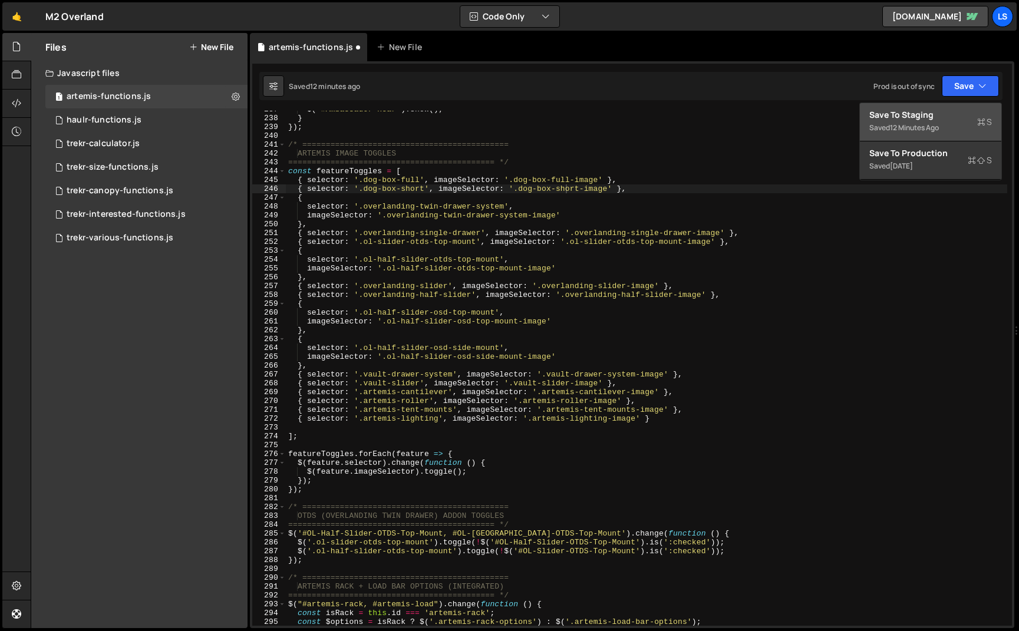
click at [909, 120] on div "Save to Staging S" at bounding box center [930, 115] width 123 height 12
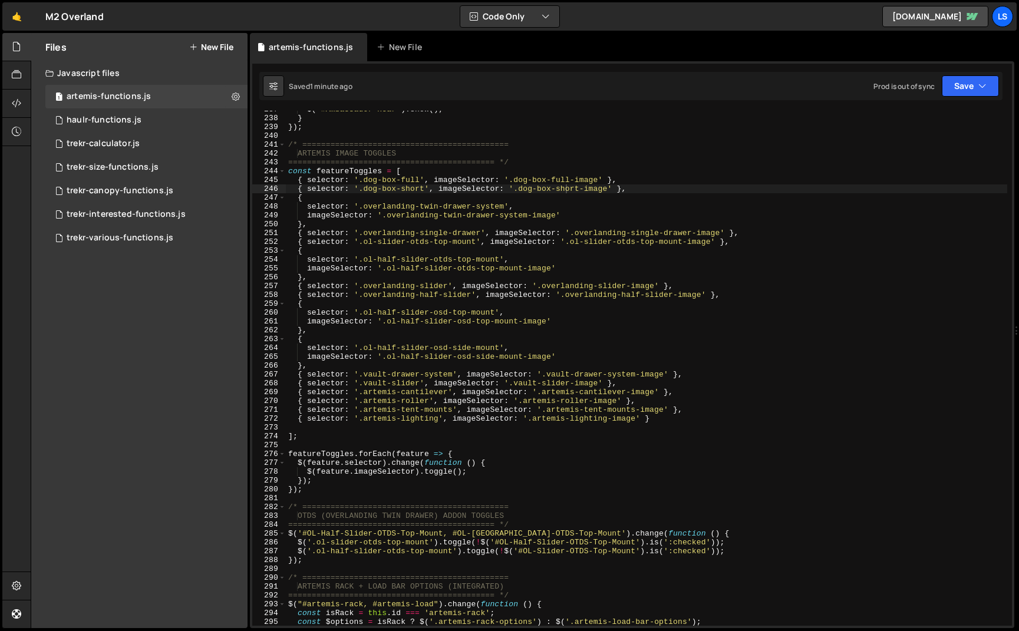
click at [563, 190] on div "$ ( "#Ambassador-Hear" ) . show ( ) ; } }) ; /* ===============================…" at bounding box center [646, 371] width 721 height 533
click at [409, 191] on div "$ ( "#Ambassador-Hear" ) . show ( ) ; } }) ; /* ===============================…" at bounding box center [646, 371] width 721 height 533
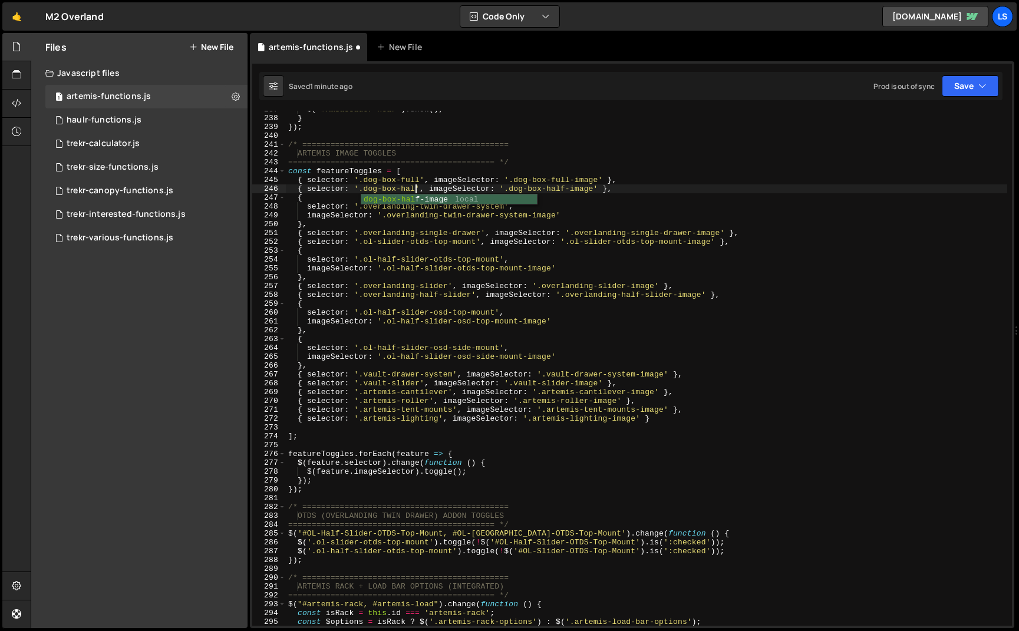
scroll to position [0, 9]
click at [446, 180] on div "$ ( "#Ambassador-Hear" ) . show ( ) ; } }) ; /* ===============================…" at bounding box center [646, 371] width 721 height 533
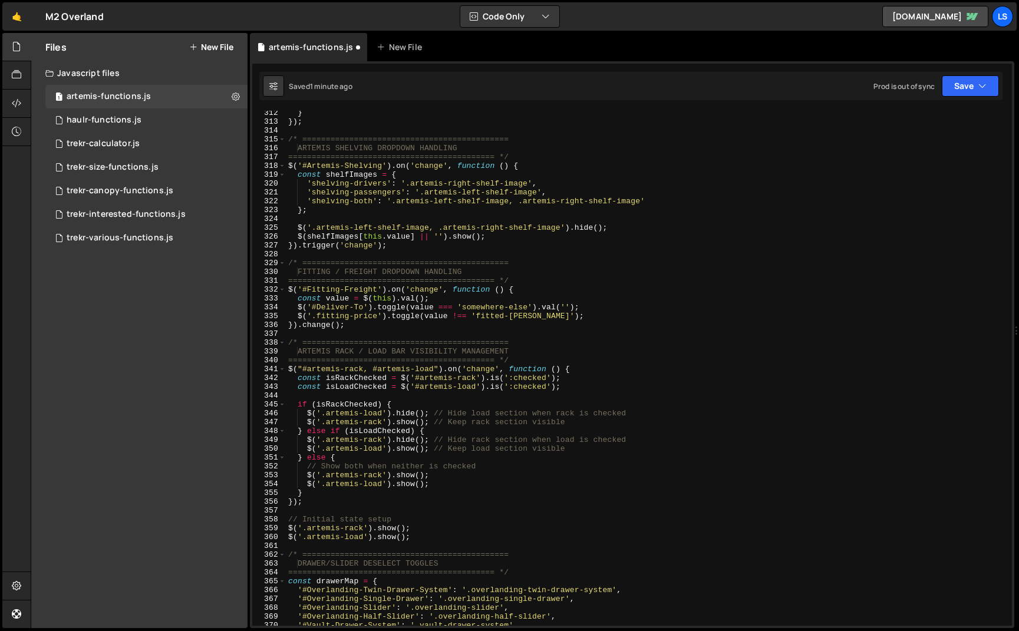
scroll to position [3530, 0]
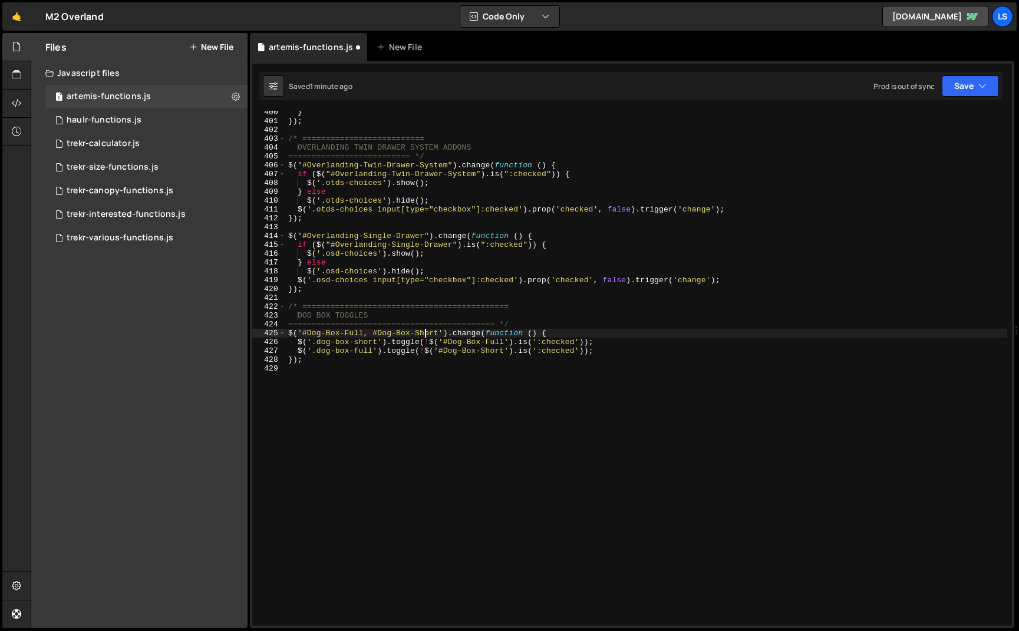
click at [427, 334] on div "} }) ; /* ========================== OVERLANDING TWIN DRAWER SYSTEM ADDONS ====…" at bounding box center [646, 374] width 721 height 533
click at [567, 351] on div "} }) ; /* ========================== OVERLANDING TWIN DRAWER SYSTEM ADDONS ====…" at bounding box center [646, 374] width 721 height 533
click at [362, 352] on div "} }) ; /* ========================== OVERLANDING TWIN DRAWER SYSTEM ADDONS ====…" at bounding box center [646, 374] width 721 height 533
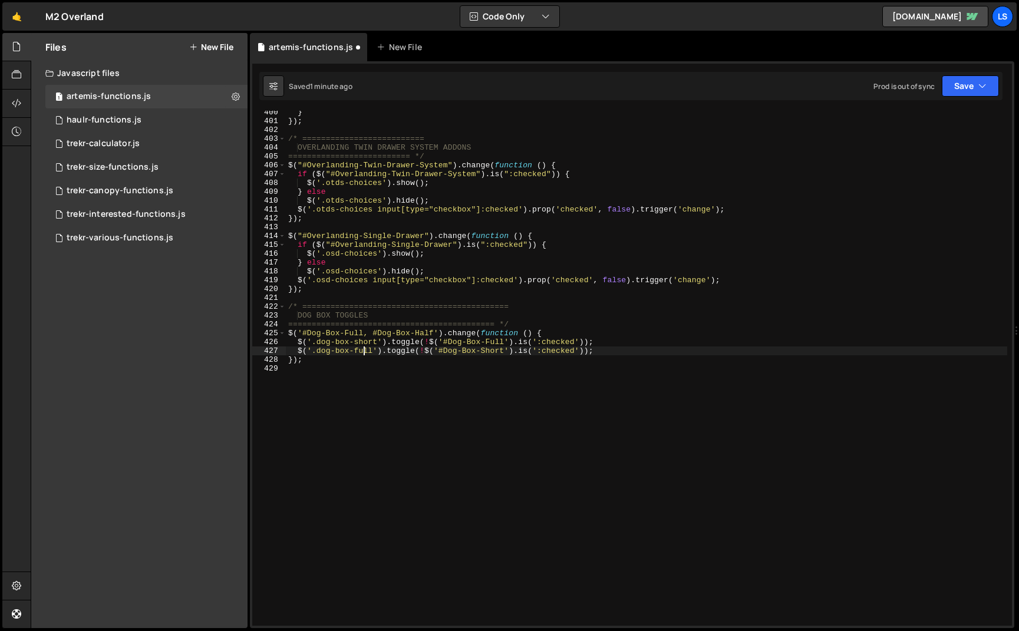
click at [362, 352] on div "} }) ; /* ========================== OVERLANDING TWIN DRAWER SYSTEM ADDONS ====…" at bounding box center [646, 374] width 721 height 533
click at [361, 339] on div "} }) ; /* ========================== OVERLANDING TWIN DRAWER SYSTEM ADDONS ====…" at bounding box center [646, 374] width 721 height 533
click at [534, 353] on div "} }) ; /* ========================== OVERLANDING TWIN DRAWER SYSTEM ADDONS ====…" at bounding box center [646, 374] width 721 height 533
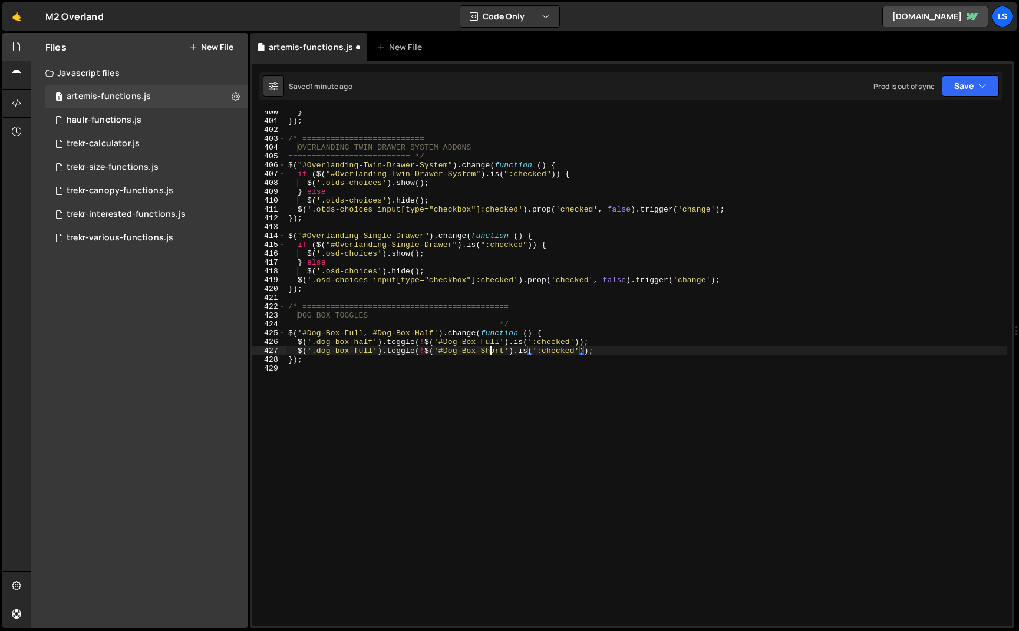
click at [491, 351] on div "} }) ; /* ========================== OVERLANDING TWIN DRAWER SYSTEM ADDONS ====…" at bounding box center [646, 374] width 721 height 533
click at [411, 363] on div "} }) ; /* ========================== OVERLANDING TWIN DRAWER SYSTEM ADDONS ====…" at bounding box center [646, 374] width 721 height 533
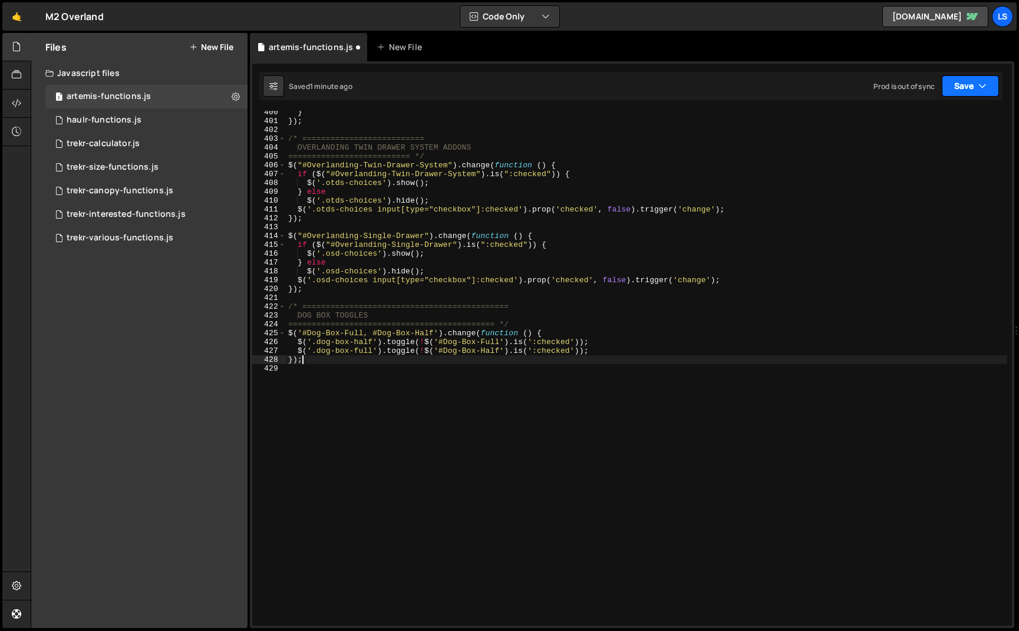
click at [965, 91] on button "Save" at bounding box center [970, 85] width 57 height 21
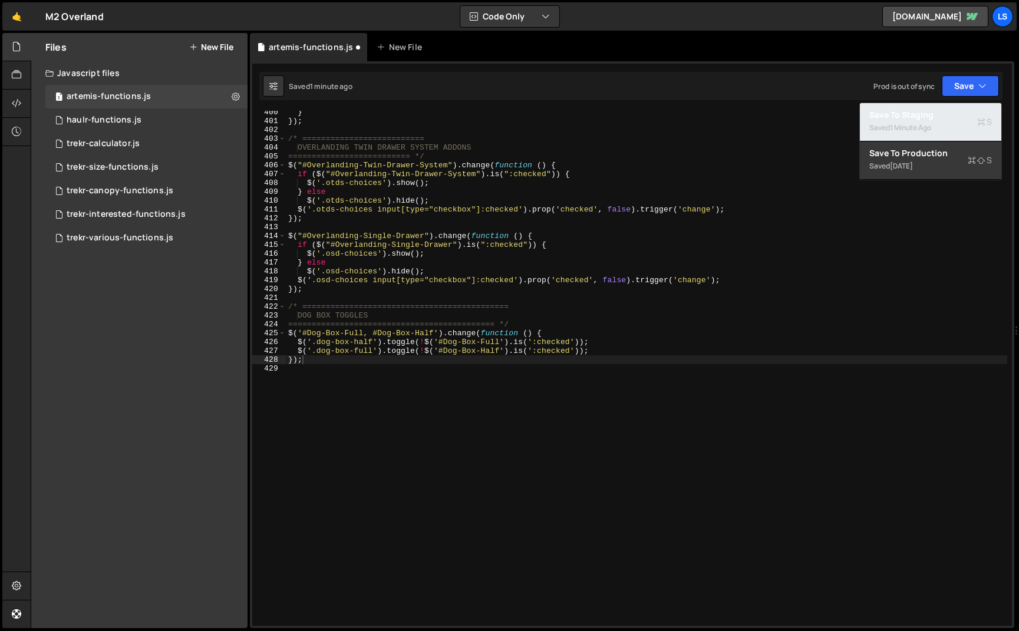
click at [930, 124] on div "1 minute ago" at bounding box center [910, 128] width 41 height 10
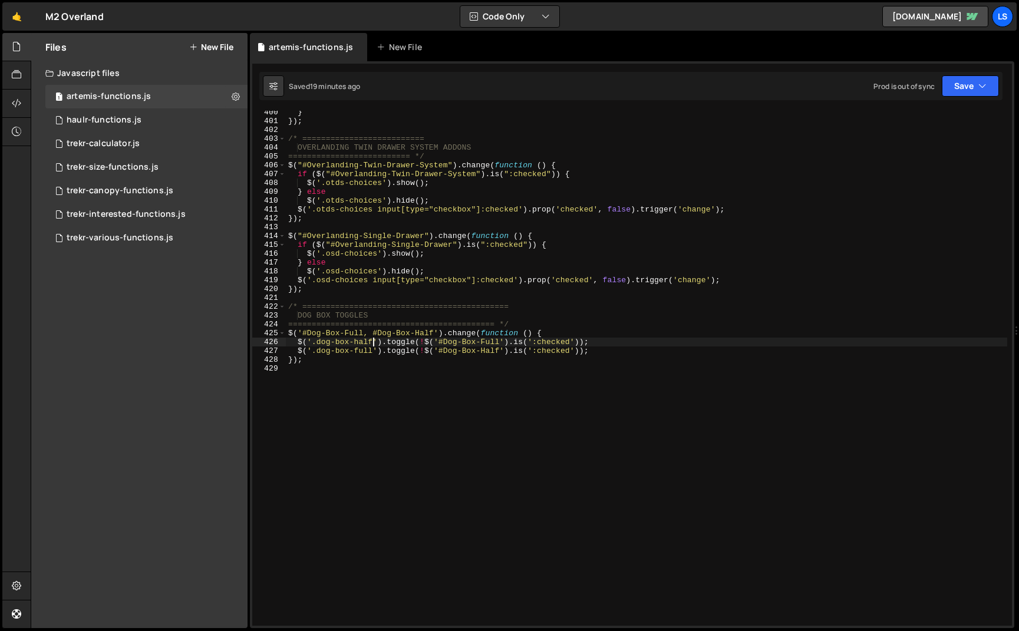
click at [373, 342] on div "} }) ; /* ========================== OVERLANDING TWIN DRAWER SYSTEM ADDONS ====…" at bounding box center [646, 374] width 721 height 533
click at [374, 349] on div "} }) ; /* ========================== OVERLANDING TWIN DRAWER SYSTEM ADDONS ====…" at bounding box center [646, 374] width 721 height 533
click at [533, 343] on div "} }) ; /* ========================== OVERLANDING TWIN DRAWER SYSTEM ADDONS ====…" at bounding box center [646, 374] width 721 height 533
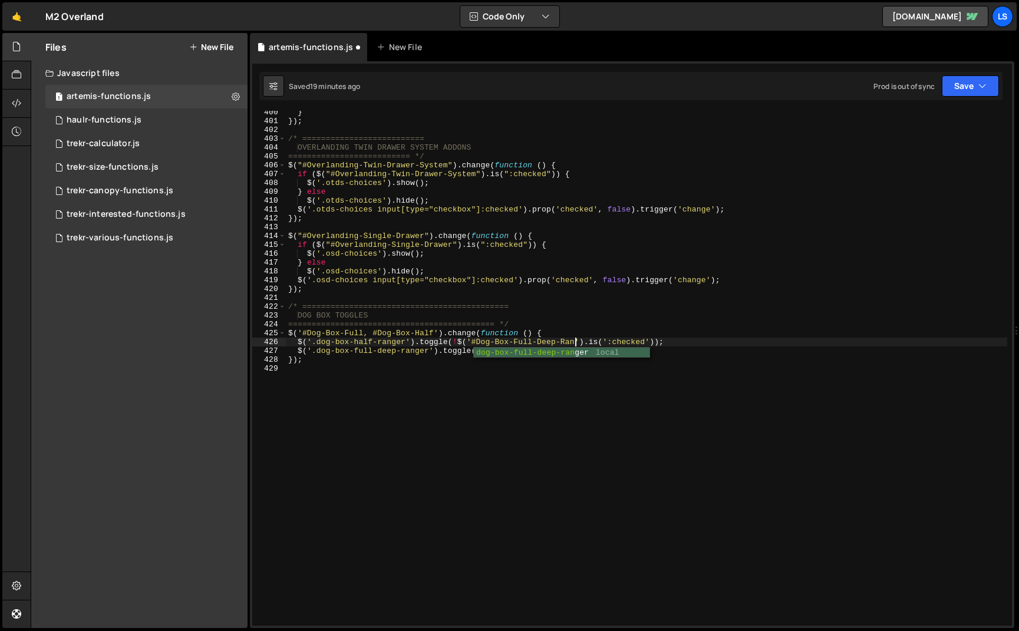
scroll to position [0, 22]
click at [690, 341] on div "} }) ; /* ========================== OVERLANDING TWIN DRAWER SYSTEM ADDONS ====…" at bounding box center [646, 374] width 721 height 533
click at [556, 351] on div "} }) ; /* ========================== OVERLANDING TWIN DRAWER SYSTEM ADDONS ====…" at bounding box center [646, 374] width 721 height 533
click at [363, 332] on div "} }) ; /* ========================== OVERLANDING TWIN DRAWER SYSTEM ADDONS ====…" at bounding box center [646, 374] width 721 height 533
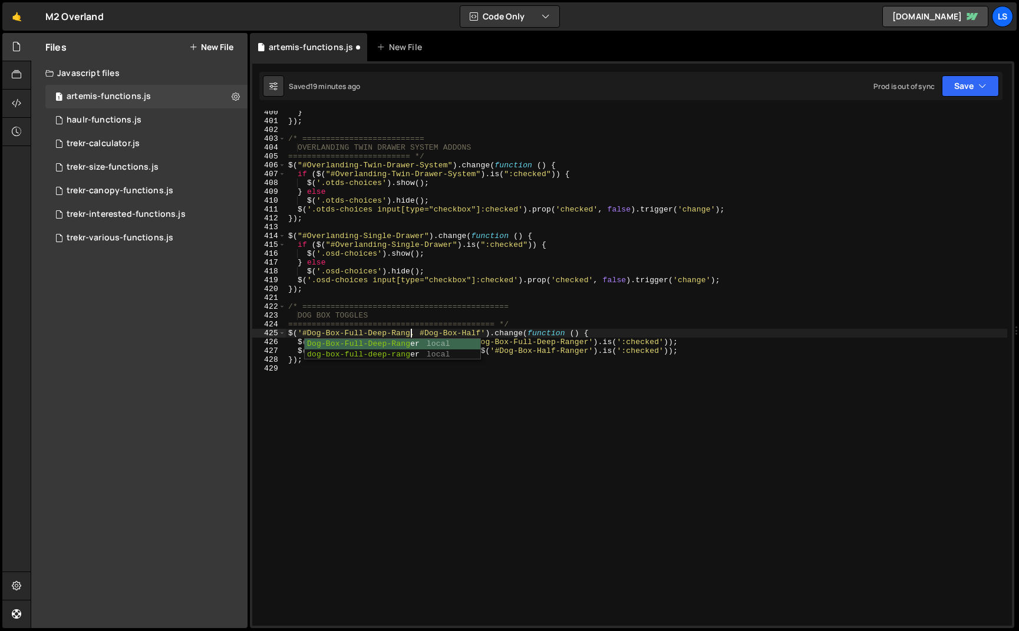
scroll to position [0, 9]
click at [492, 331] on div "} }) ; /* ========================== OVERLANDING TWIN DRAWER SYSTEM ADDONS ====…" at bounding box center [646, 374] width 721 height 533
click at [714, 351] on div "} }) ; /* ========================== OVERLANDING TWIN DRAWER SYSTEM ADDONS ====…" at bounding box center [646, 374] width 721 height 533
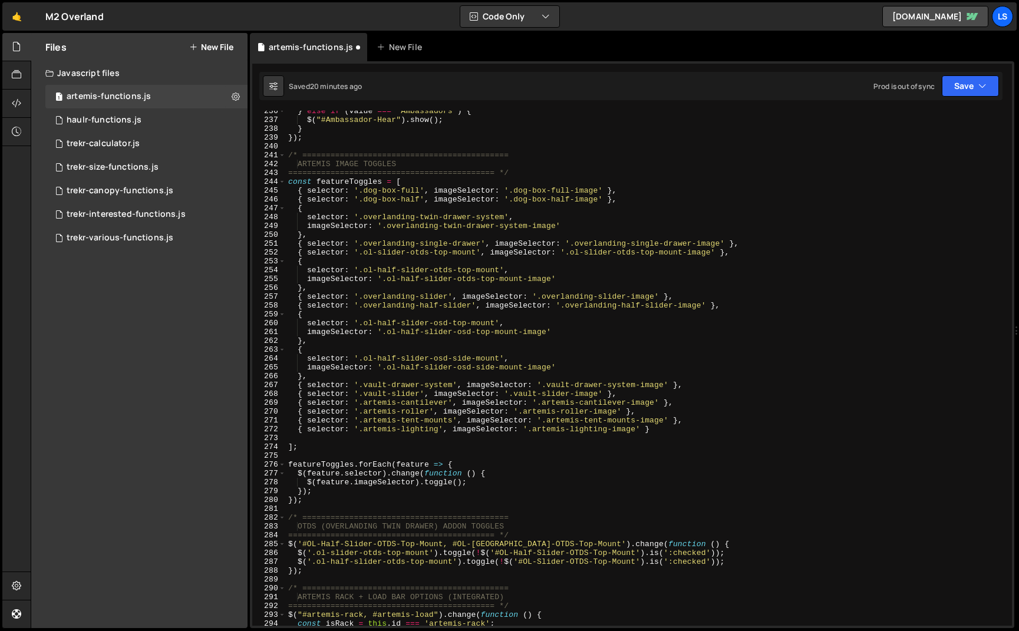
scroll to position [2008, 0]
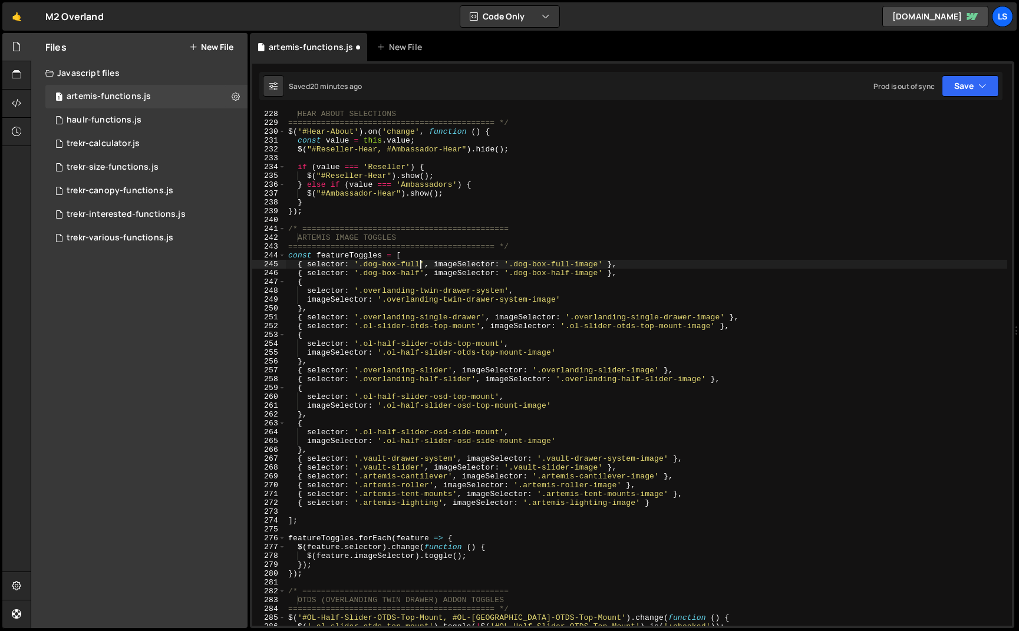
click at [420, 263] on div "HEAR ABOUT SELECTIONS ============================================ */ $ ( '#Hea…" at bounding box center [646, 376] width 721 height 533
click at [410, 282] on div "Dog-Box-Full-Deep -Ranger local dog-box-full-deep -ranger local" at bounding box center [449, 291] width 176 height 43
click at [419, 274] on div "HEAR ABOUT SELECTIONS ============================================ */ $ ( '#Hea…" at bounding box center [646, 376] width 721 height 533
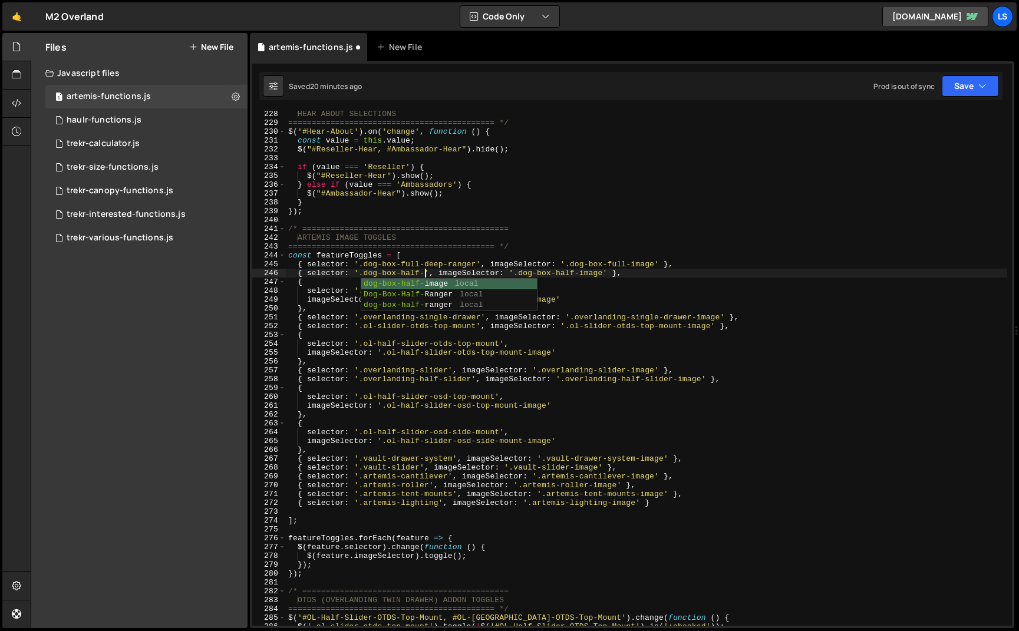
scroll to position [0, 11]
click at [410, 293] on div "Dog-Box-Half-R anger local dog-box-half-r anger local" at bounding box center [449, 300] width 176 height 43
click at [961, 86] on button "Save" at bounding box center [970, 85] width 57 height 21
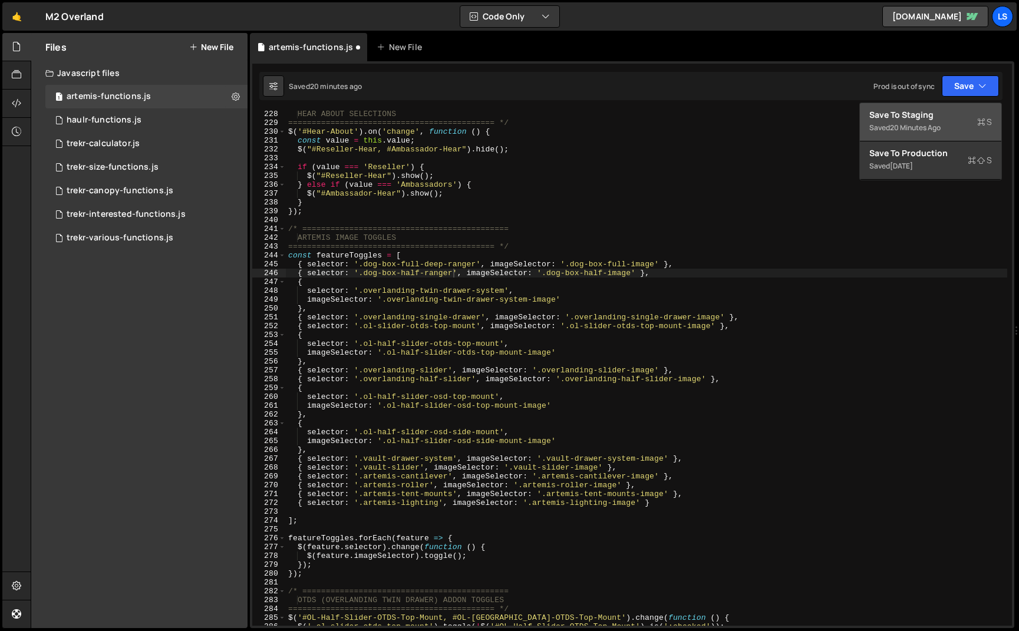
click at [930, 113] on div "Save to Staging S" at bounding box center [930, 115] width 123 height 12
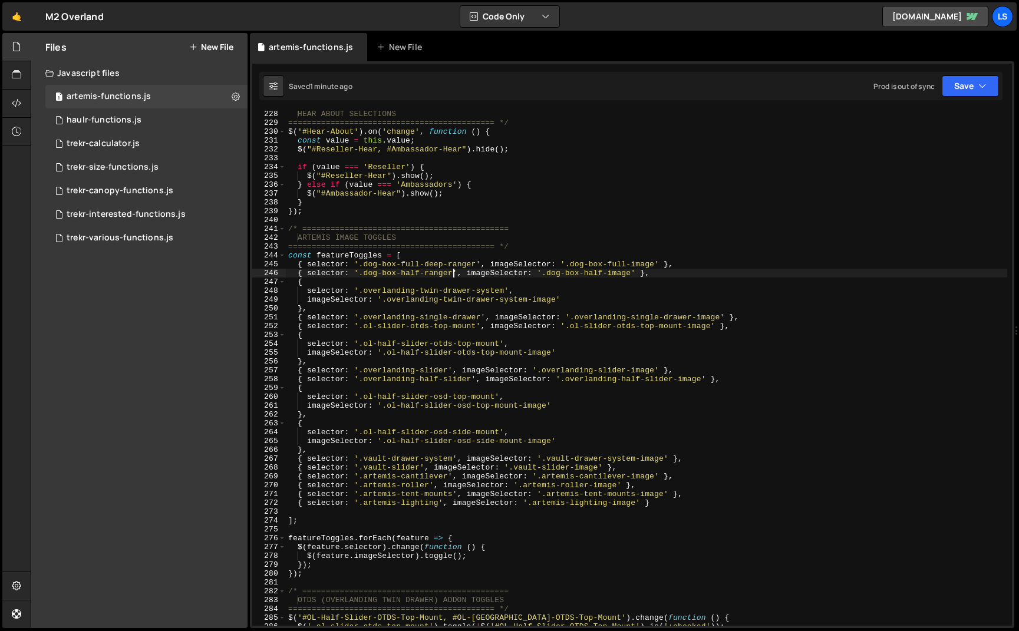
click at [453, 274] on div "HEAR ABOUT SELECTIONS ============================================ */ $ ( '#Hea…" at bounding box center [646, 376] width 721 height 533
click at [477, 264] on div "HEAR ABOUT SELECTIONS ============================================ */ $ ( '#Hea…" at bounding box center [646, 376] width 721 height 533
type textarea "{ selector: '.dog-box-full', imageSelector: '.dog-box-full-image' },"
click at [961, 87] on button "Save" at bounding box center [970, 85] width 57 height 21
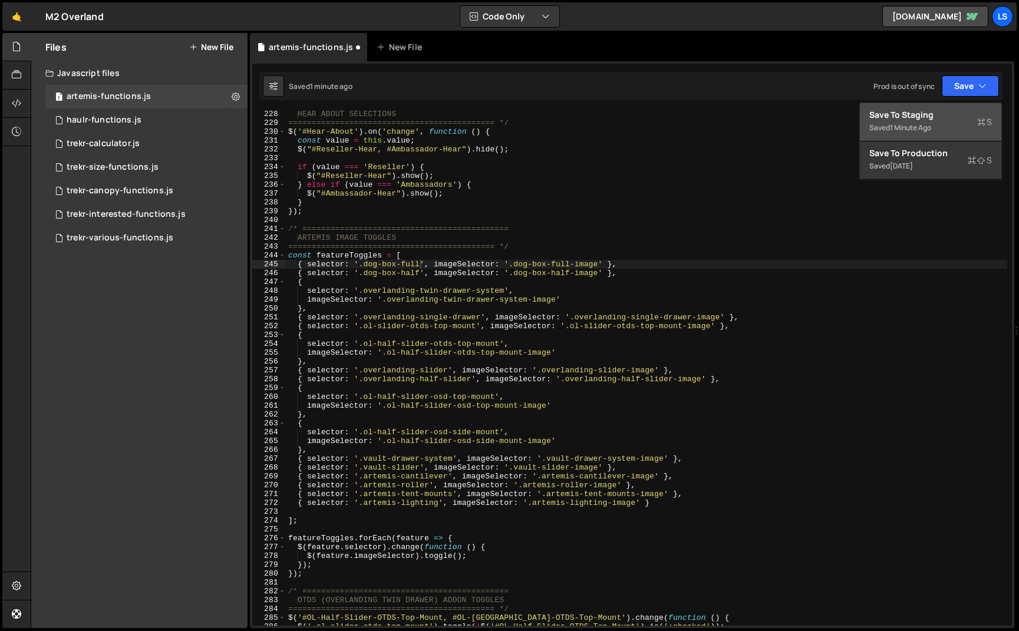
click at [917, 114] on div "Save to Staging S" at bounding box center [930, 115] width 123 height 12
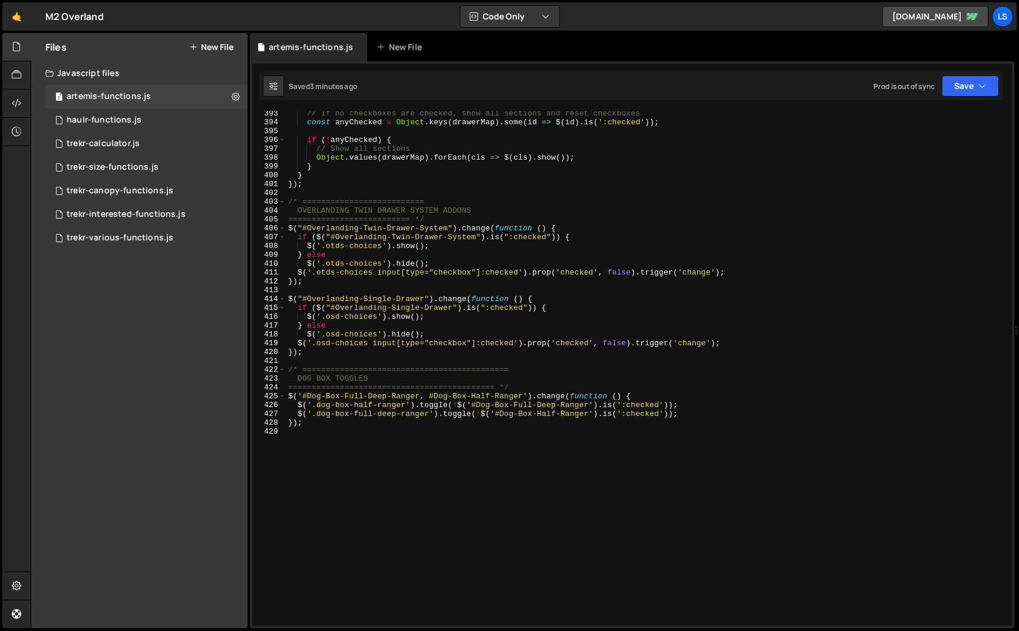
scroll to position [0, 0]
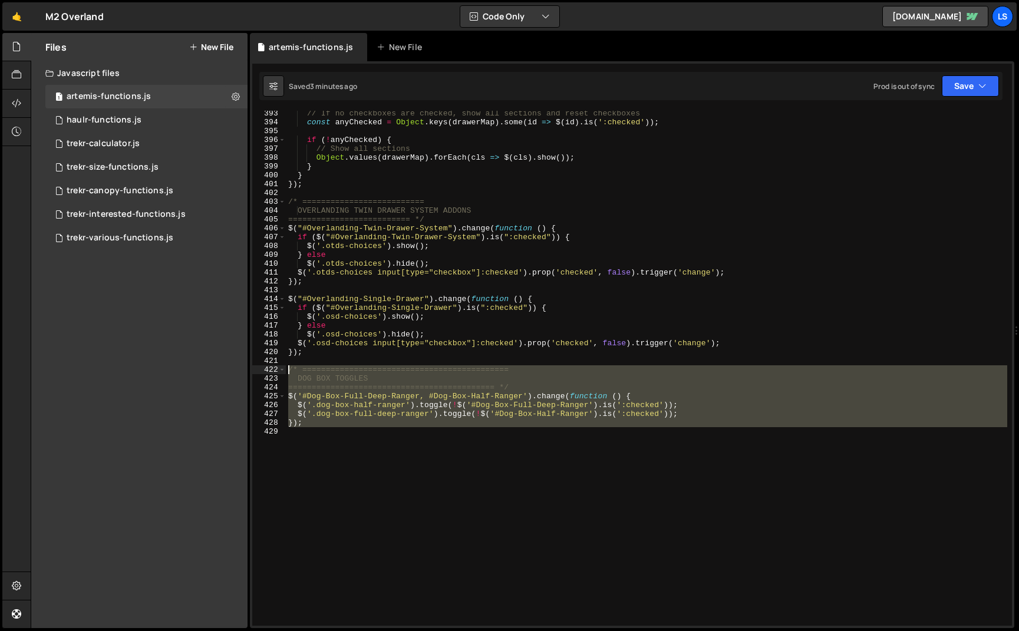
drag, startPoint x: 296, startPoint y: 426, endPoint x: 271, endPoint y: 371, distance: 60.6
click at [271, 371] on div "393 394 395 396 397 398 399 400 401 402 403 404 405 406 407 408 409 410 411 412…" at bounding box center [632, 368] width 760 height 515
click at [390, 426] on div "// If no checkboxes are checked, show all sections and reset checkboxes const a…" at bounding box center [646, 368] width 721 height 515
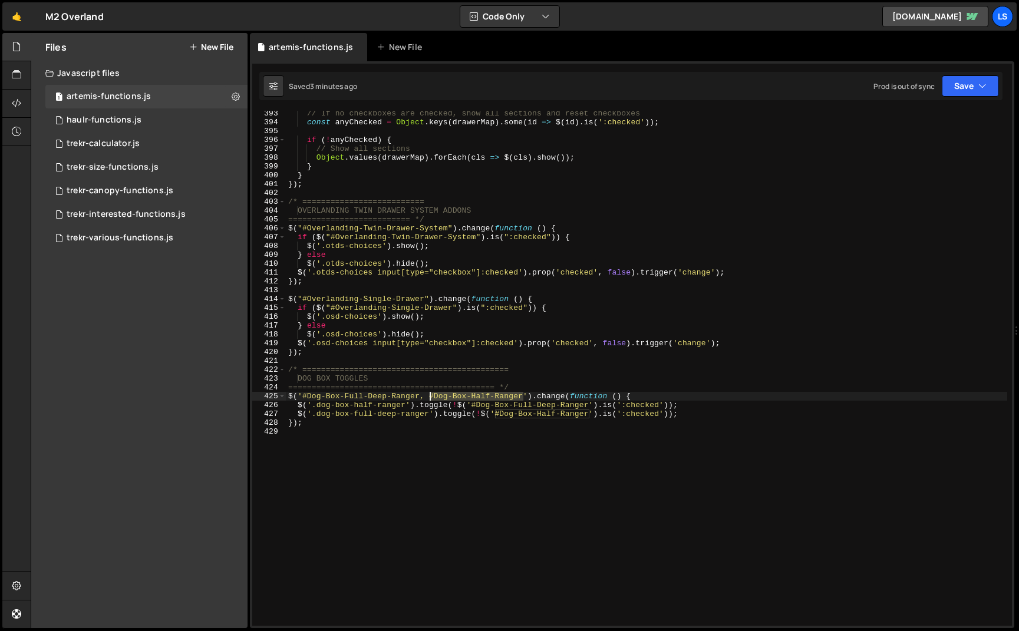
drag, startPoint x: 517, startPoint y: 395, endPoint x: 429, endPoint y: 398, distance: 87.8
click at [429, 398] on div "// If no checkboxes are checked, show all sections and reset checkboxes const a…" at bounding box center [646, 375] width 721 height 533
drag, startPoint x: 406, startPoint y: 405, endPoint x: 312, endPoint y: 406, distance: 93.7
click at [312, 406] on div "// If no checkboxes are checked, show all sections and reset checkboxes const a…" at bounding box center [646, 375] width 721 height 533
paste textarea "#Dog-Box-Half-R"
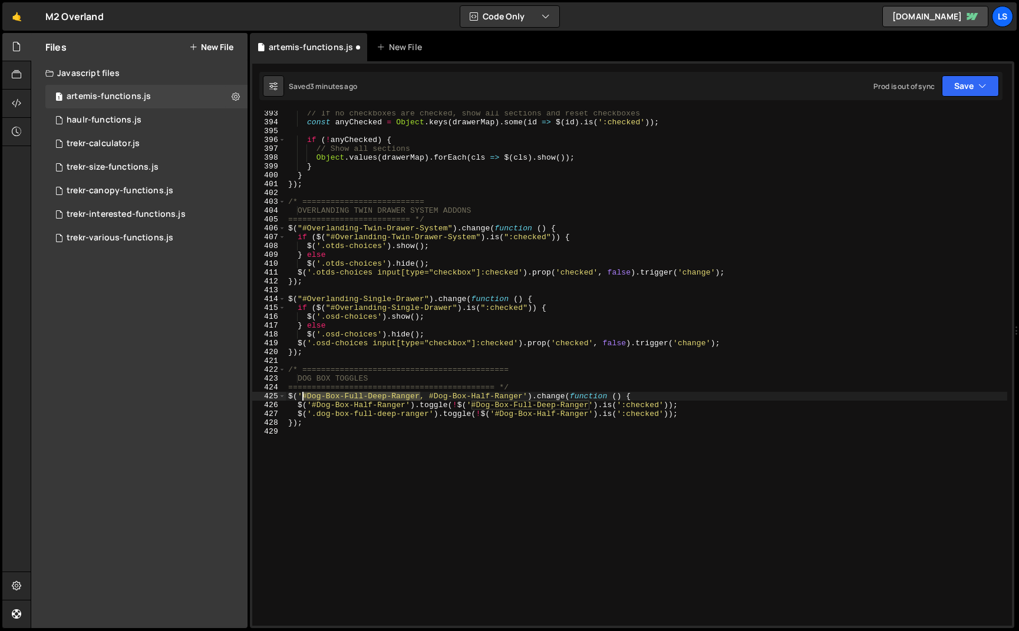
drag, startPoint x: 420, startPoint y: 396, endPoint x: 304, endPoint y: 396, distance: 116.7
click at [304, 396] on div "// If no checkboxes are checked, show all sections and reset checkboxes const a…" at bounding box center [646, 375] width 721 height 533
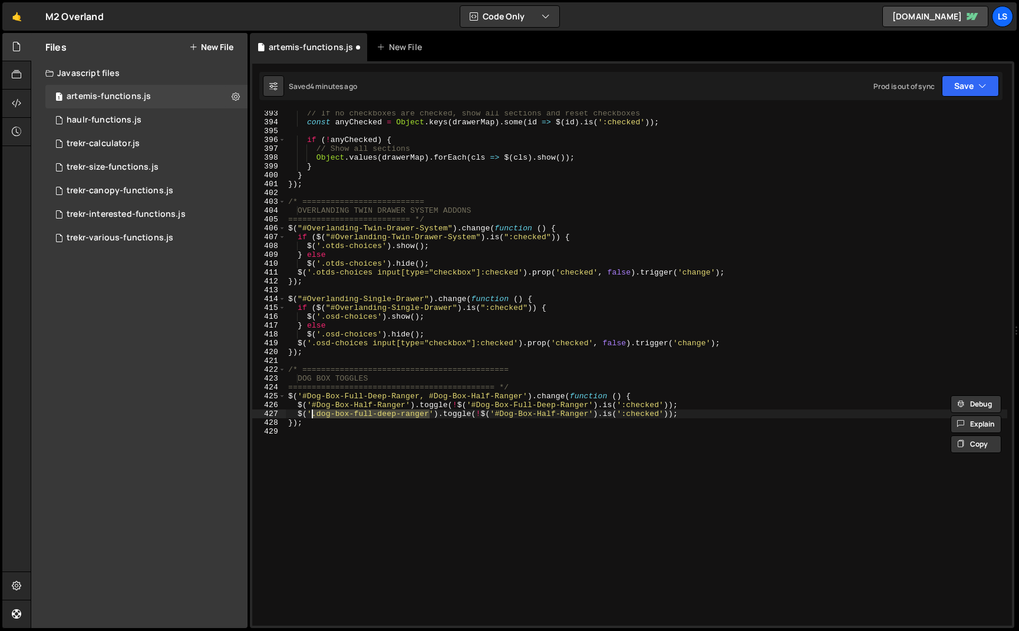
drag, startPoint x: 424, startPoint y: 415, endPoint x: 314, endPoint y: 417, distance: 110.2
click at [314, 417] on div "// If no checkboxes are checked, show all sections and reset checkboxes const a…" at bounding box center [646, 375] width 721 height 533
paste textarea "#Dog-Box-Full-Deep-R"
click at [958, 85] on button "Save" at bounding box center [970, 85] width 57 height 21
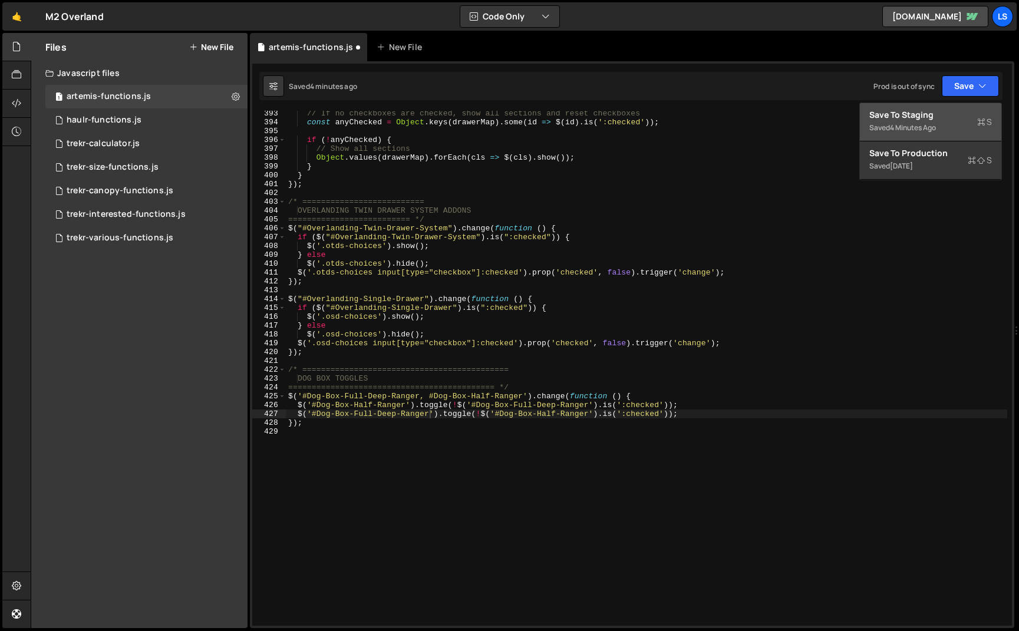
click at [916, 114] on div "Save to Staging S" at bounding box center [930, 115] width 123 height 12
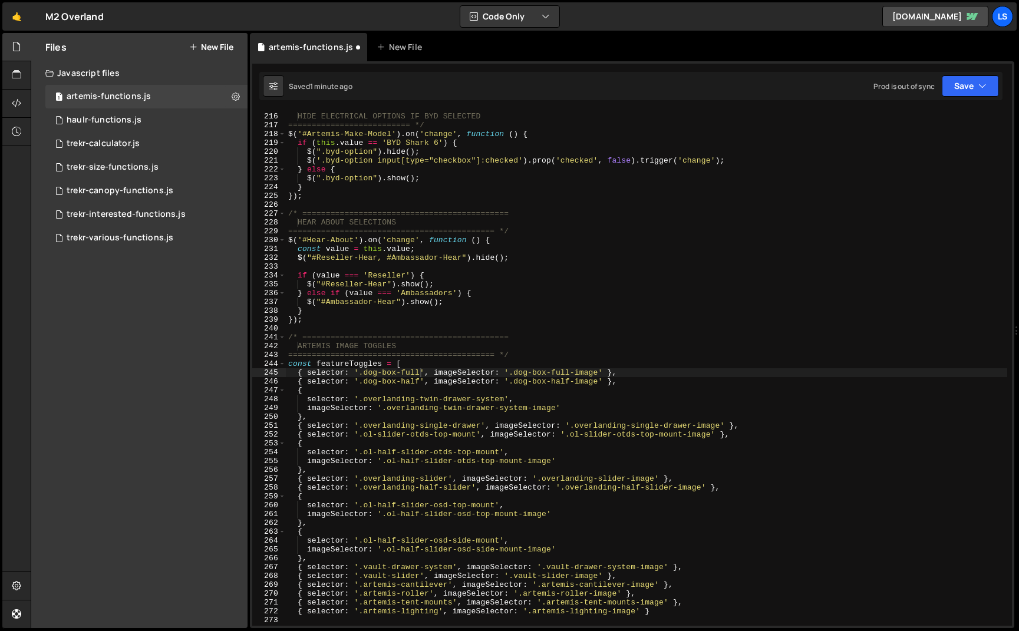
scroll to position [3530, 0]
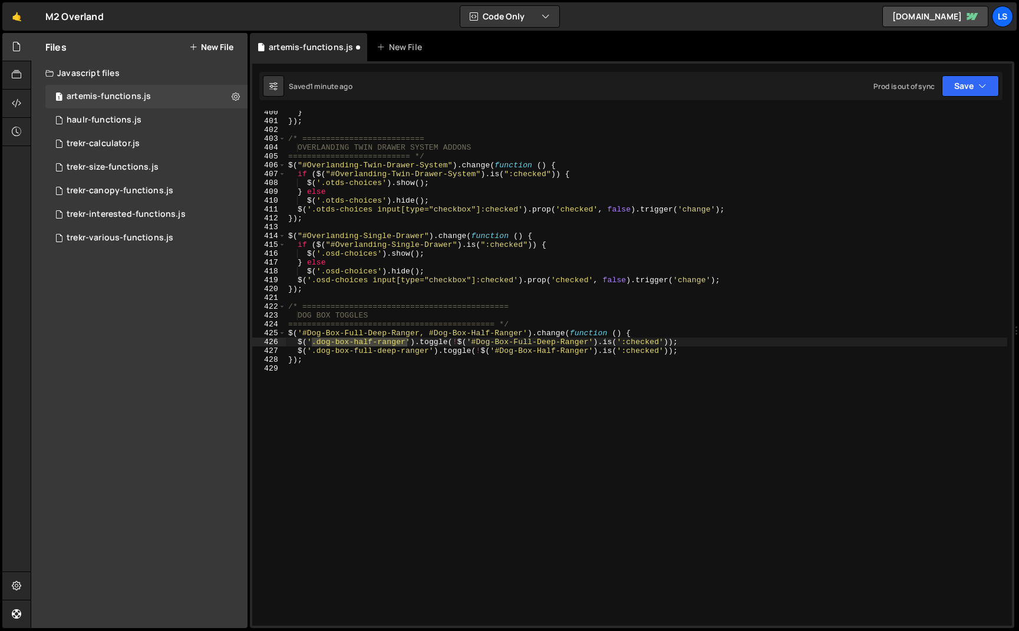
click at [376, 354] on div "} }) ; /* ========================== OVERLANDING TWIN DRAWER SYSTEM ADDONS ====…" at bounding box center [646, 374] width 721 height 533
drag, startPoint x: 405, startPoint y: 342, endPoint x: 316, endPoint y: 342, distance: 89.6
click at [316, 342] on div "} }) ; /* ========================== OVERLANDING TWIN DRAWER SYSTEM ADDONS ====…" at bounding box center [646, 374] width 721 height 533
drag, startPoint x: 429, startPoint y: 352, endPoint x: 316, endPoint y: 354, distance: 112.6
click at [316, 354] on div "} }) ; /* ========================== OVERLANDING TWIN DRAWER SYSTEM ADDONS ====…" at bounding box center [646, 374] width 721 height 533
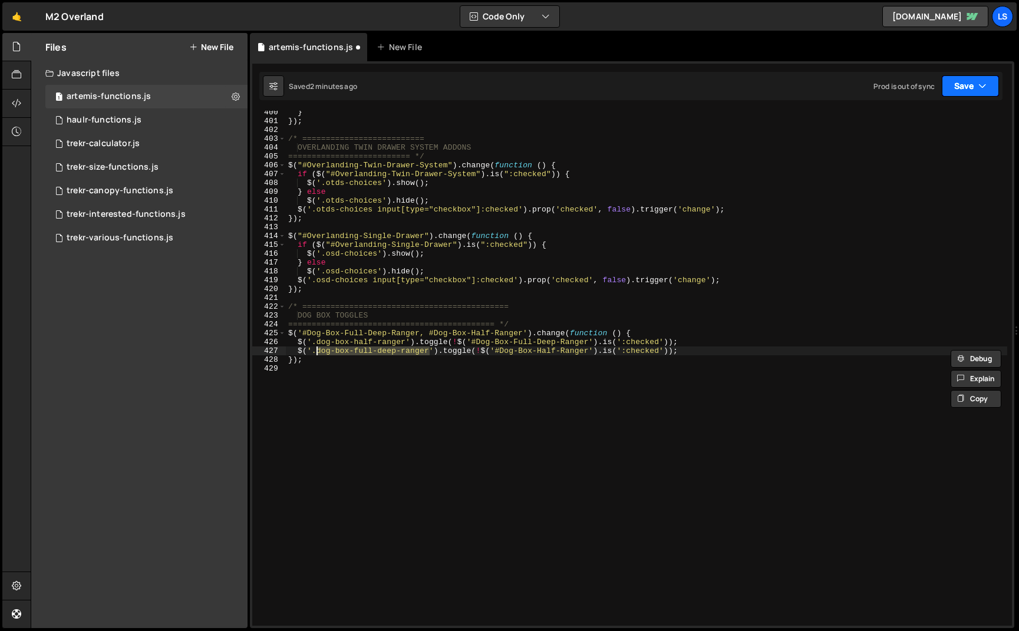
drag, startPoint x: 956, startPoint y: 75, endPoint x: 954, endPoint y: 83, distance: 8.0
click at [956, 75] on div "Saved 2 minutes ago Prod is out of sync Upgrade to Edit Save Save to Staging S …" at bounding box center [630, 86] width 743 height 28
click at [954, 84] on button "Save" at bounding box center [970, 85] width 57 height 21
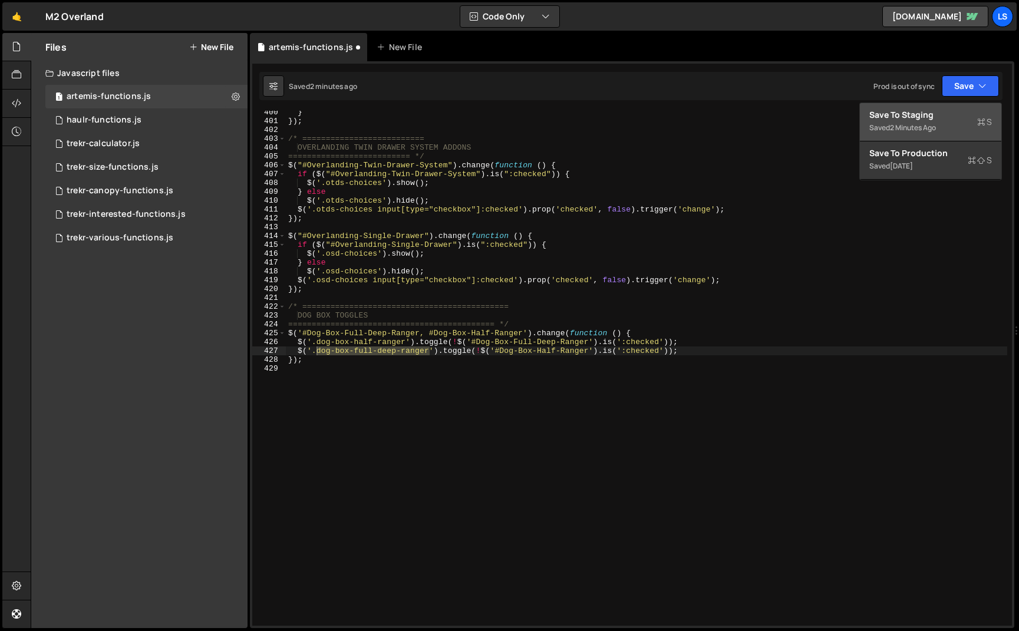
click at [912, 117] on div "Save to Staging S" at bounding box center [930, 115] width 123 height 12
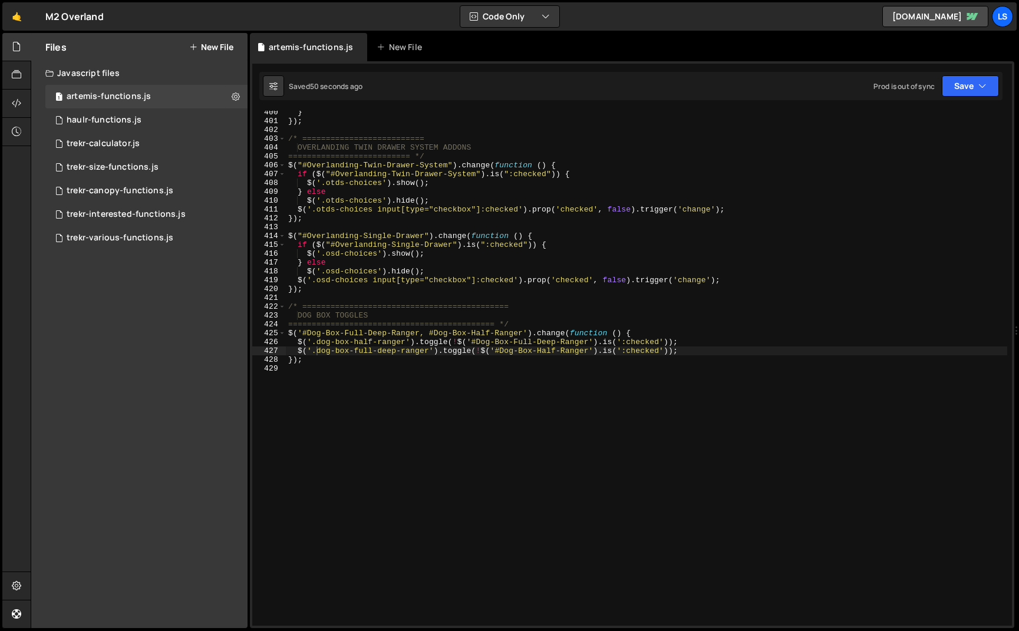
click at [589, 351] on div "} }) ; /* ========================== OVERLANDING TWIN DRAWER SYSTEM ADDONS ====…" at bounding box center [646, 374] width 721 height 533
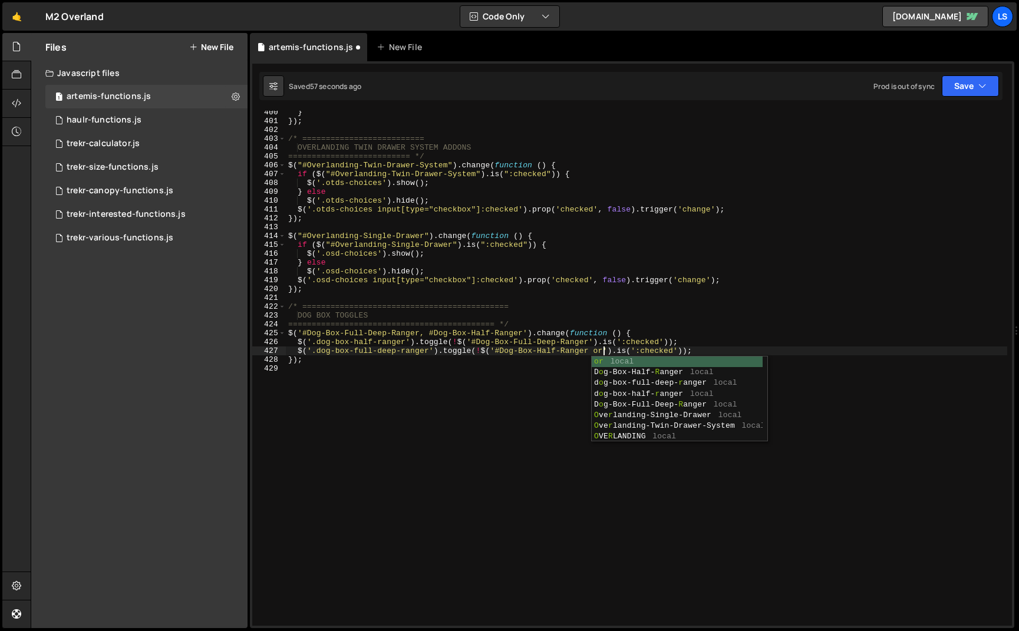
scroll to position [0, 24]
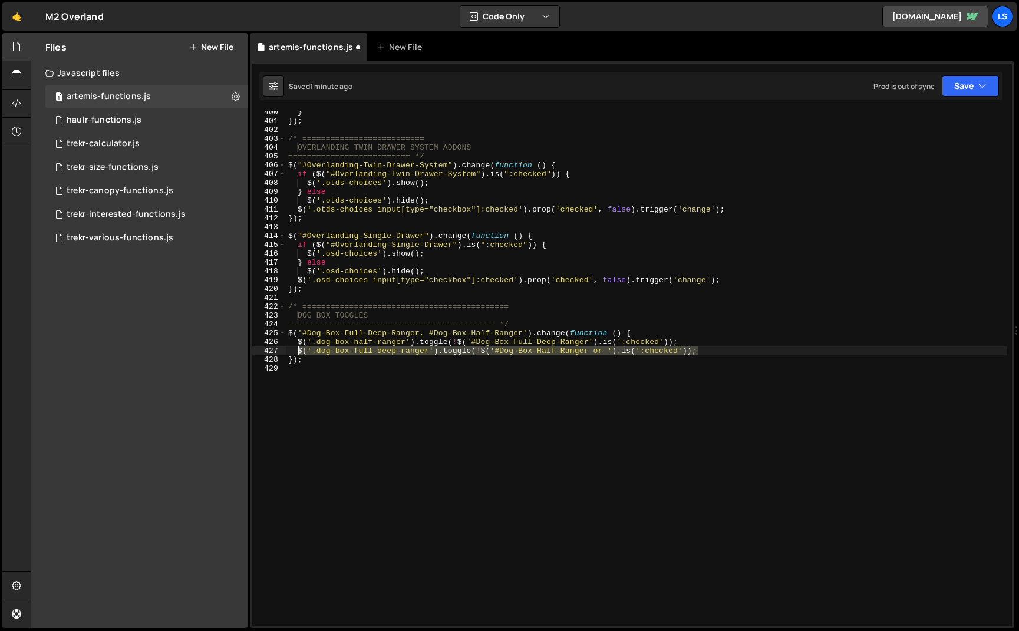
drag, startPoint x: 697, startPoint y: 351, endPoint x: 297, endPoint y: 352, distance: 400.2
click at [297, 352] on div "} }) ; /* ========================== OVERLANDING TWIN DRAWER SYSTEM ADDONS ====…" at bounding box center [646, 374] width 721 height 533
type textarea "$('.dog-box-full-deep-ranger').toggle(!$('#Dog-Box-Half-Ranger or ').is(':check…"
click at [703, 351] on div "} }) ; /* ========================== OVERLANDING TWIN DRAWER SYSTEM ADDONS ====…" at bounding box center [646, 368] width 721 height 515
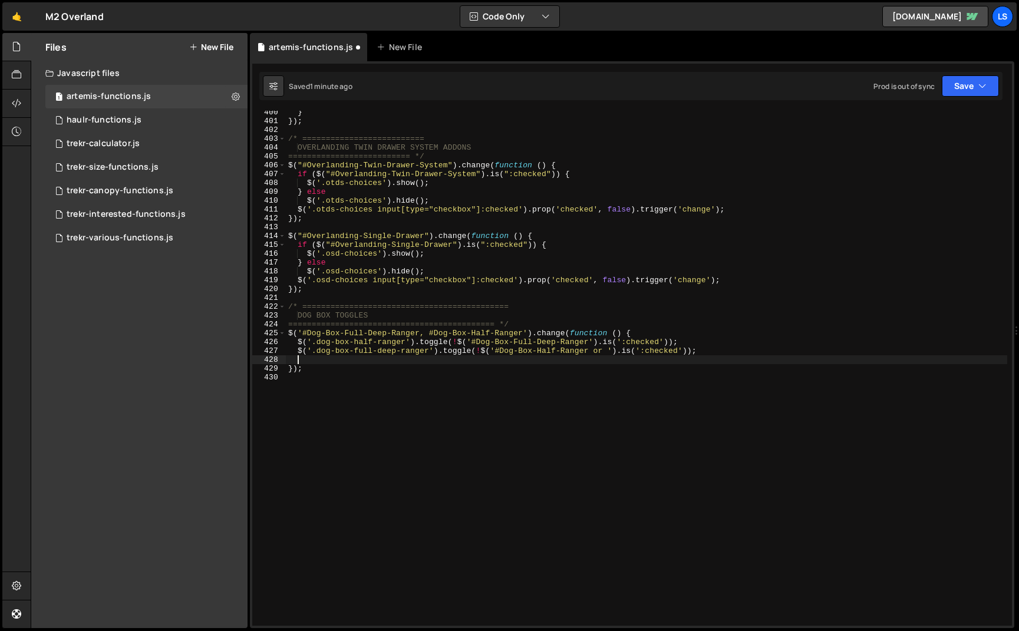
paste textarea "$('.dog-box-full-deep-ranger').toggle(!$('#Dog-Box-Half-Ranger or ').is(':check…"
click at [363, 362] on div "} }) ; /* ========================== OVERLANDING TWIN DRAWER SYSTEM ADDONS ====…" at bounding box center [646, 374] width 721 height 533
click at [384, 360] on div "} }) ; /* ========================== OVERLANDING TWIN DRAWER SYSTEM ADDONS ====…" at bounding box center [646, 374] width 721 height 533
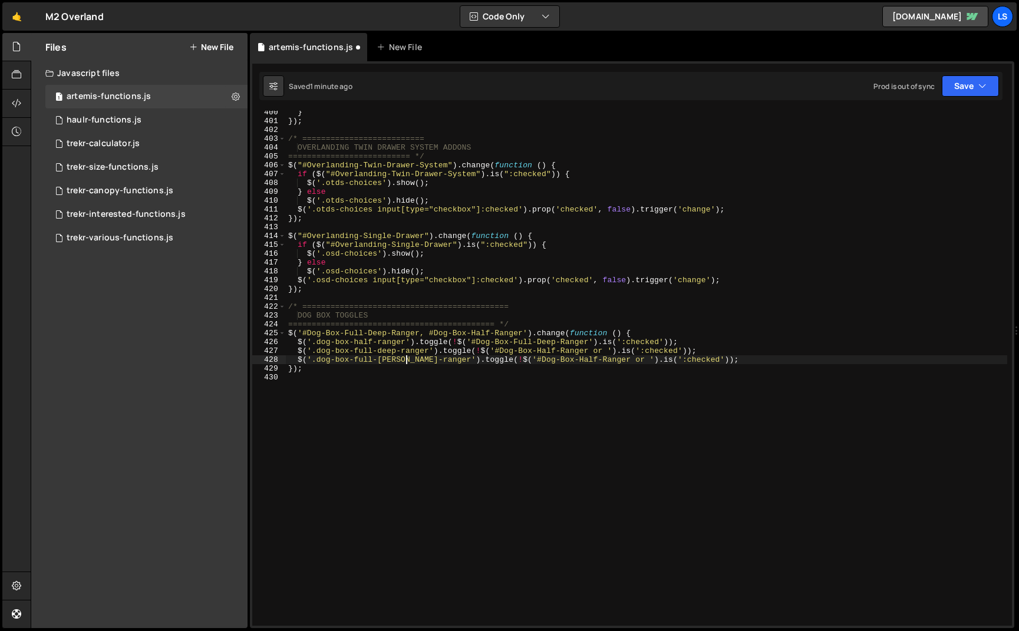
scroll to position [0, 9]
drag, startPoint x: 523, startPoint y: 332, endPoint x: 420, endPoint y: 333, distance: 103.7
click at [420, 333] on div "} }) ; /* ========================== OVERLANDING TWIN DRAWER SYSTEM ADDONS ====…" at bounding box center [646, 374] width 721 height 533
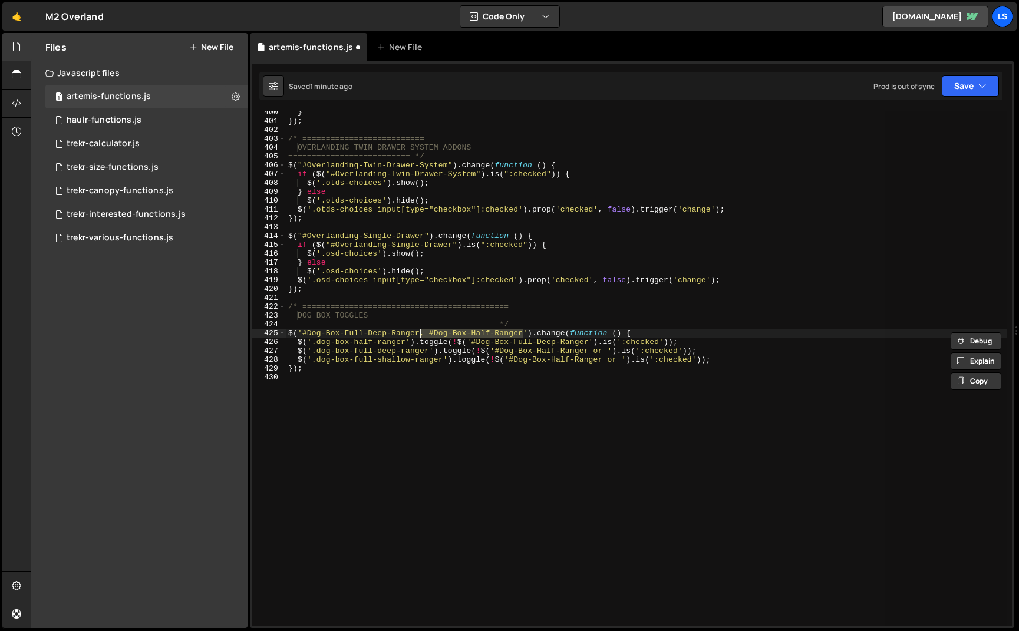
click at [523, 332] on div "} }) ; /* ========================== OVERLANDING TWIN DRAWER SYSTEM ADDONS ====…" at bounding box center [646, 368] width 721 height 515
paste textarea ", #Dog-Box-Half-Ranger"
click at [583, 332] on div "} }) ; /* ========================== OVERLANDING TWIN DRAWER SYSTEM ADDONS ====…" at bounding box center [646, 374] width 721 height 533
click at [481, 332] on div "} }) ; /* ========================== OVERLANDING TWIN DRAWER SYSTEM ADDONS ====…" at bounding box center [646, 374] width 721 height 533
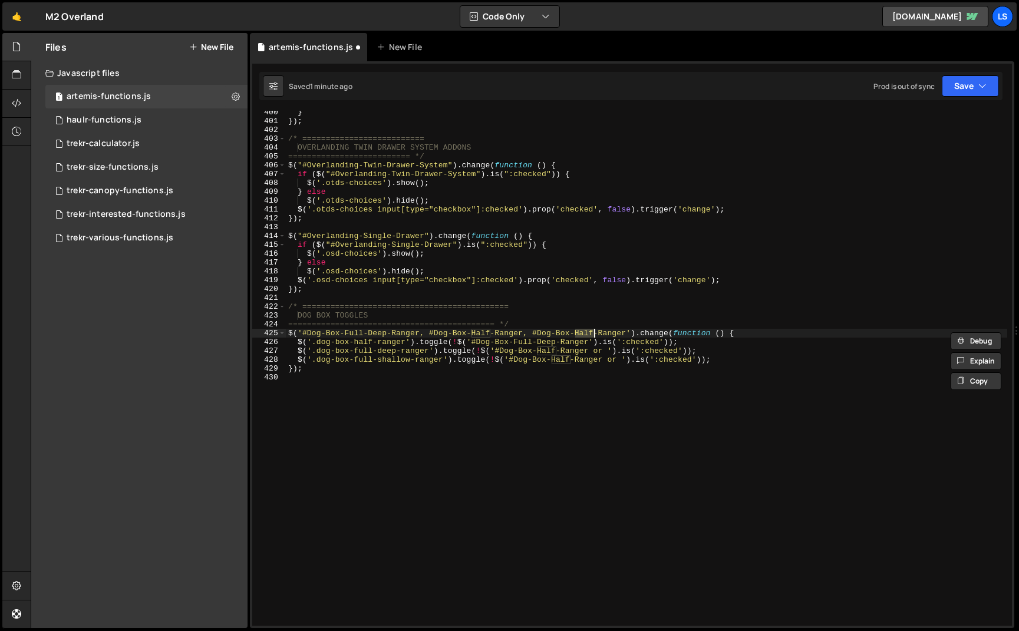
click at [481, 332] on div "} }) ; /* ========================== OVERLANDING TWIN DRAWER SYSTEM ADDONS ====…" at bounding box center [646, 374] width 721 height 533
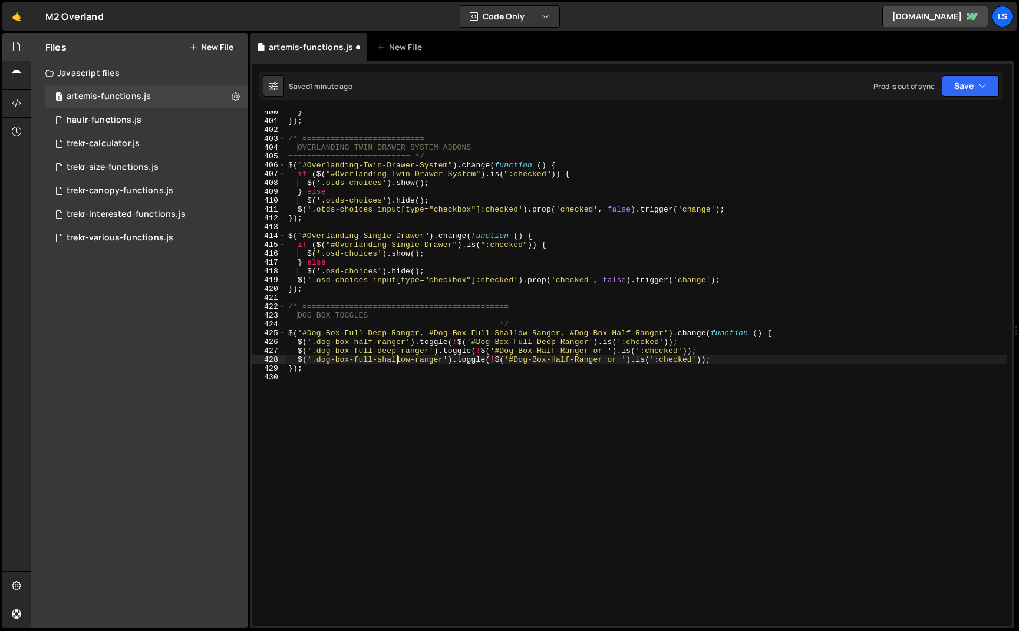
click at [394, 363] on div "} }) ; /* ========================== OVERLANDING TWIN DRAWER SYSTEM ADDONS ====…" at bounding box center [646, 374] width 721 height 533
click at [621, 361] on div "} }) ; /* ========================== OVERLANDING TWIN DRAWER SYSTEM ADDONS ====…" at bounding box center [646, 374] width 721 height 533
drag, startPoint x: 392, startPoint y: 334, endPoint x: 301, endPoint y: 335, distance: 90.8
click at [301, 335] on div "} }) ; /* ========================== OVERLANDING TWIN DRAWER SYSTEM ADDONS ====…" at bounding box center [646, 374] width 721 height 533
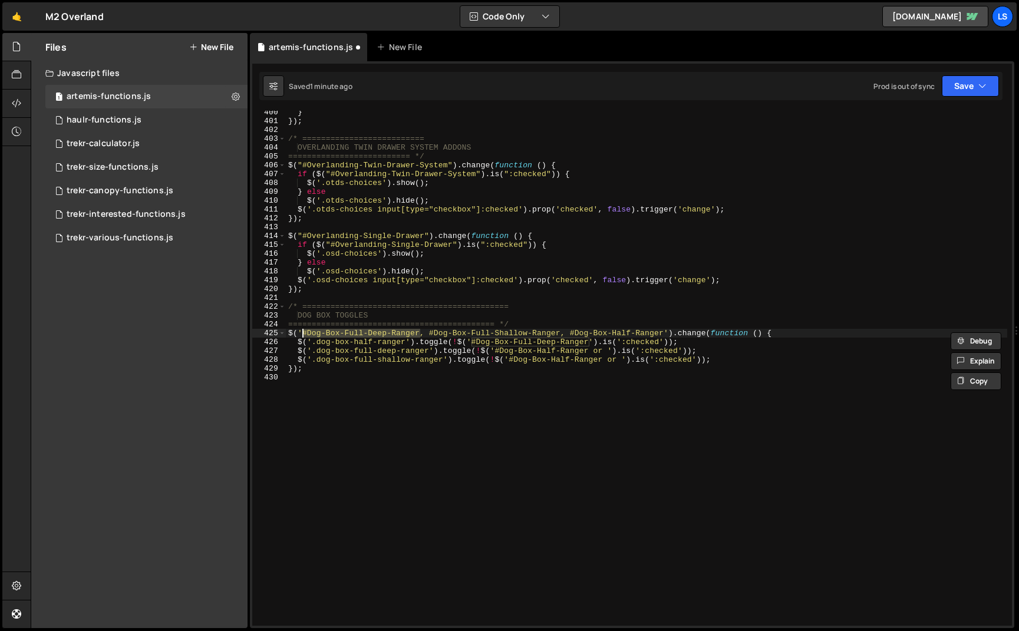
drag, startPoint x: 621, startPoint y: 360, endPoint x: 638, endPoint y: 386, distance: 30.7
click at [621, 360] on div "} }) ; /* ========================== OVERLANDING TWIN DRAWER SYSTEM ADDONS ====…" at bounding box center [646, 374] width 721 height 533
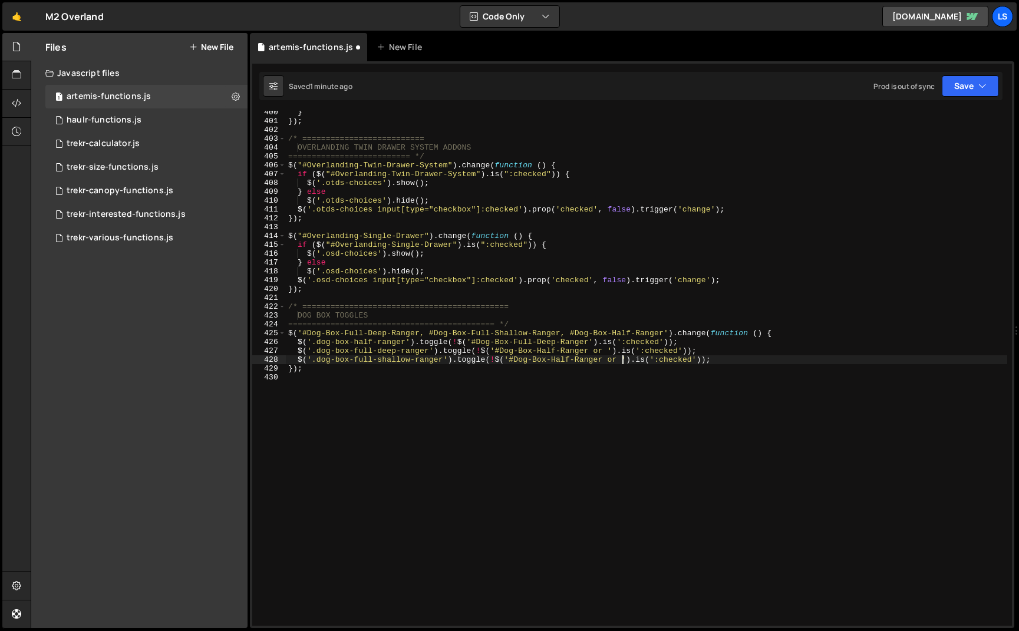
paste textarea "#Dog-Box-Full-Deep-Ranger"
drag, startPoint x: 560, startPoint y: 332, endPoint x: 427, endPoint y: 333, distance: 133.2
click at [427, 333] on div "} }) ; /* ========================== OVERLANDING TWIN DRAWER SYSTEM ADDONS ====…" at bounding box center [646, 374] width 721 height 533
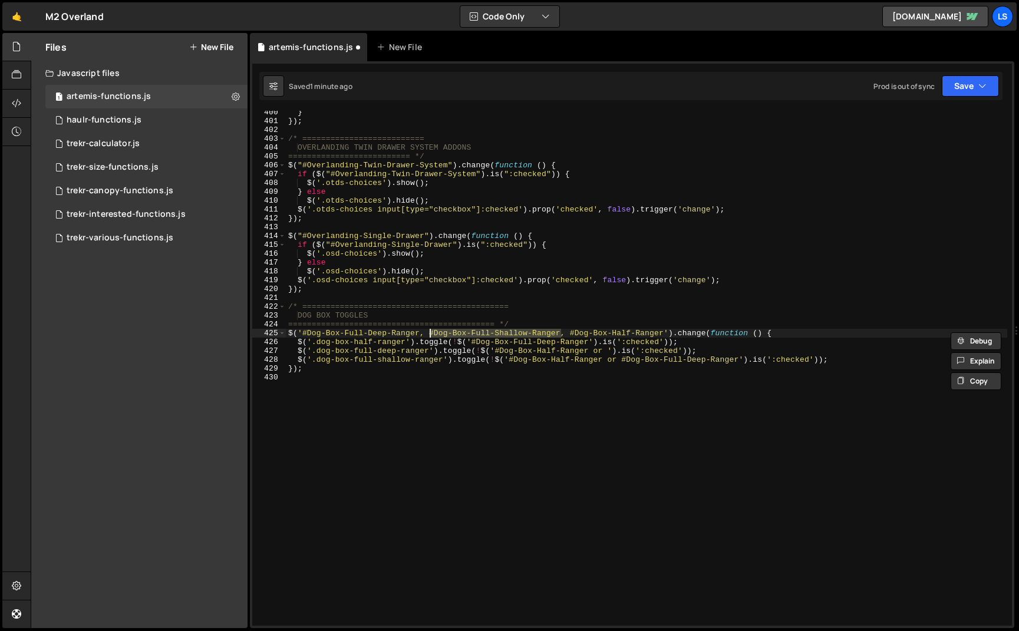
click at [608, 350] on div "} }) ; /* ========================== OVERLANDING TWIN DRAWER SYSTEM ADDONS ====…" at bounding box center [646, 374] width 721 height 533
paste textarea "#Dog-Box-Full-Shallow-Ranger"
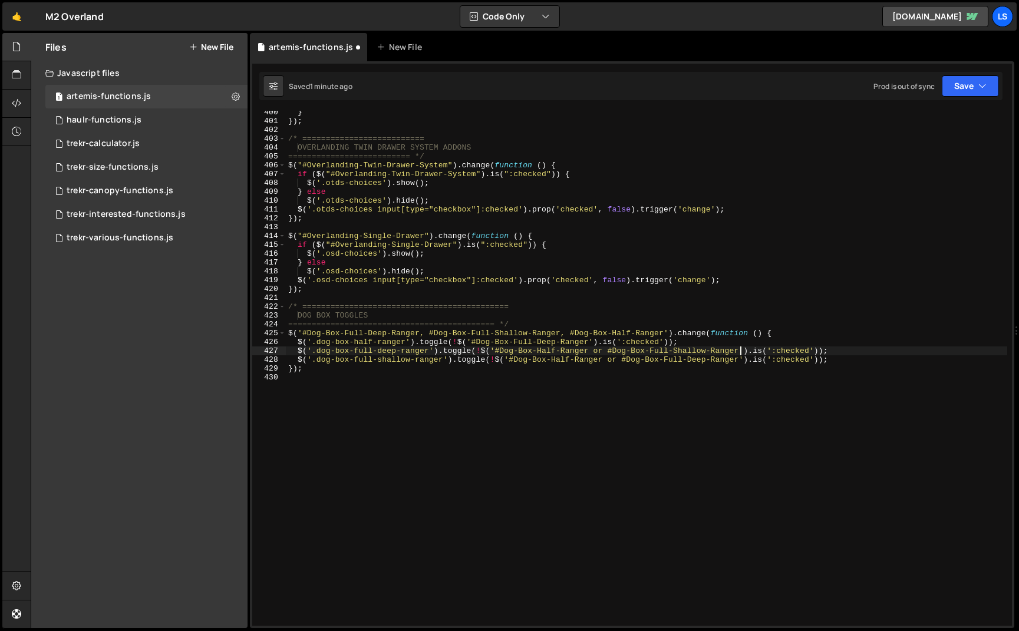
click at [589, 342] on div "} }) ; /* ========================== OVERLANDING TWIN DRAWER SYSTEM ADDONS ====…" at bounding box center [646, 374] width 721 height 533
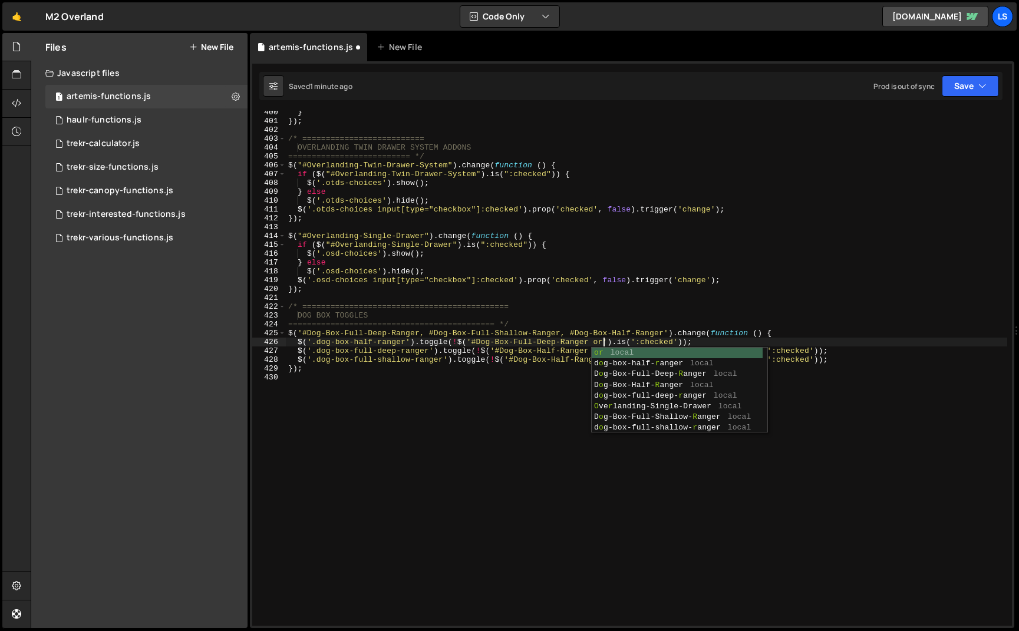
scroll to position [0, 24]
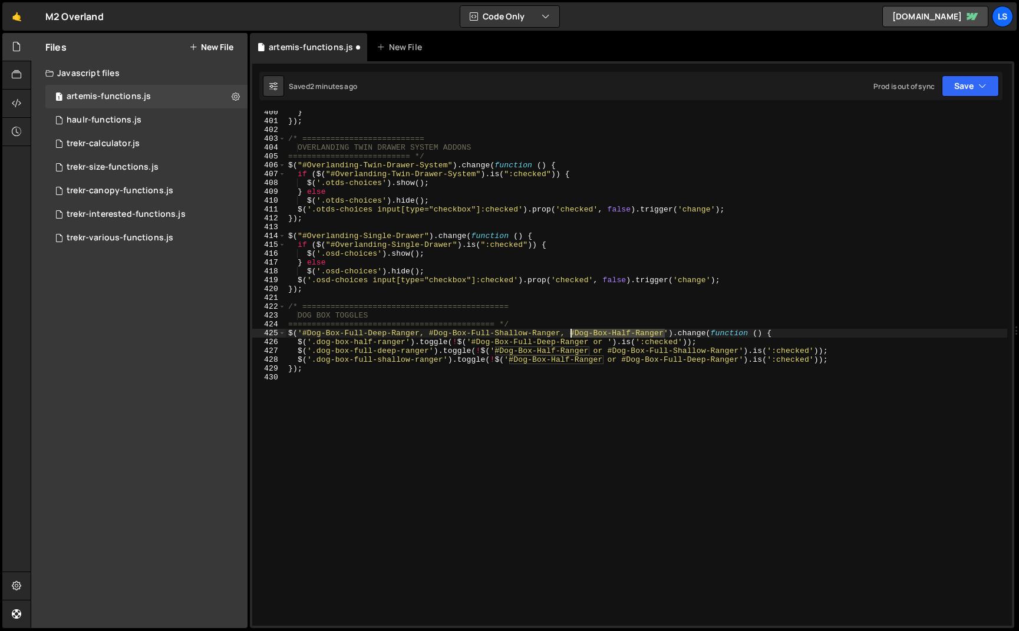
drag, startPoint x: 667, startPoint y: 332, endPoint x: 570, endPoint y: 334, distance: 96.7
click at [570, 334] on div "} }) ; /* ========================== OVERLANDING TWIN DRAWER SYSTEM ADDONS ====…" at bounding box center [646, 374] width 721 height 533
drag, startPoint x: 560, startPoint y: 334, endPoint x: 428, endPoint y: 335, distance: 132.0
click at [428, 335] on div "} }) ; /* ========================== OVERLANDING TWIN DRAWER SYSTEM ADDONS ====…" at bounding box center [646, 374] width 721 height 533
click at [608, 341] on div "} }) ; /* ========================== OVERLANDING TWIN DRAWER SYSTEM ADDONS ====…" at bounding box center [646, 374] width 721 height 533
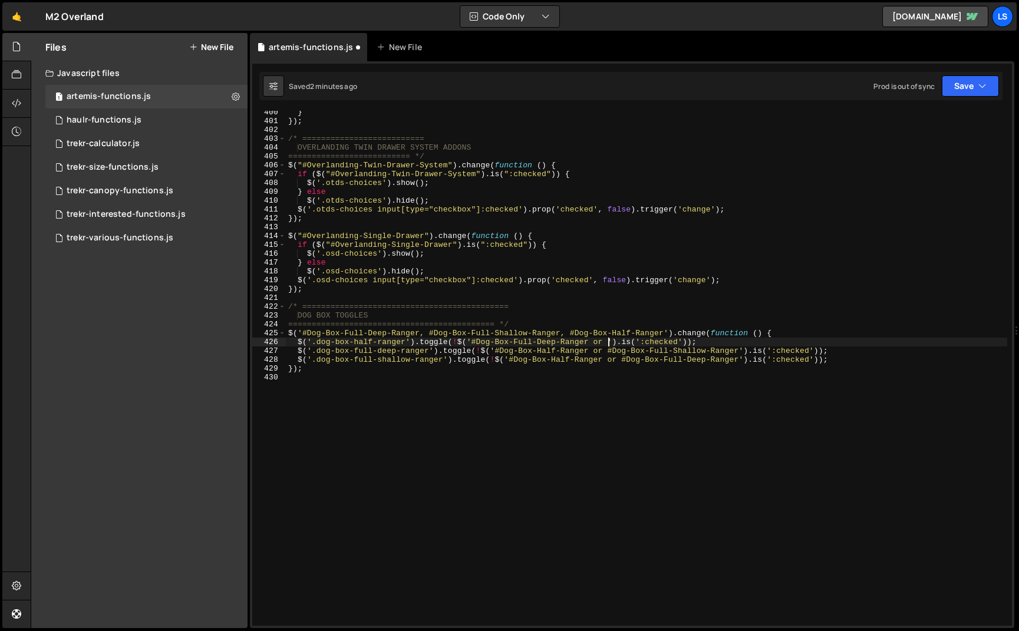
paste textarea "#Dog-Box-Full-Shallow-Ranger"
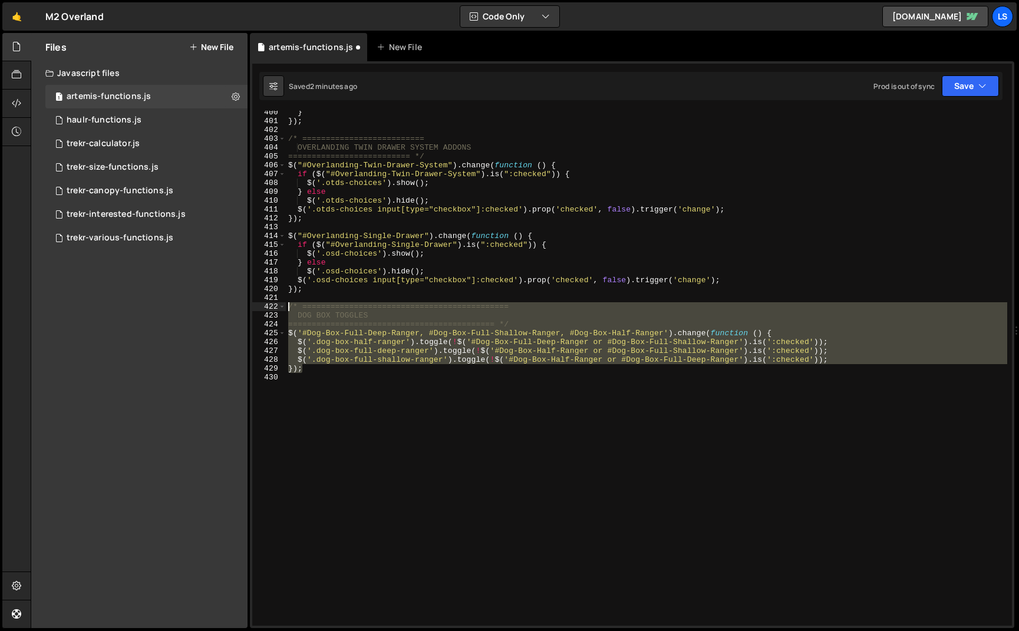
drag, startPoint x: 309, startPoint y: 372, endPoint x: 264, endPoint y: 304, distance: 81.6
click at [266, 304] on div "$('.dog-box-half-ranger').toggle(!$('#Dog-Box-Full-Deep-Ranger or #Dog-Box-Full…" at bounding box center [632, 368] width 760 height 515
type textarea "/* ============================================ DOG BOX TOGGLES"
drag, startPoint x: 316, startPoint y: 375, endPoint x: 310, endPoint y: 373, distance: 6.2
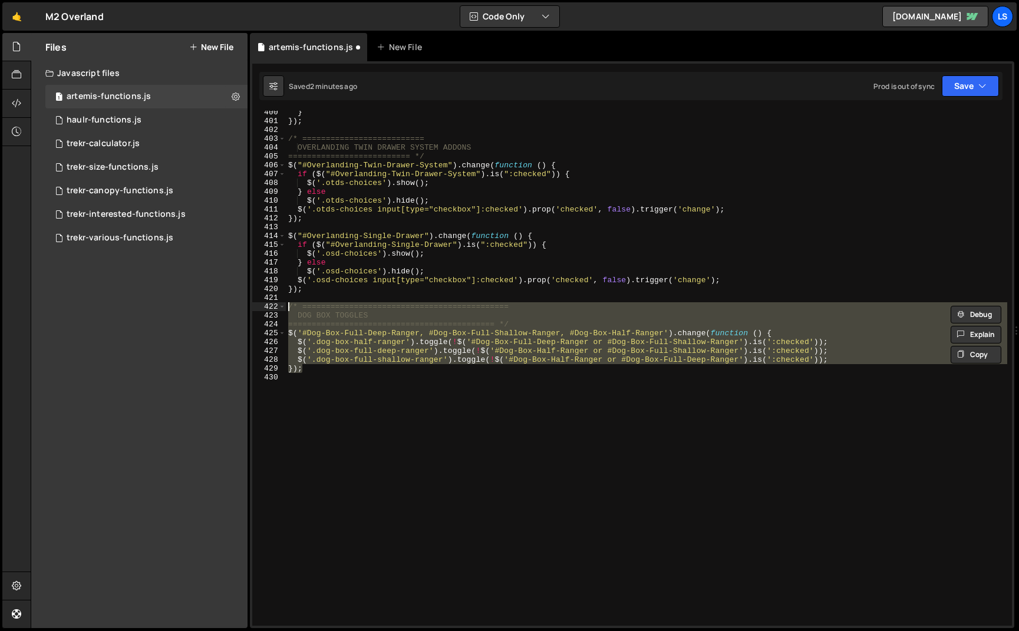
click at [316, 375] on div "} }) ; /* ========================== OVERLANDING TWIN DRAWER SYSTEM ADDONS ====…" at bounding box center [646, 374] width 721 height 533
drag, startPoint x: 305, startPoint y: 370, endPoint x: 278, endPoint y: 306, distance: 69.5
click at [278, 306] on div "400 401 402 403 404 405 406 407 408 409 410 411 412 413 414 415 416 417 418 419…" at bounding box center [632, 368] width 760 height 515
paste textarea "});"
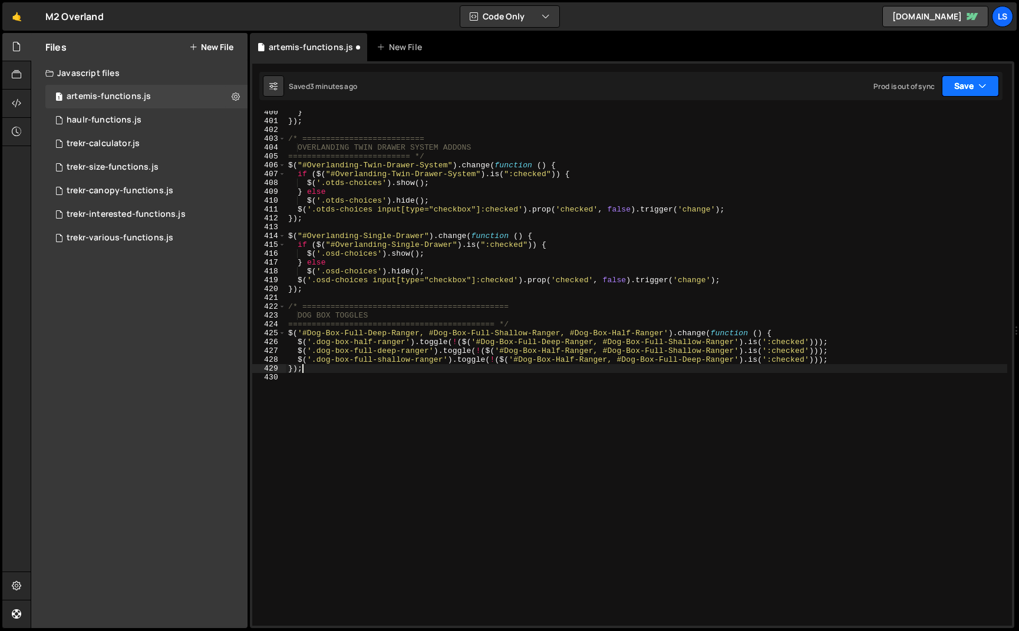
click at [961, 83] on button "Save" at bounding box center [970, 85] width 57 height 21
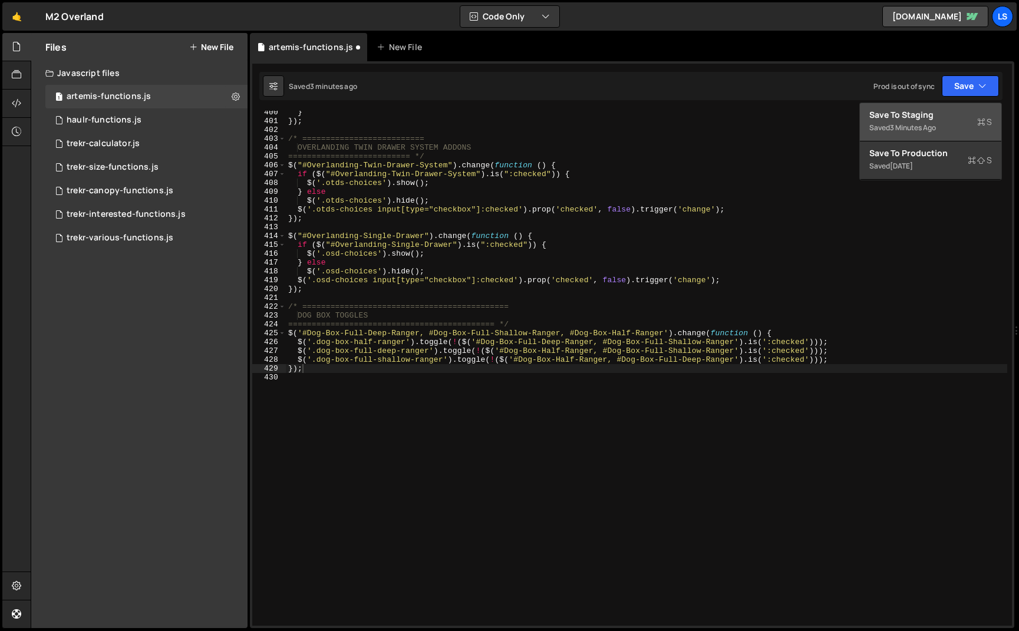
click at [914, 115] on div "Save to Staging S" at bounding box center [930, 115] width 123 height 12
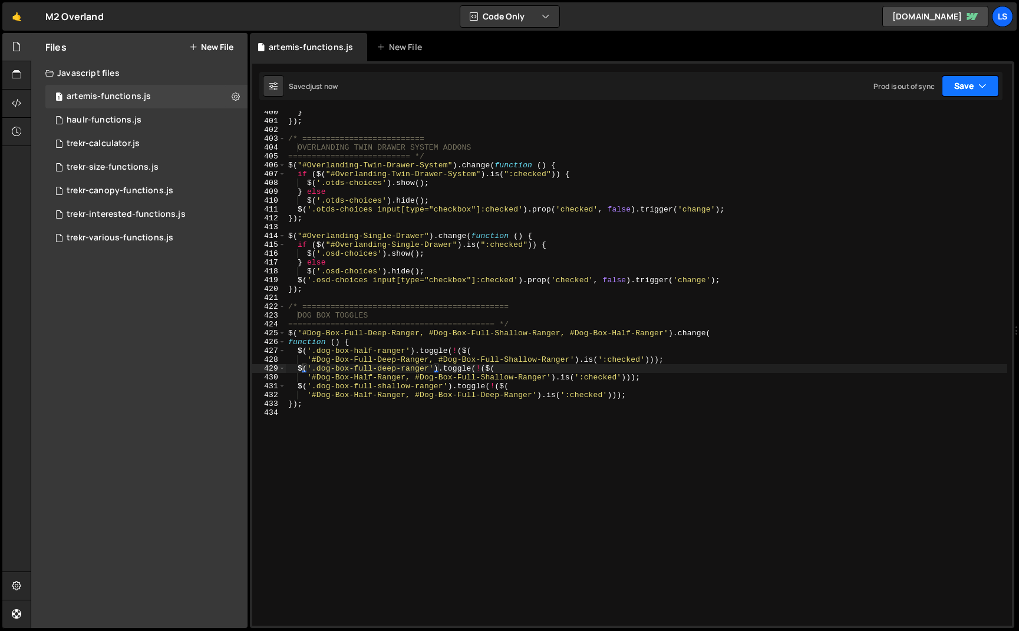
click at [965, 85] on button "Save" at bounding box center [970, 85] width 57 height 21
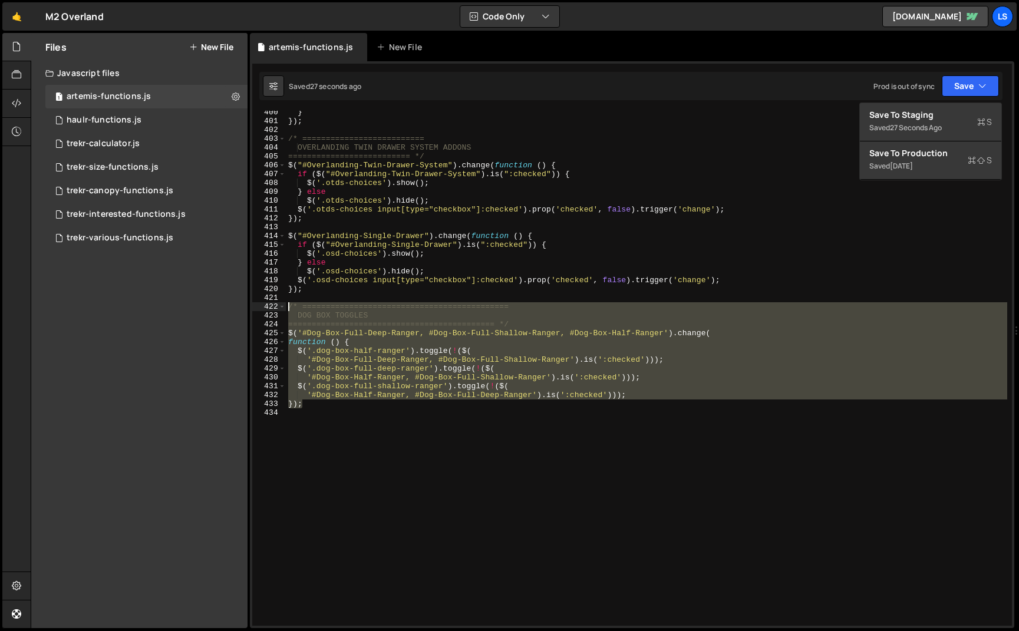
drag, startPoint x: 297, startPoint y: 403, endPoint x: 268, endPoint y: 302, distance: 104.8
click at [268, 302] on div "}); 400 401 402 403 404 405 406 407 408 409 410 411 412 413 414 415 416 417 418…" at bounding box center [632, 368] width 760 height 515
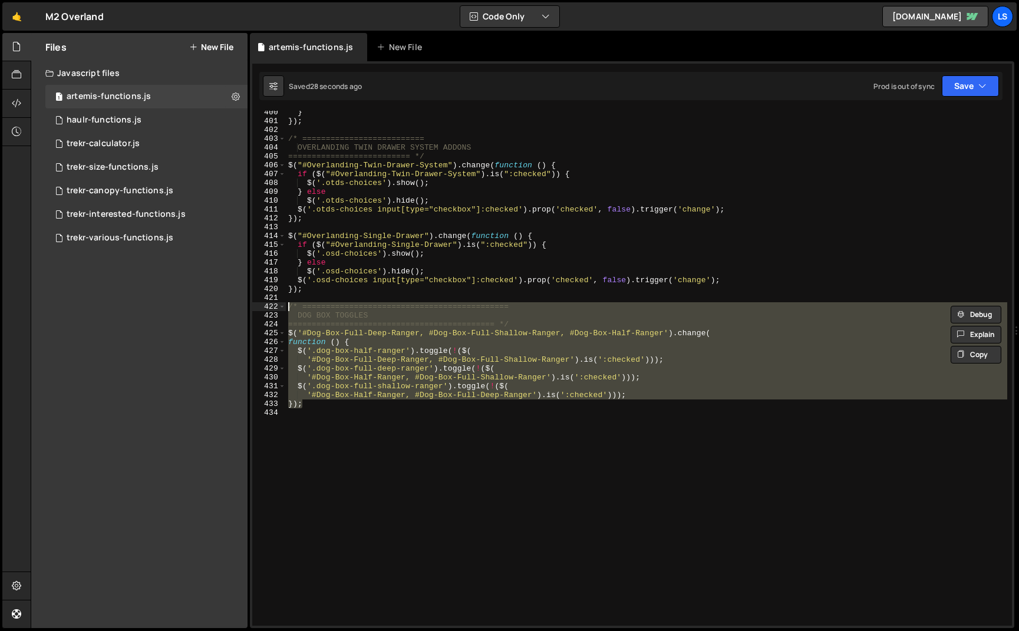
paste textarea "});"
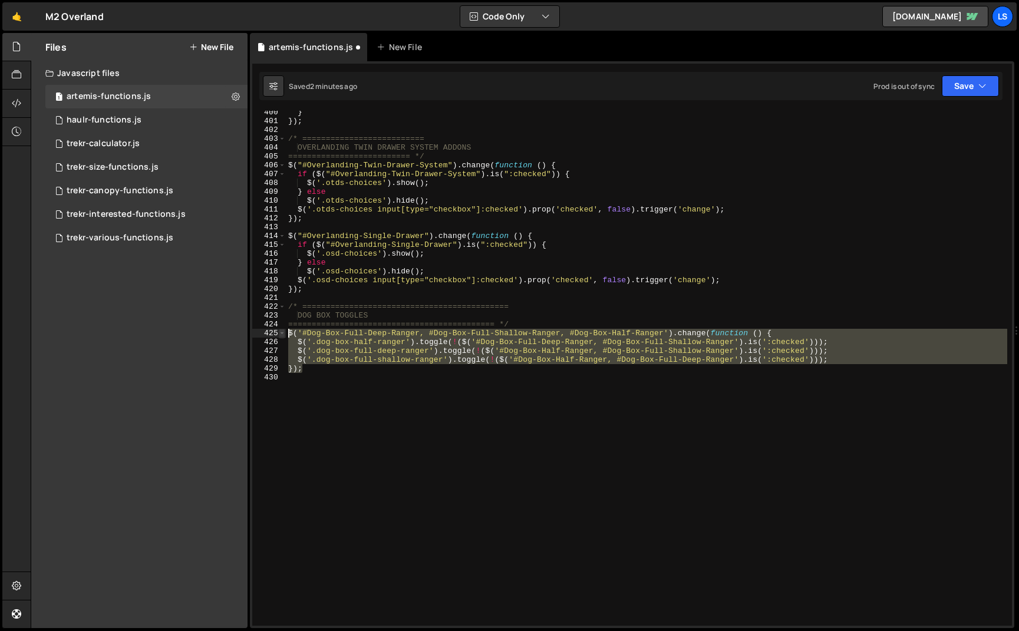
drag, startPoint x: 307, startPoint y: 372, endPoint x: 281, endPoint y: 331, distance: 48.2
click at [281, 331] on div "}); 400 401 402 403 404 405 406 407 408 409 410 411 412 413 414 415 416 417 418…" at bounding box center [632, 368] width 760 height 515
paste textarea "}"
type textarea "});"
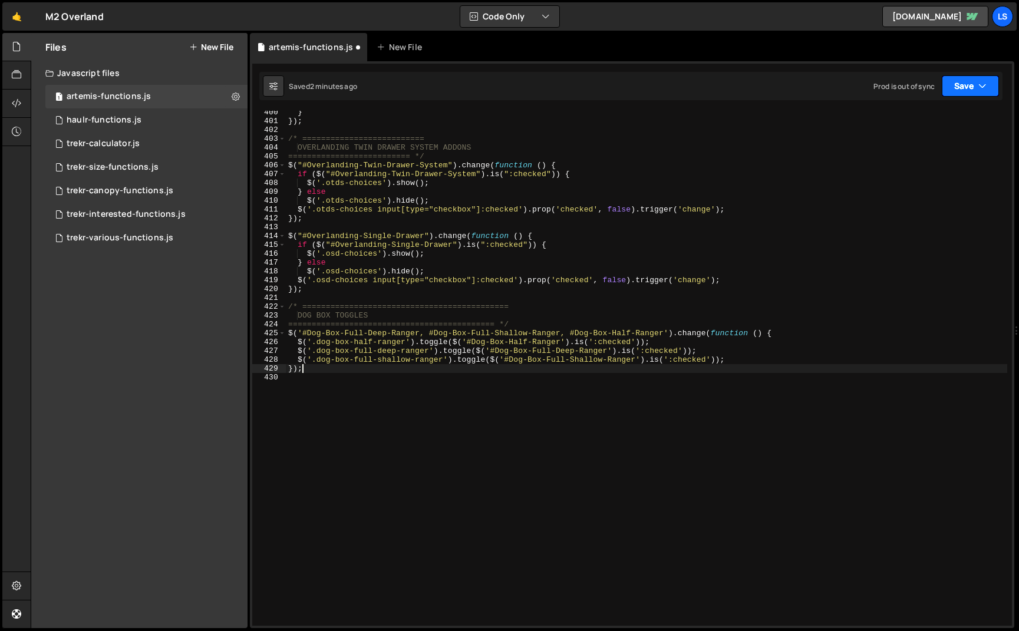
click at [969, 88] on button "Save" at bounding box center [970, 85] width 57 height 21
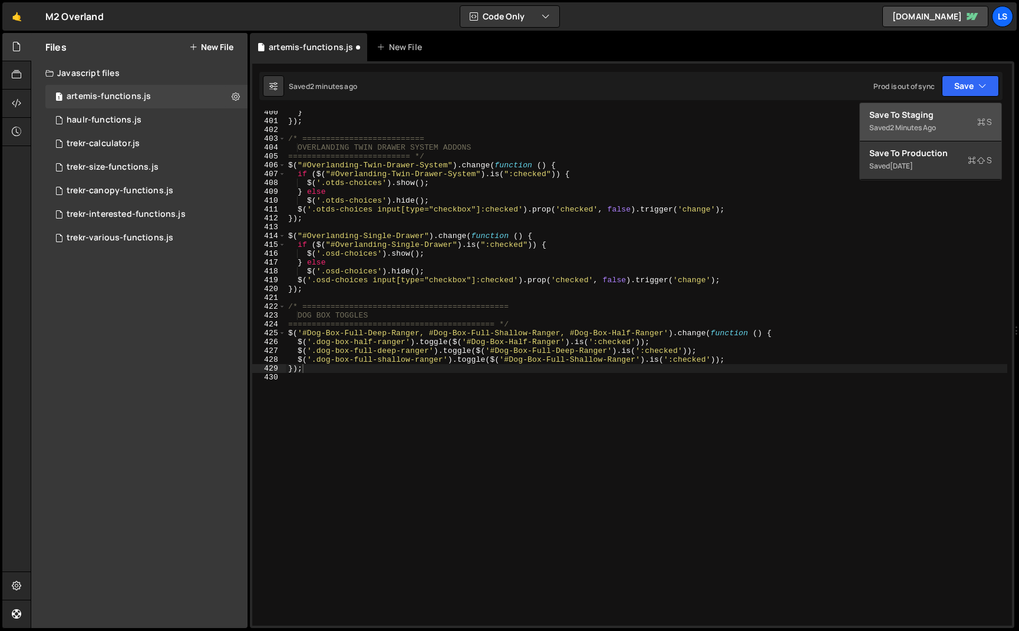
click at [926, 117] on div "Save to Staging S" at bounding box center [930, 115] width 123 height 12
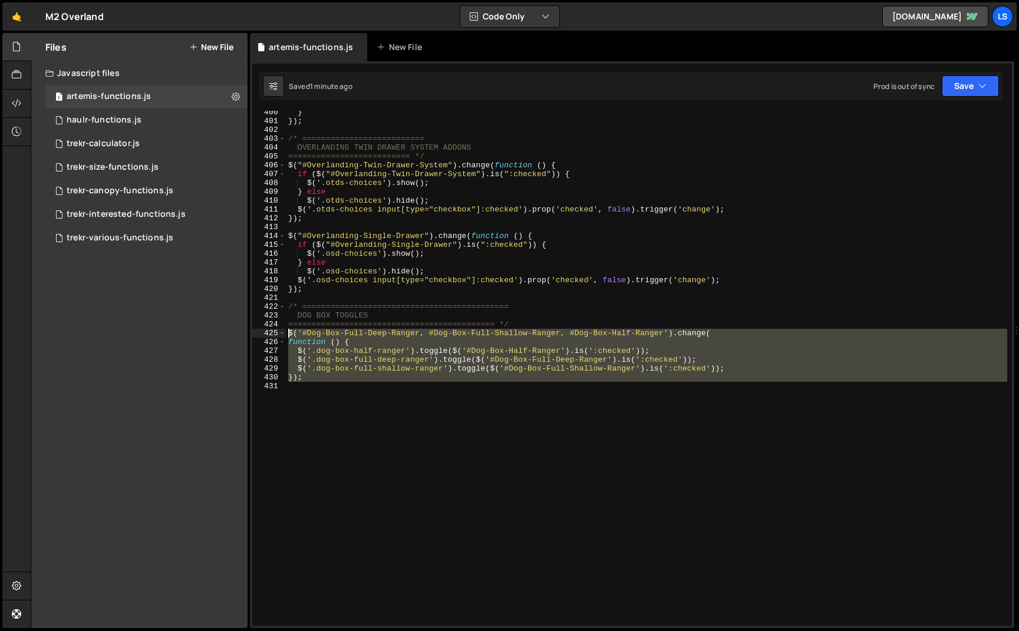
drag, startPoint x: 305, startPoint y: 382, endPoint x: 277, endPoint y: 334, distance: 55.2
click at [277, 334] on div "400 401 402 403 404 405 406 407 408 409 410 411 412 413 414 415 416 417 418 419…" at bounding box center [632, 368] width 760 height 515
paste textarea "});"
type textarea "});"
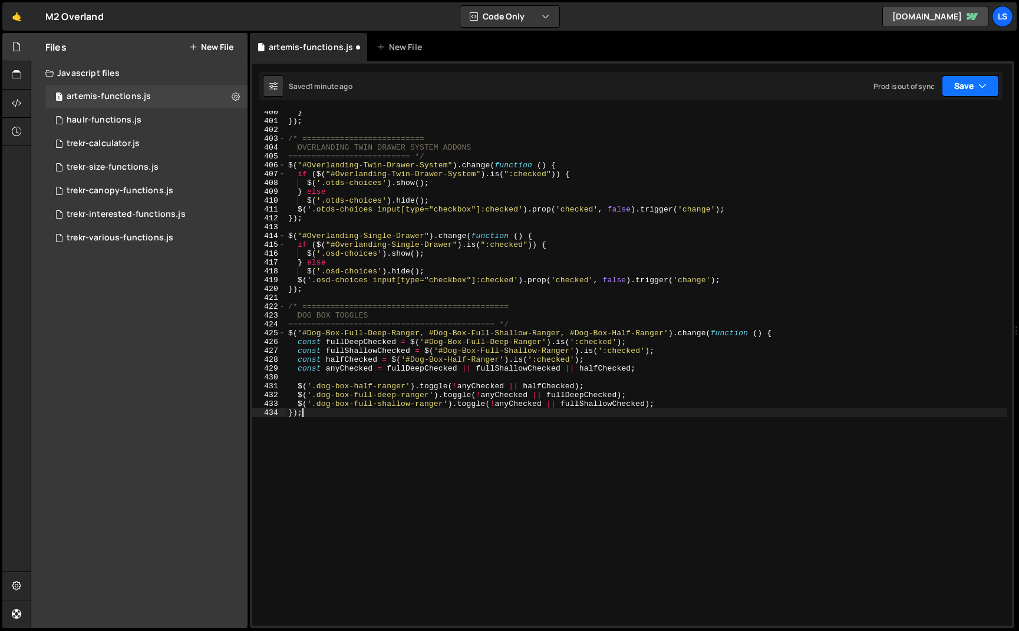
click at [970, 83] on button "Save" at bounding box center [970, 85] width 57 height 21
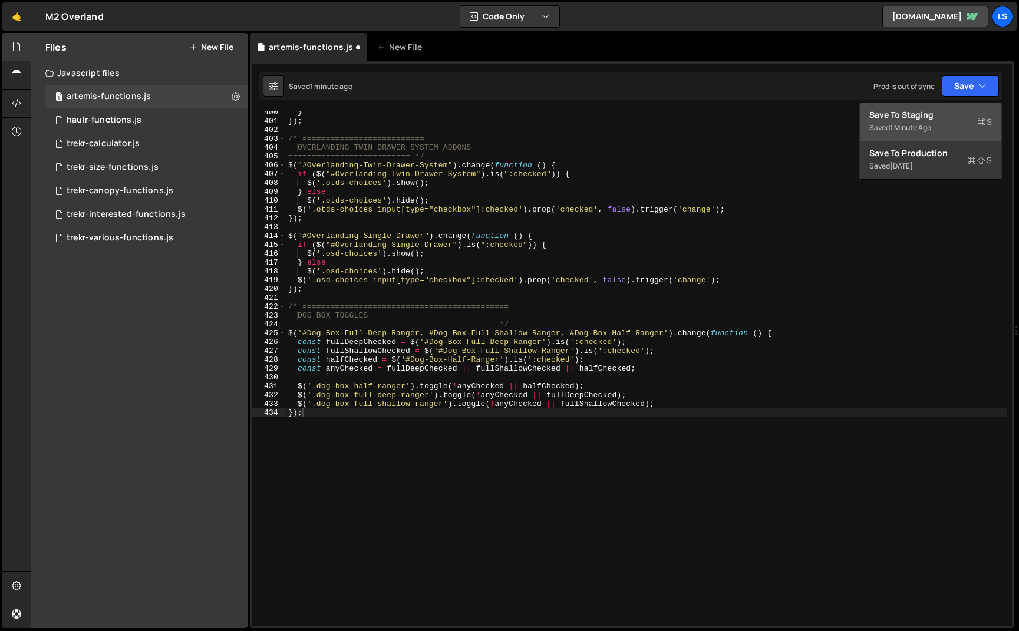
click at [924, 118] on div "Save to Staging S" at bounding box center [930, 115] width 123 height 12
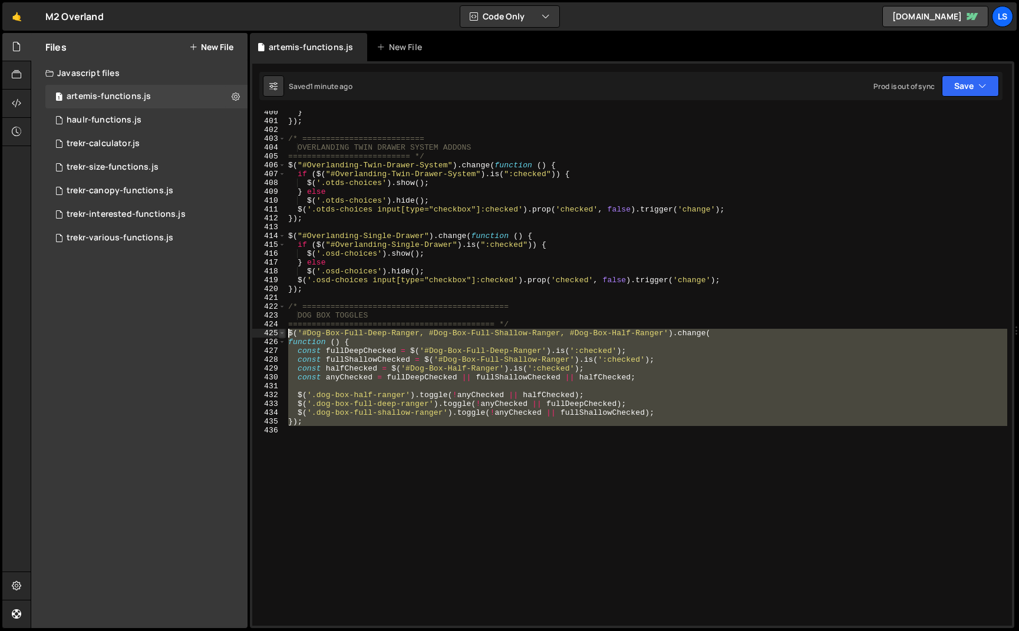
drag, startPoint x: 309, startPoint y: 430, endPoint x: 281, endPoint y: 335, distance: 98.8
click at [281, 335] on div "400 401 402 403 404 405 406 407 408 409 410 411 412 413 414 415 416 417 418 419…" at bounding box center [632, 368] width 760 height 515
paste textarea "});"
type textarea "});"
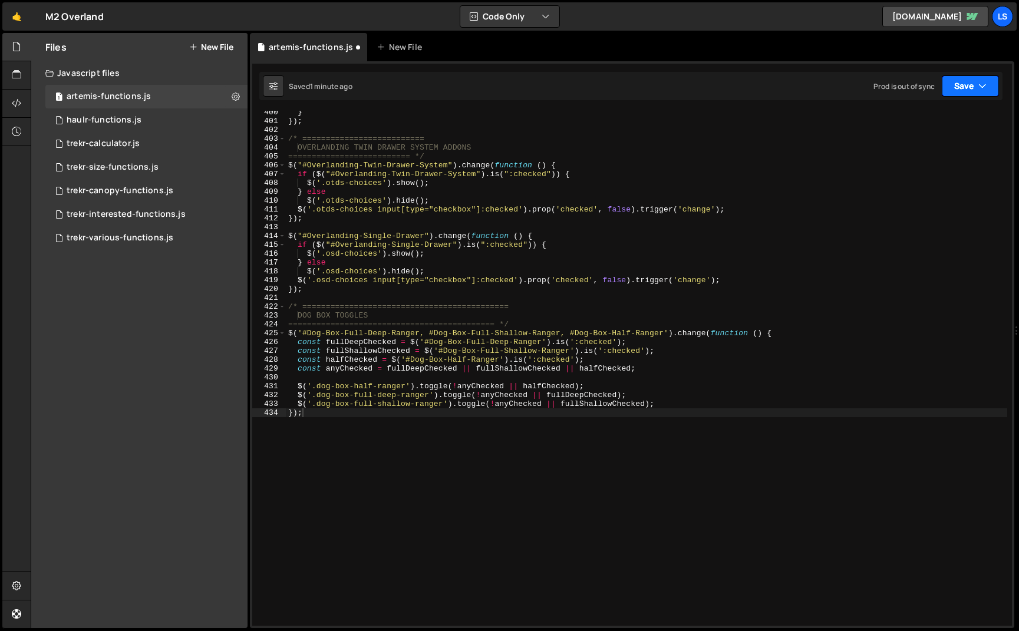
click at [952, 88] on button "Save" at bounding box center [970, 85] width 57 height 21
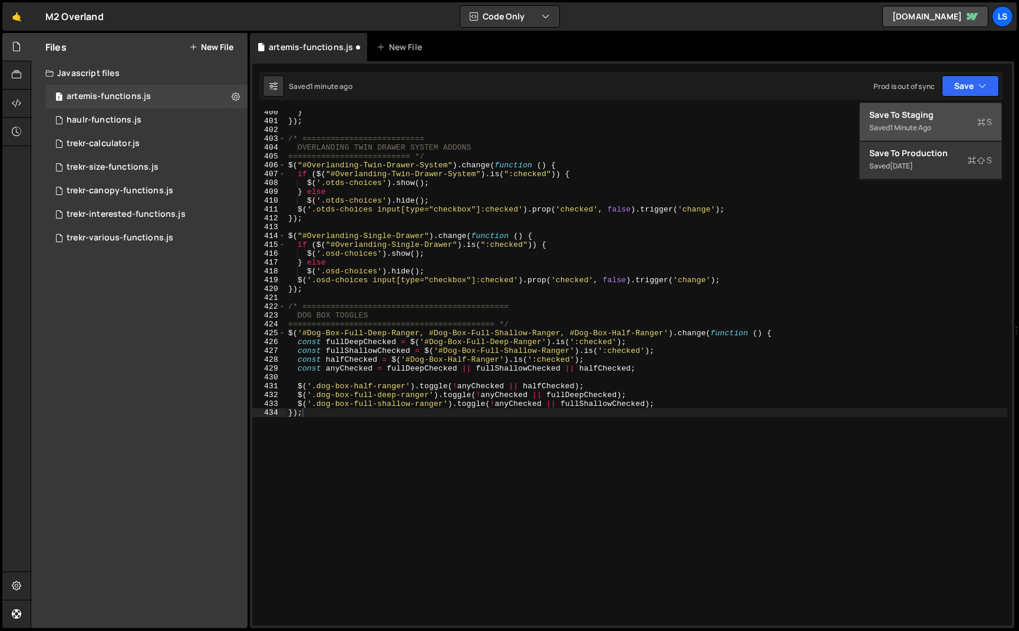
click at [918, 115] on div "Save to Staging S" at bounding box center [930, 115] width 123 height 12
